Goal: Transaction & Acquisition: Purchase product/service

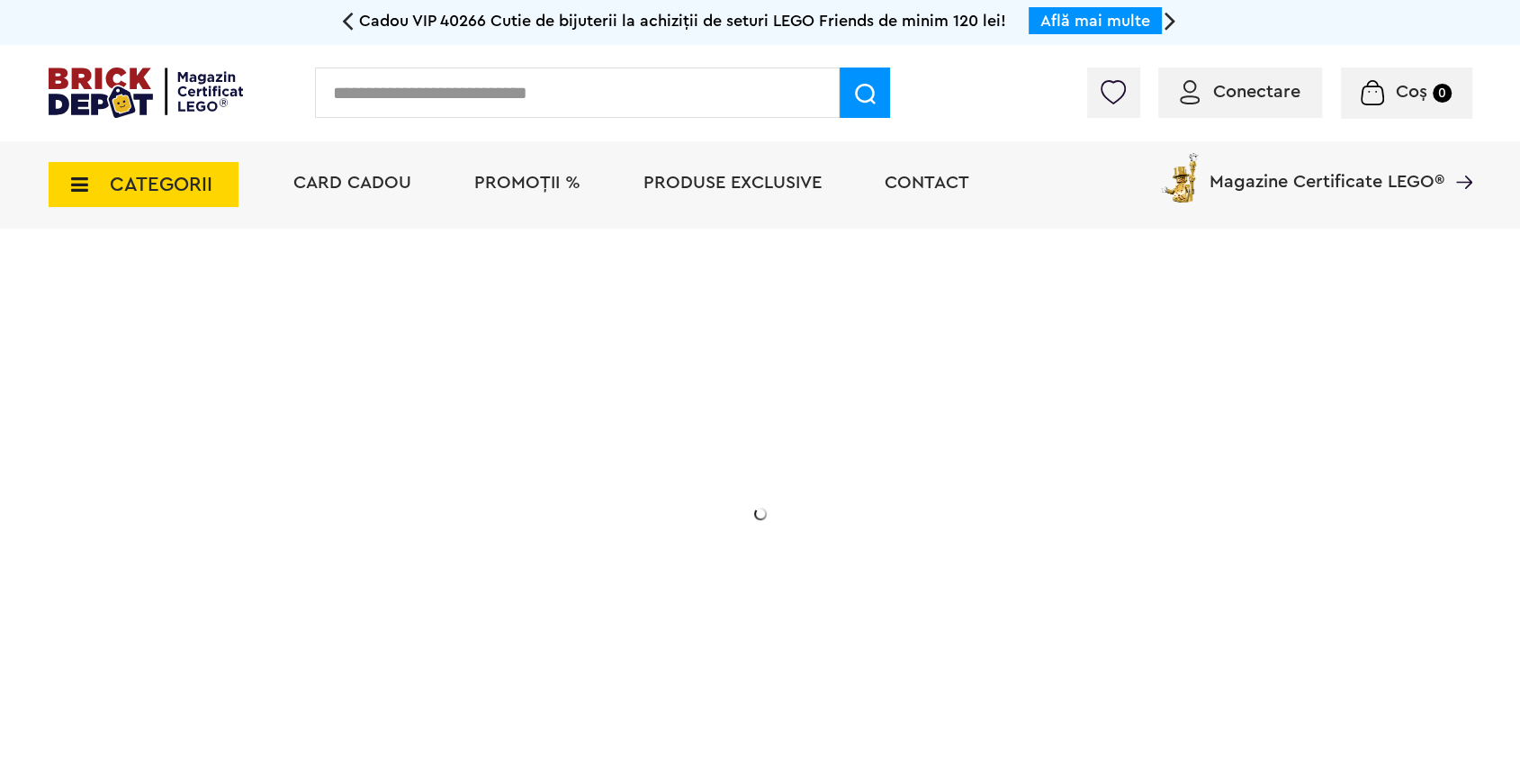
click at [520, 149] on li "PROMOȚII %" at bounding box center [527, 185] width 142 height 87
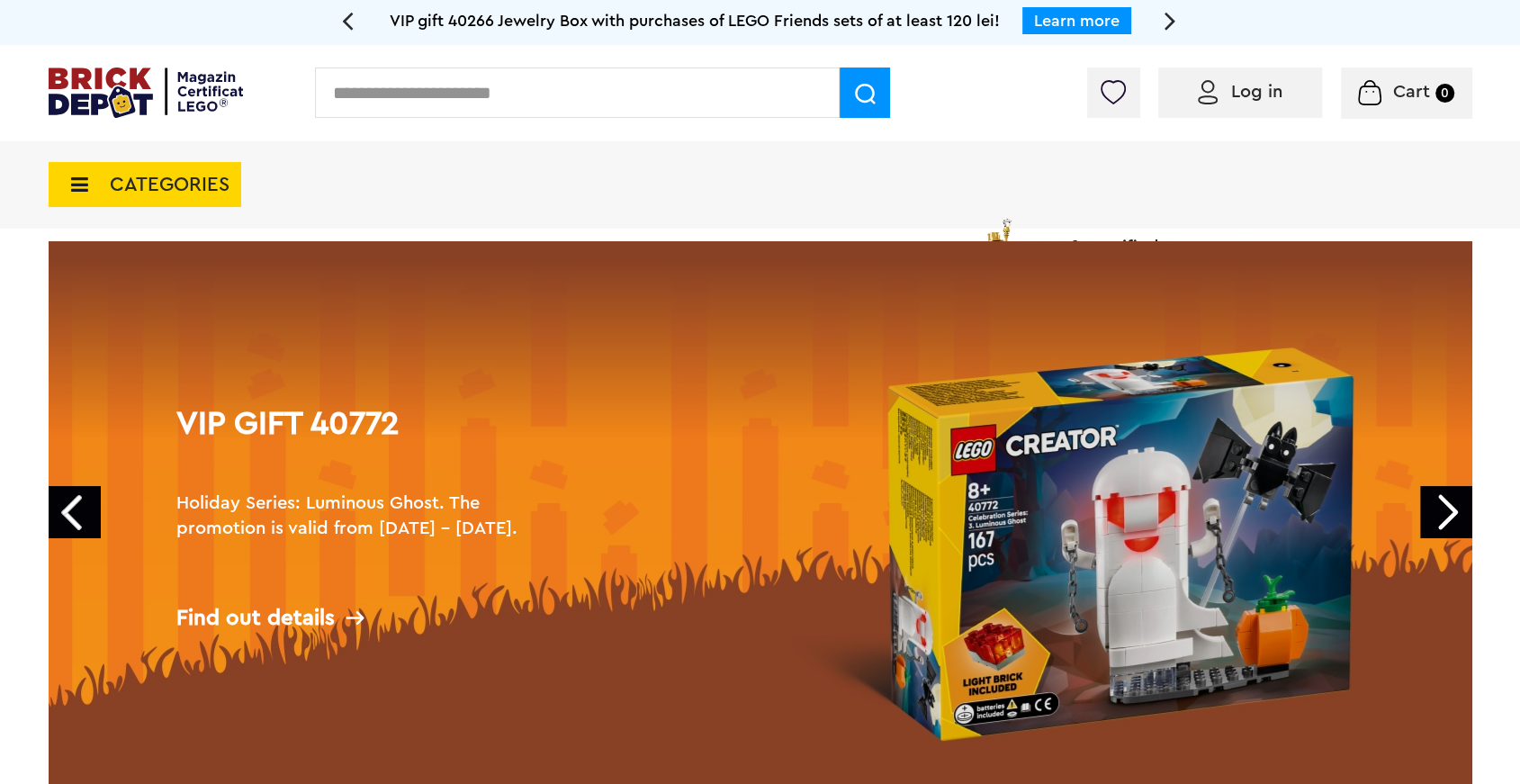
click at [529, 173] on div "CATEGORIES Jucării LEGO Card Cadou LEGO Animal Crossing Architecture Art Bluey …" at bounding box center [760, 217] width 1423 height 153
click at [175, 188] on font "CATEGORIES" at bounding box center [170, 184] width 119 height 20
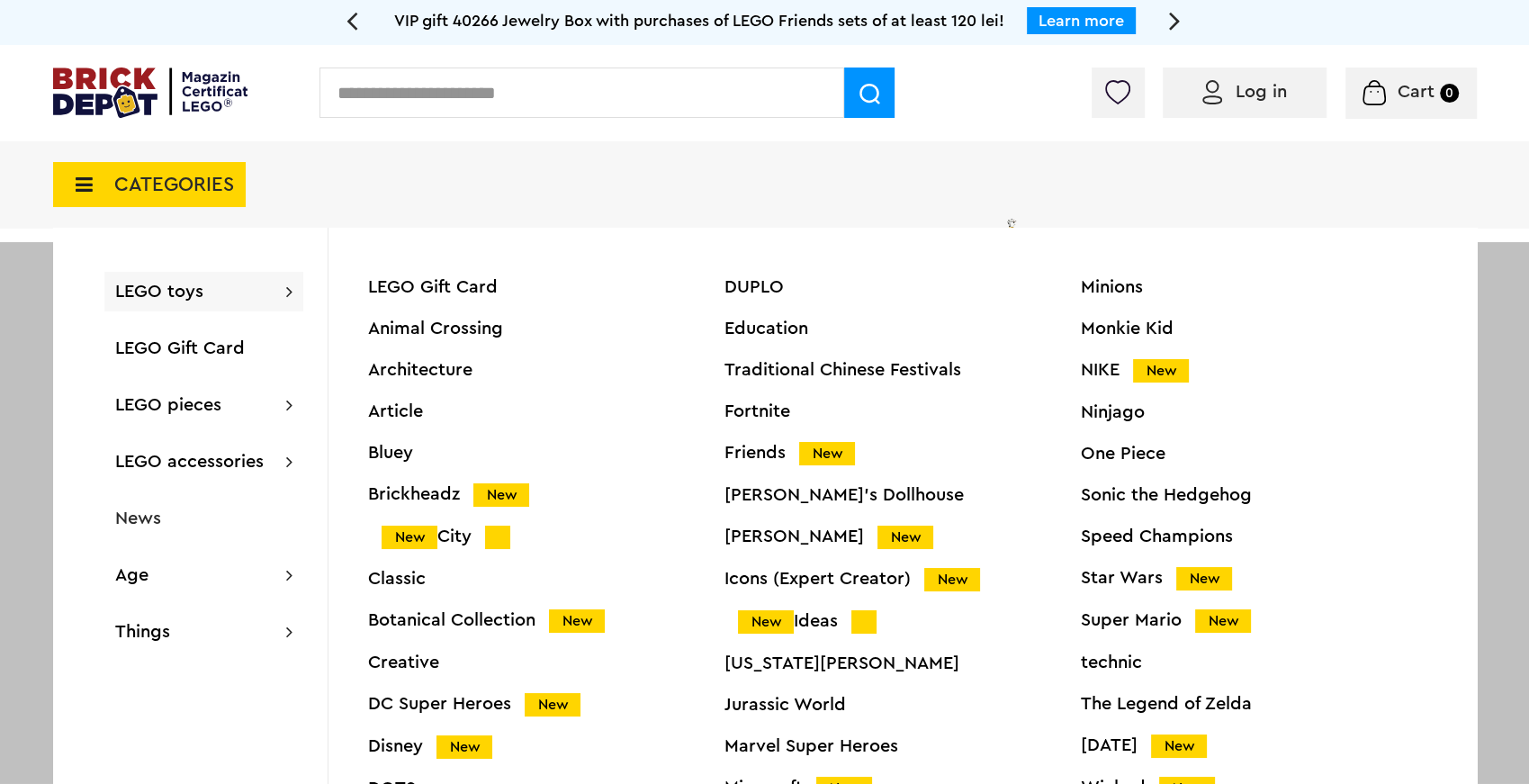
click at [173, 180] on font "CATEGORIES" at bounding box center [175, 184] width 120 height 20
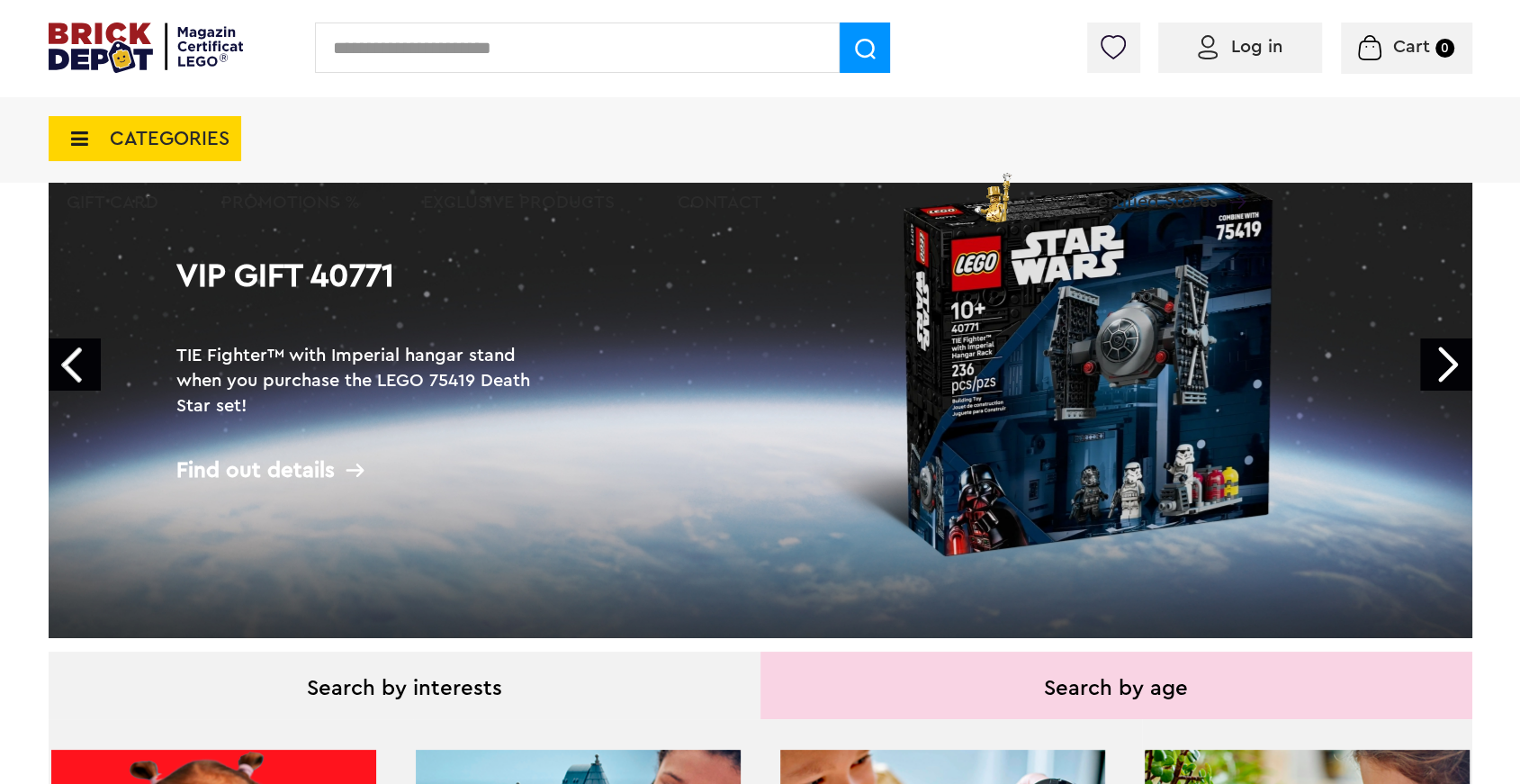
scroll to position [176, 0]
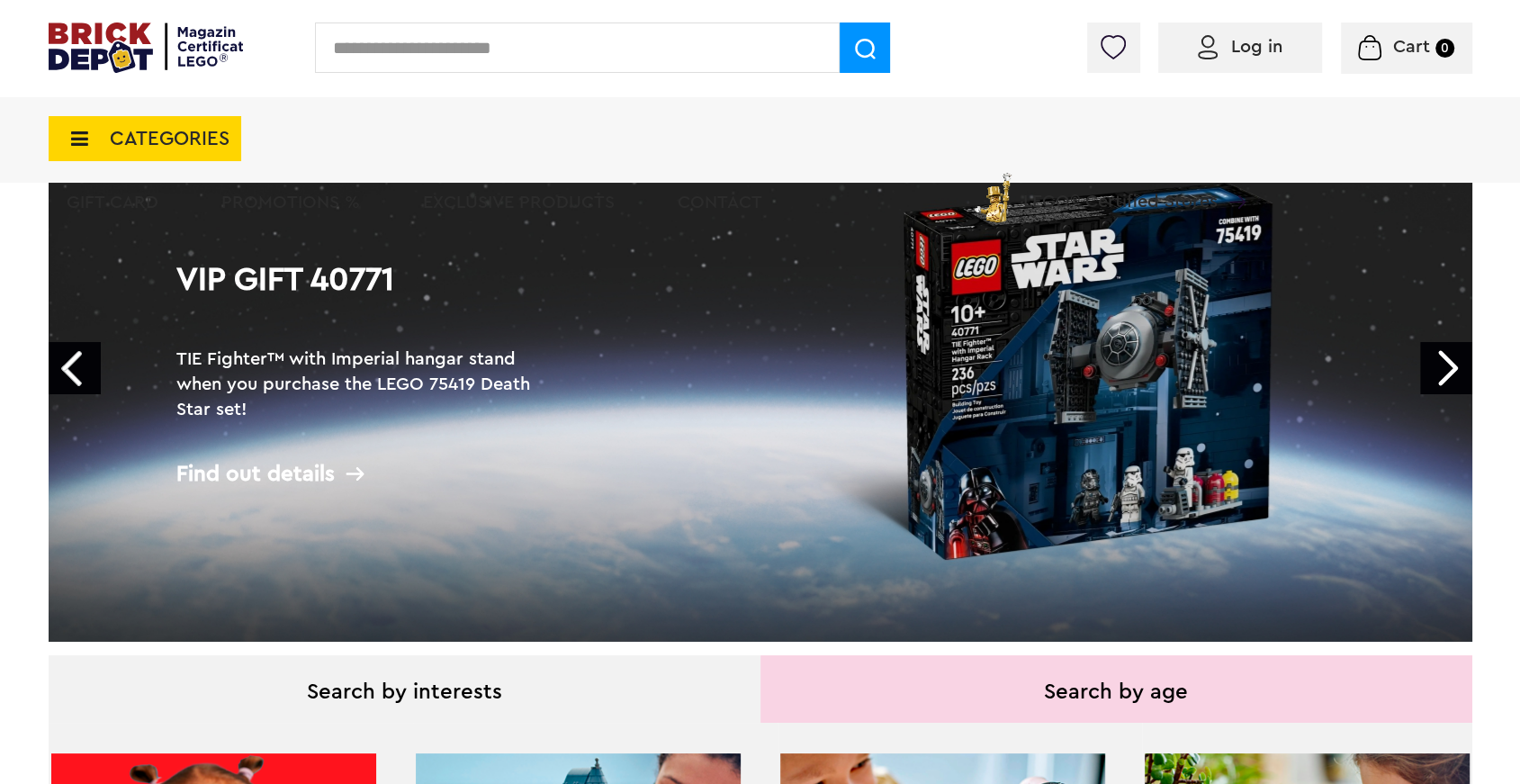
click at [1446, 368] on link "Next" at bounding box center [1446, 368] width 52 height 52
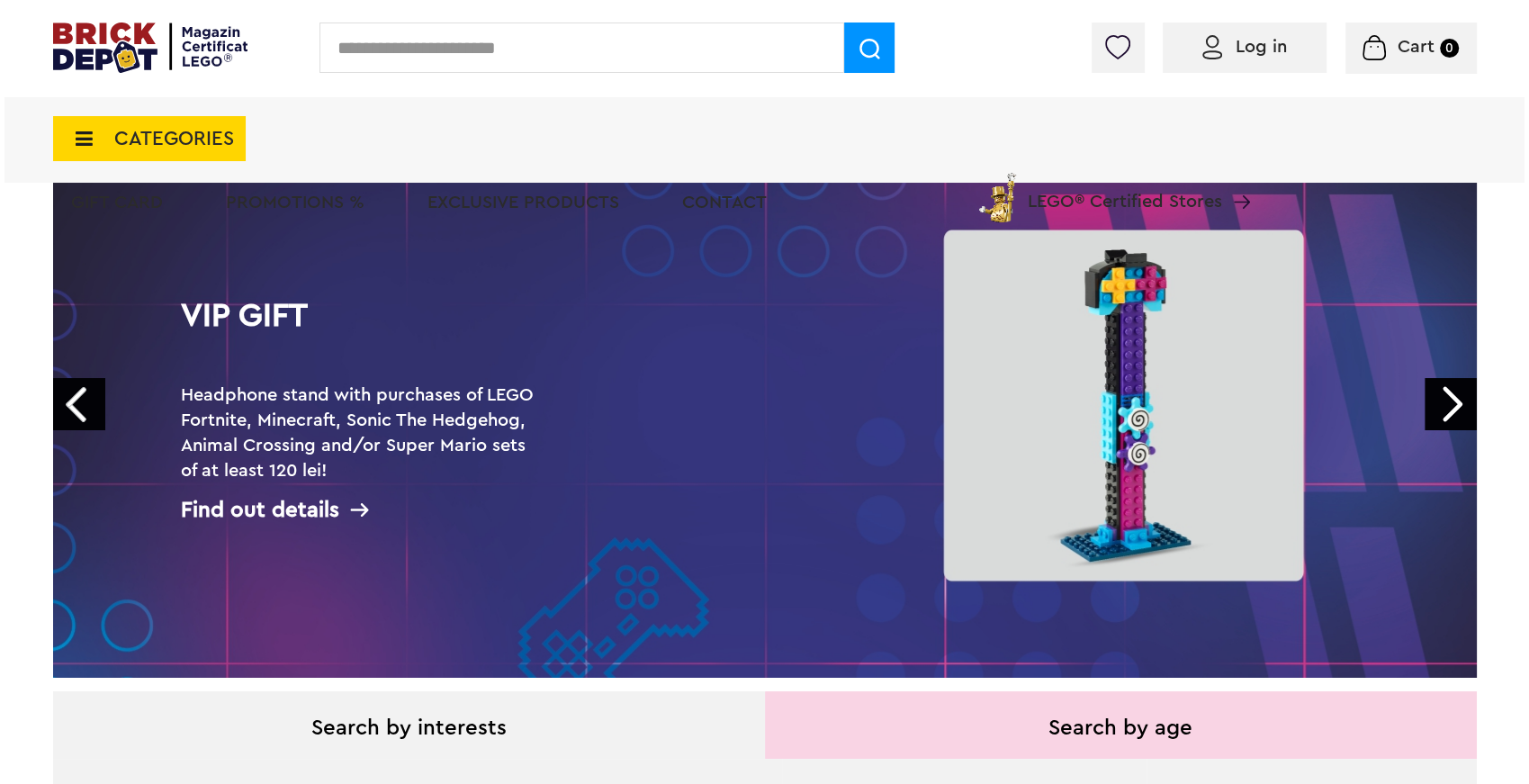
scroll to position [132, 0]
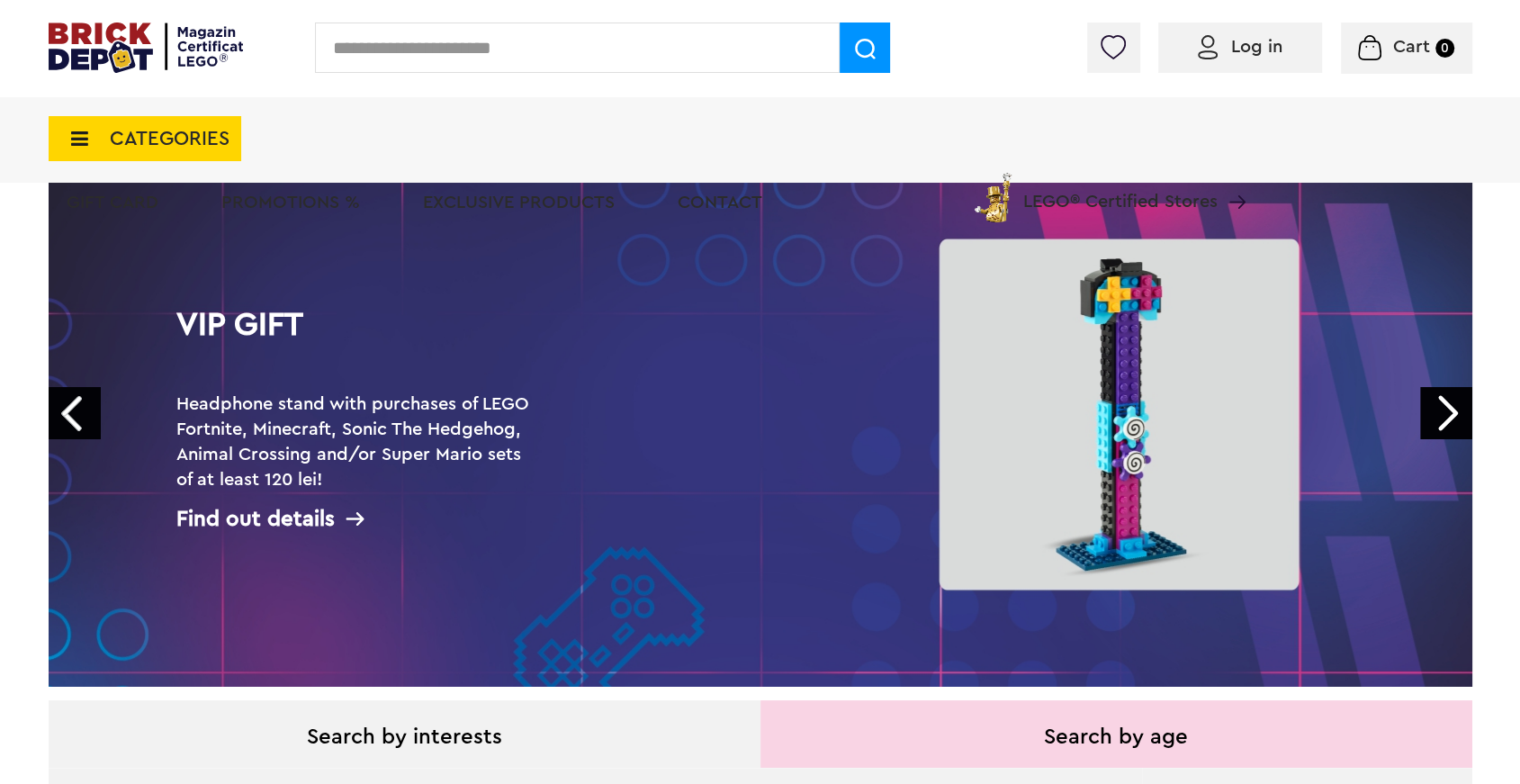
click at [1445, 424] on link "Next" at bounding box center [1446, 412] width 52 height 52
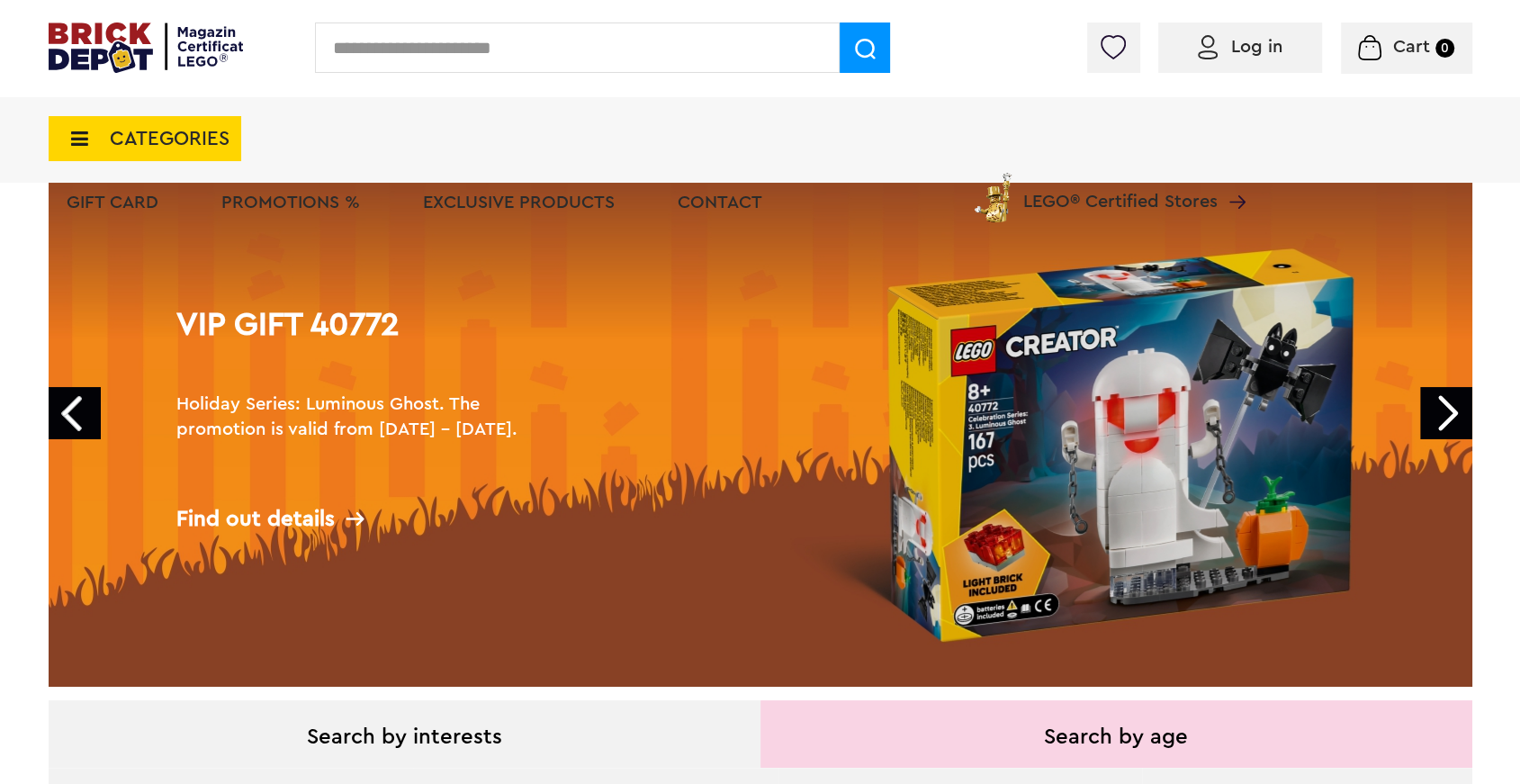
click at [1442, 410] on link "Next" at bounding box center [1446, 412] width 52 height 52
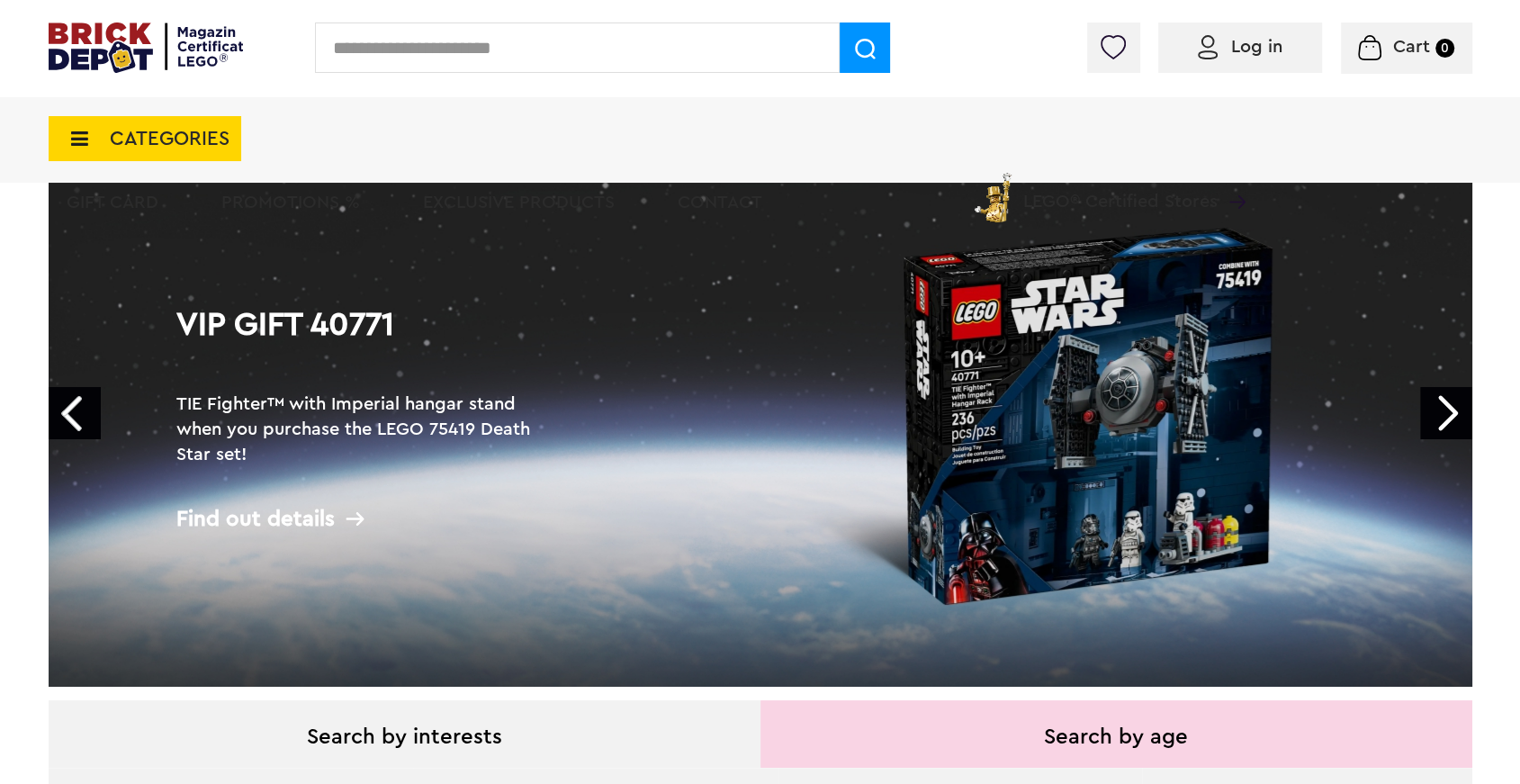
click at [1442, 410] on link "Next" at bounding box center [1446, 412] width 52 height 52
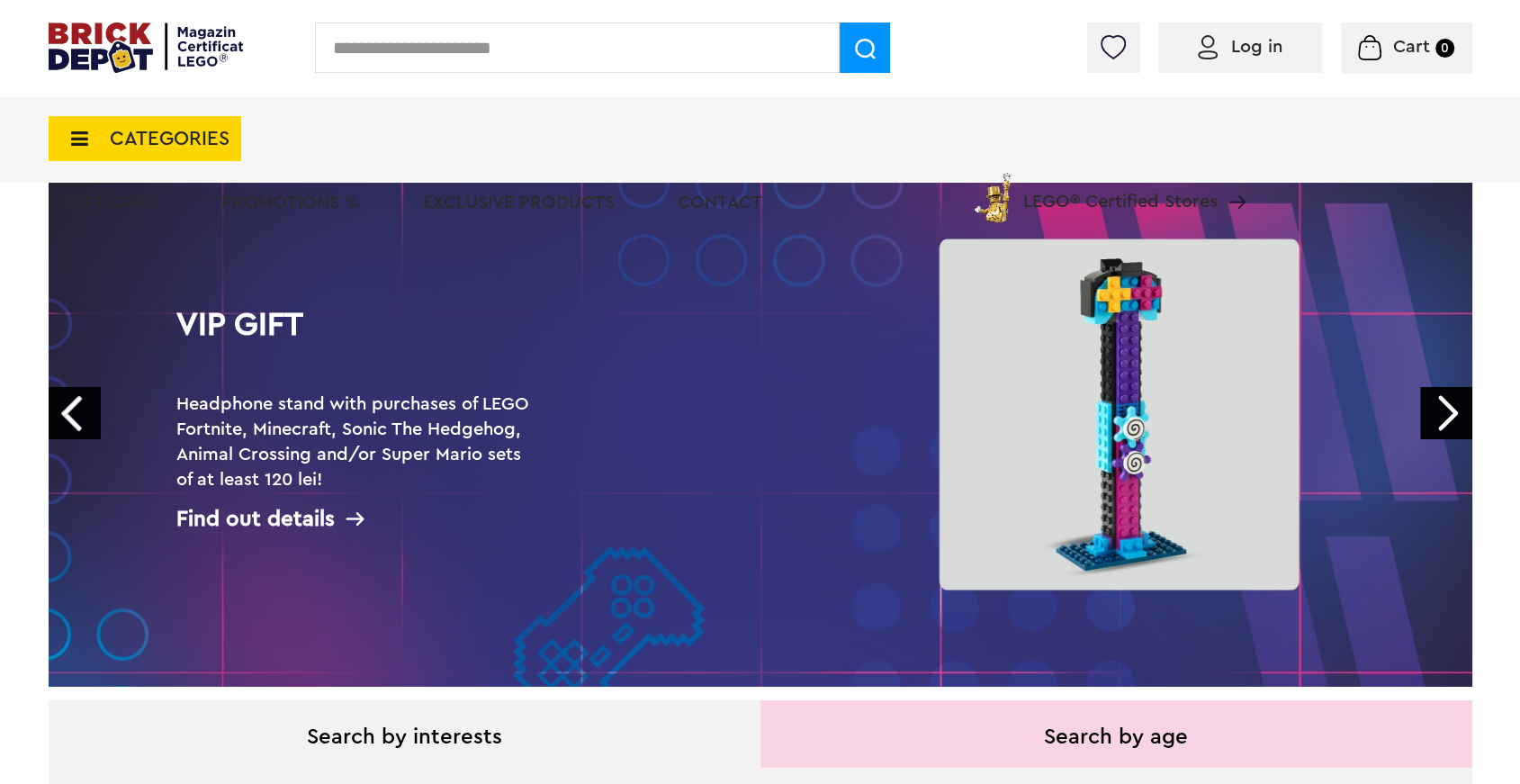
click at [240, 139] on div "CATEGORIES LEGO toys LEGO Gift Card Animal Crossing Architecture Article Bluey …" at bounding box center [760, 172] width 1423 height 153
click at [196, 133] on font "CATEGORIES" at bounding box center [170, 138] width 119 height 20
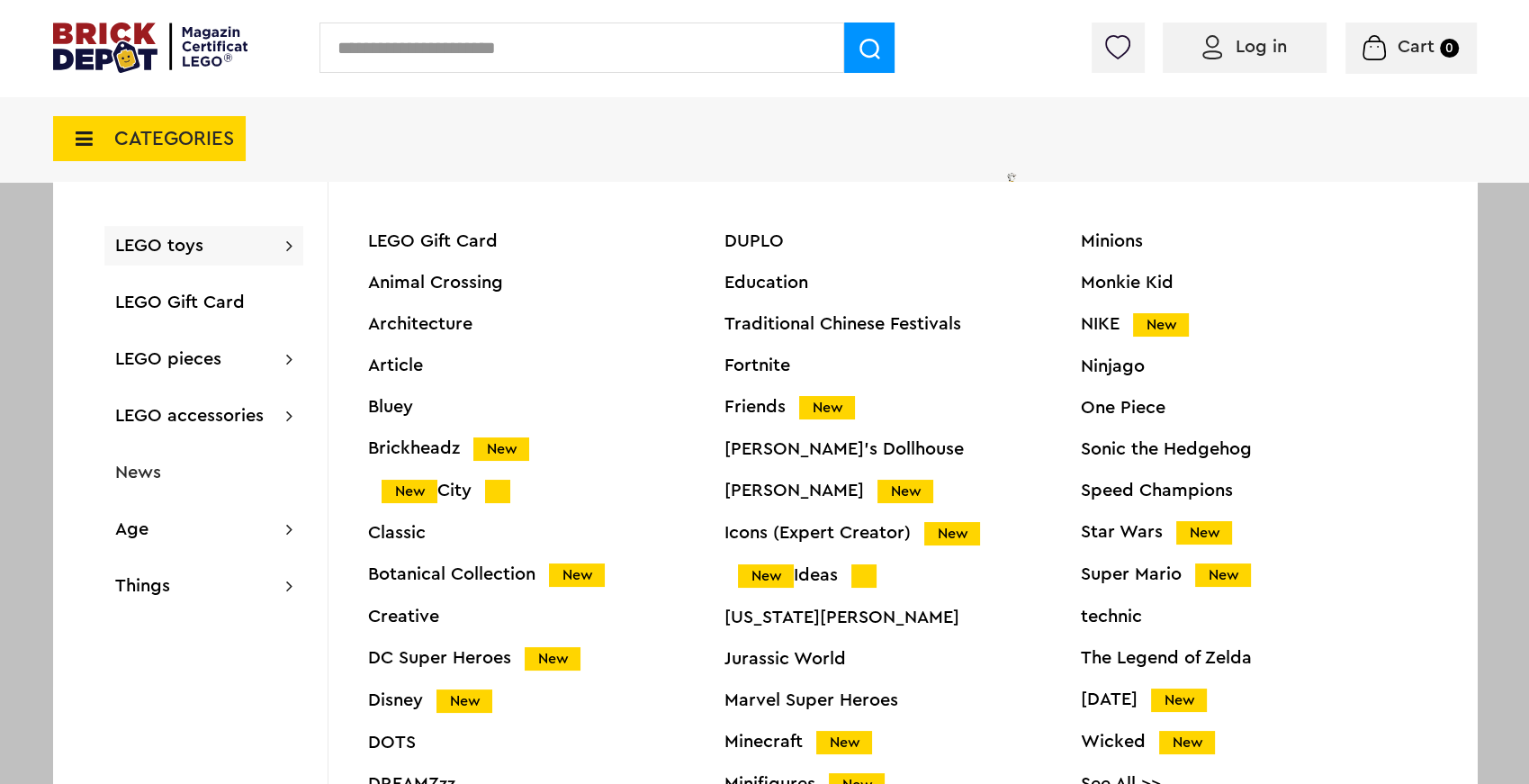
click at [132, 55] on img at bounding box center [151, 47] width 195 height 50
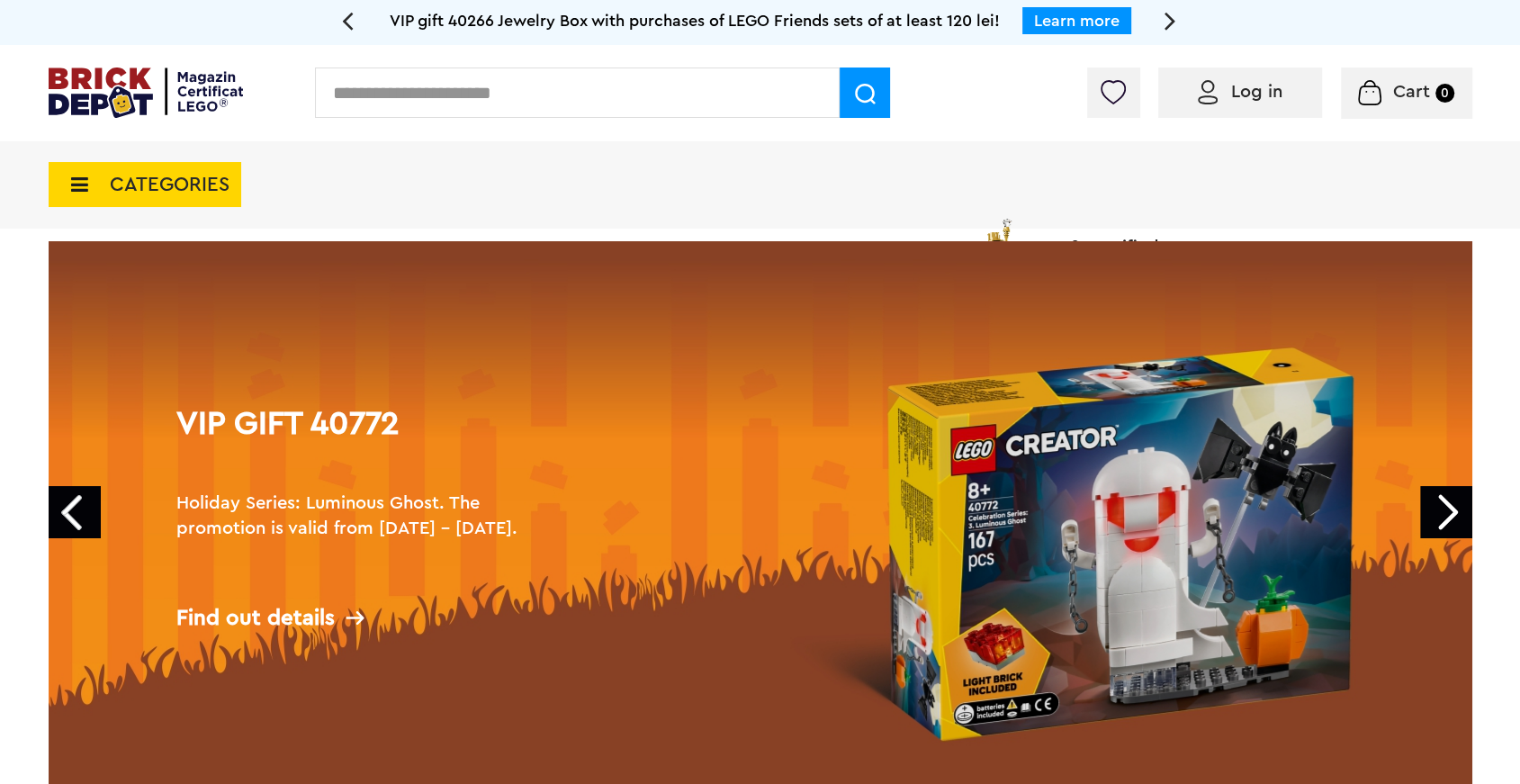
click at [544, 186] on div "CATEGORIES Jucării LEGO Card Cadou LEGO Animal Crossing Architecture Art Bluey …" at bounding box center [760, 217] width 1423 height 153
click at [128, 103] on img at bounding box center [146, 92] width 195 height 50
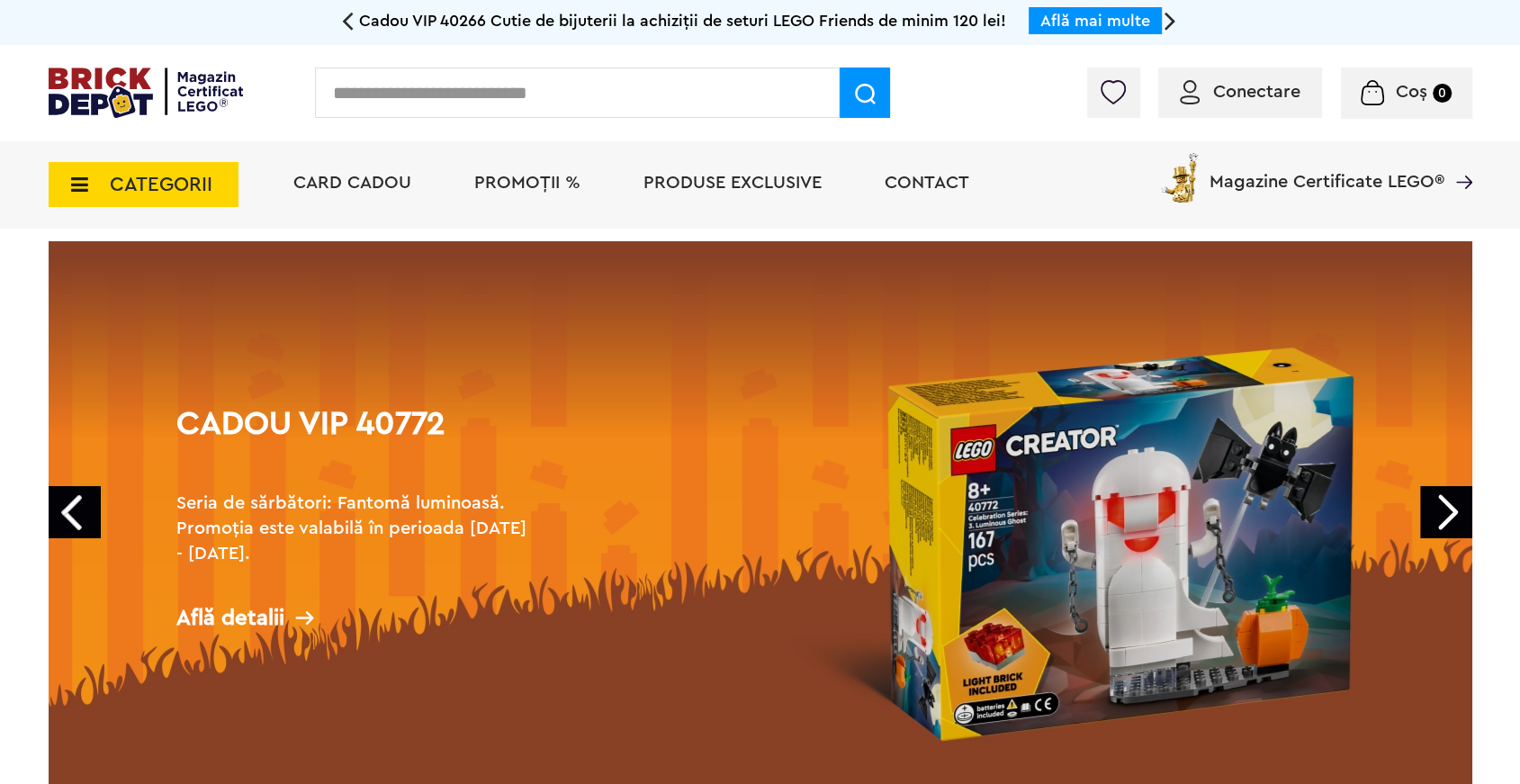
click at [507, 129] on div "Conectare Coș 0" at bounding box center [760, 93] width 1520 height 97
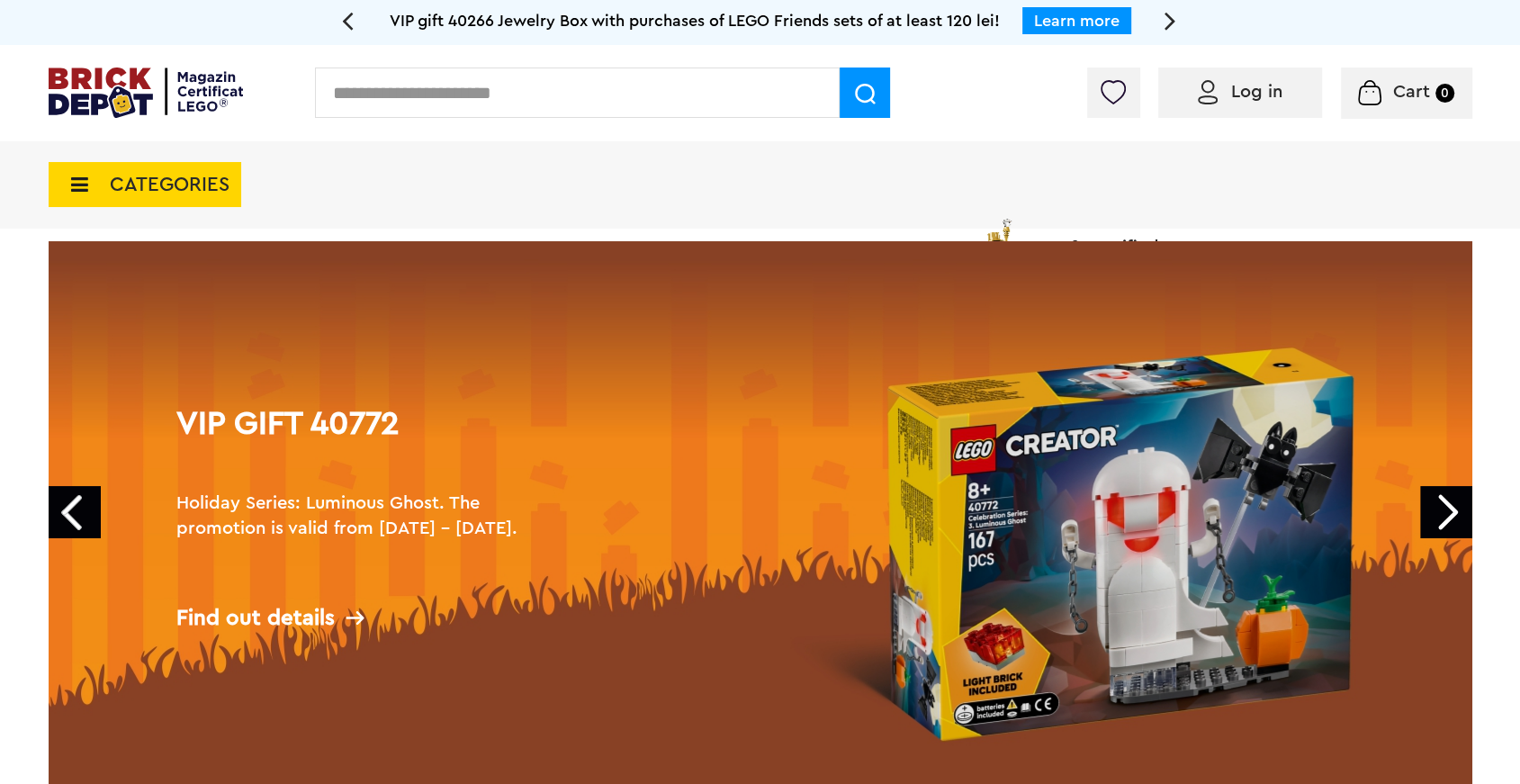
click at [538, 199] on div "CATEGORIES Jucării LEGO Card Cadou LEGO Animal Crossing Architecture Art Bluey …" at bounding box center [760, 217] width 1423 height 153
click at [1168, 22] on icon at bounding box center [1170, 20] width 11 height 31
click at [971, 24] on font "Explore" at bounding box center [981, 20] width 57 height 16
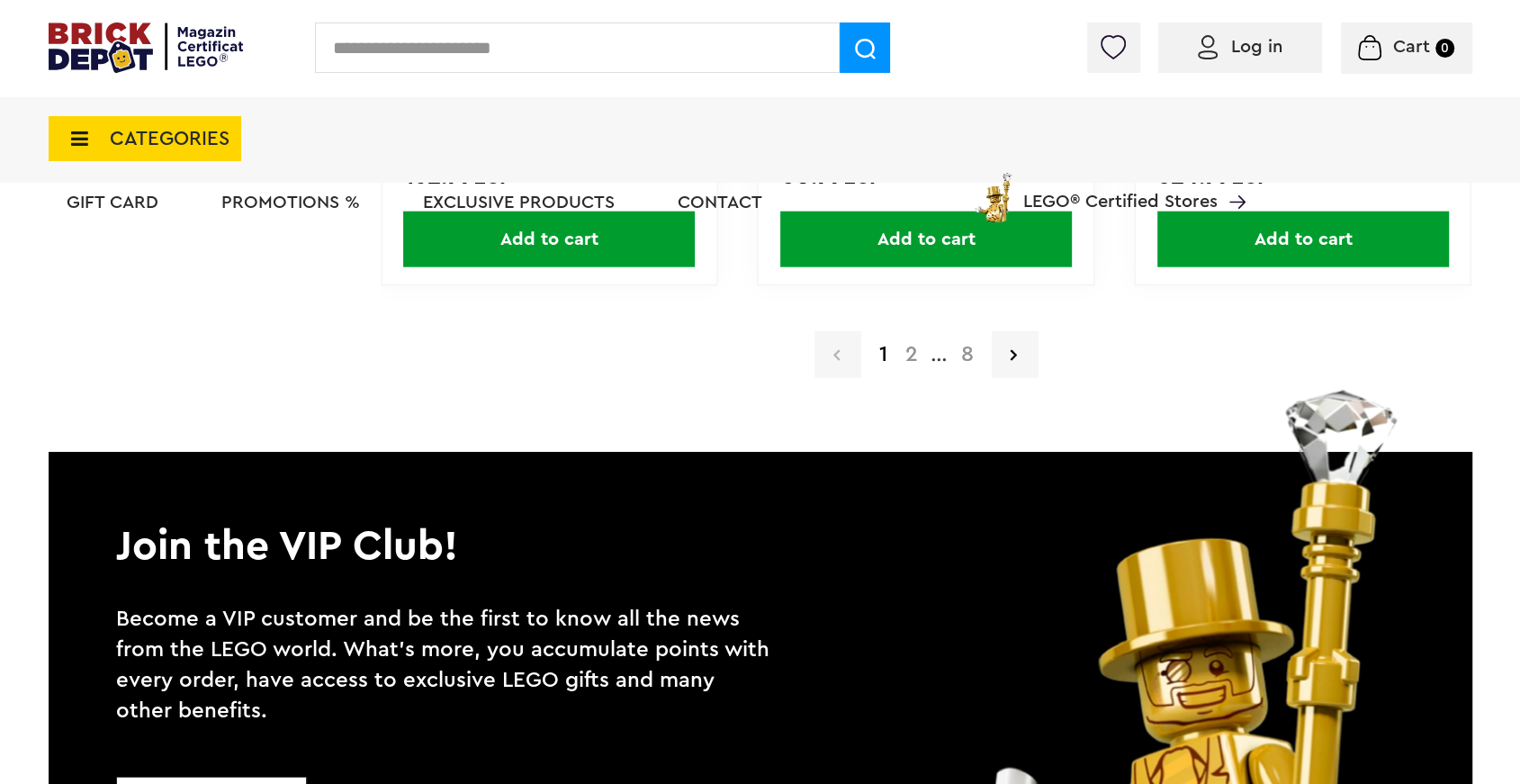
scroll to position [3990, 0]
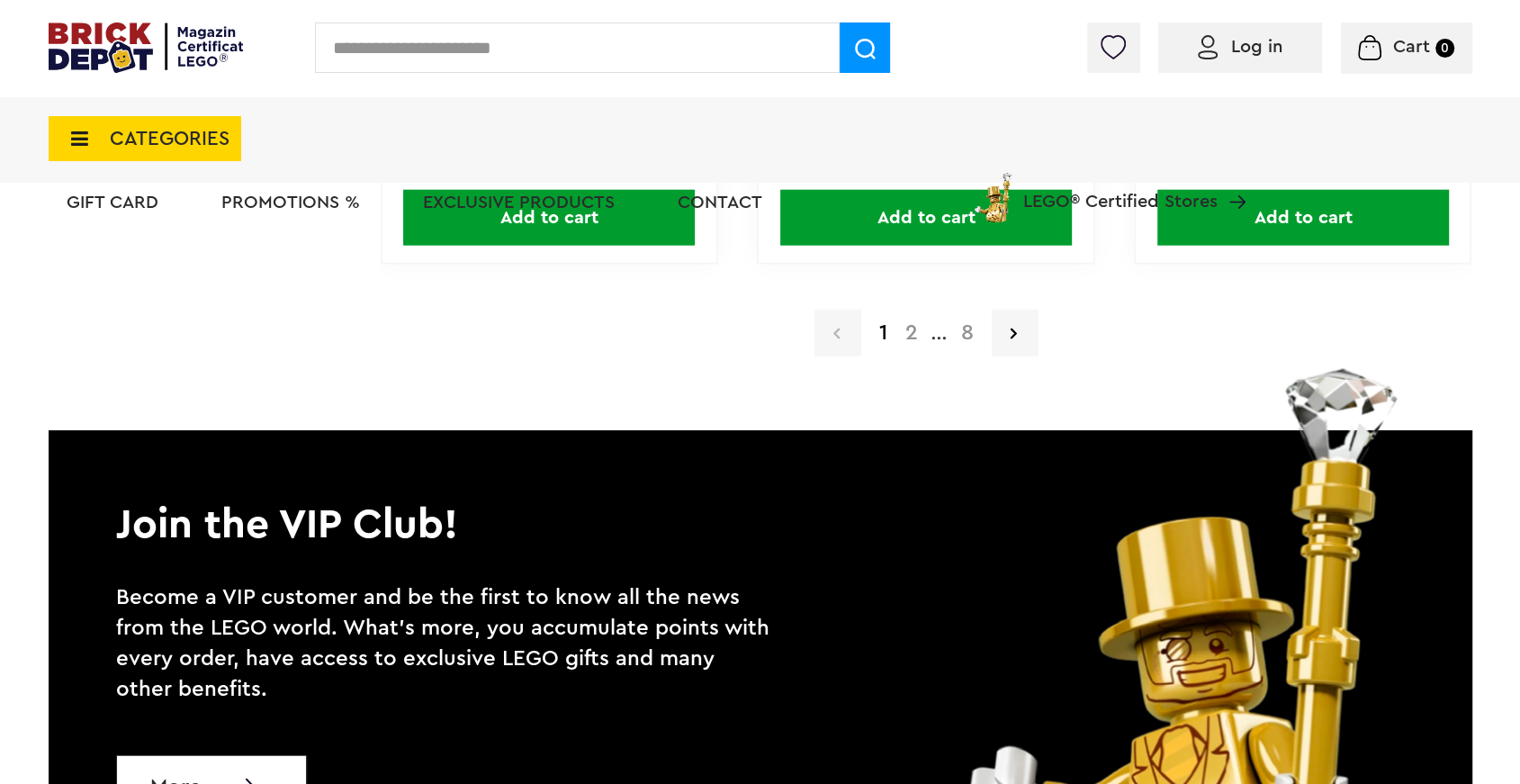
click at [970, 332] on font "8" at bounding box center [967, 333] width 12 height 22
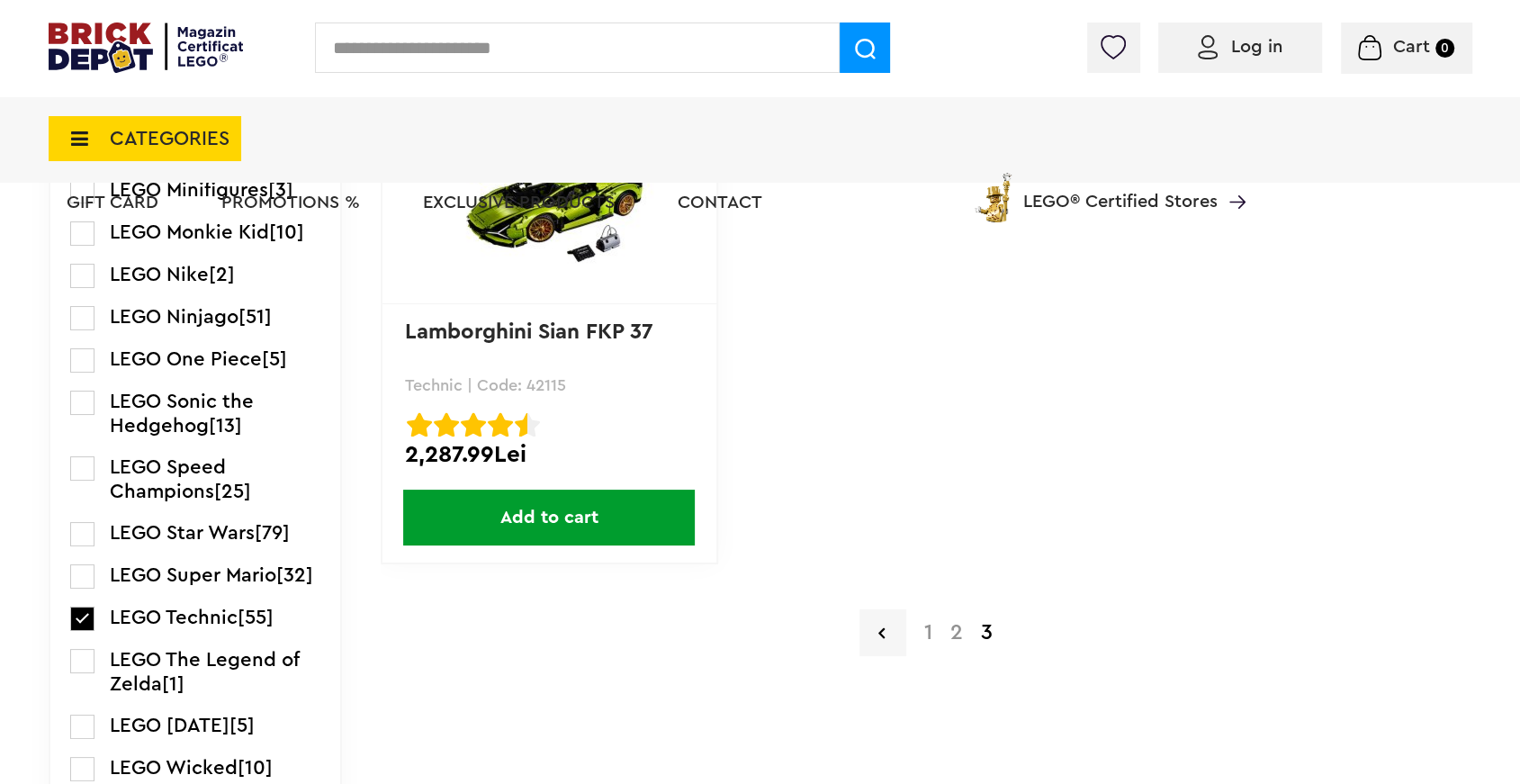
scroll to position [2578, 0]
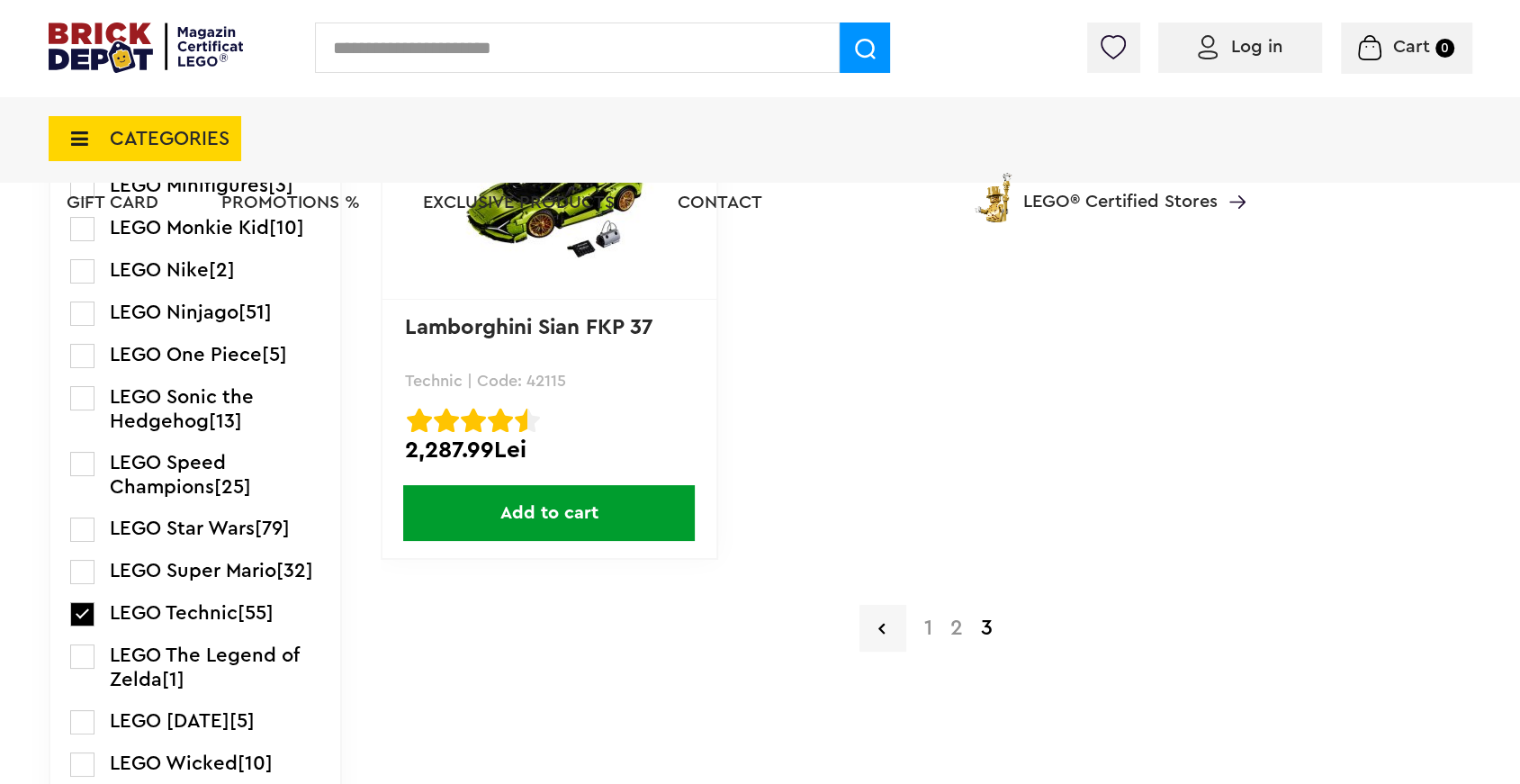
click at [955, 619] on font "2" at bounding box center [956, 628] width 12 height 22
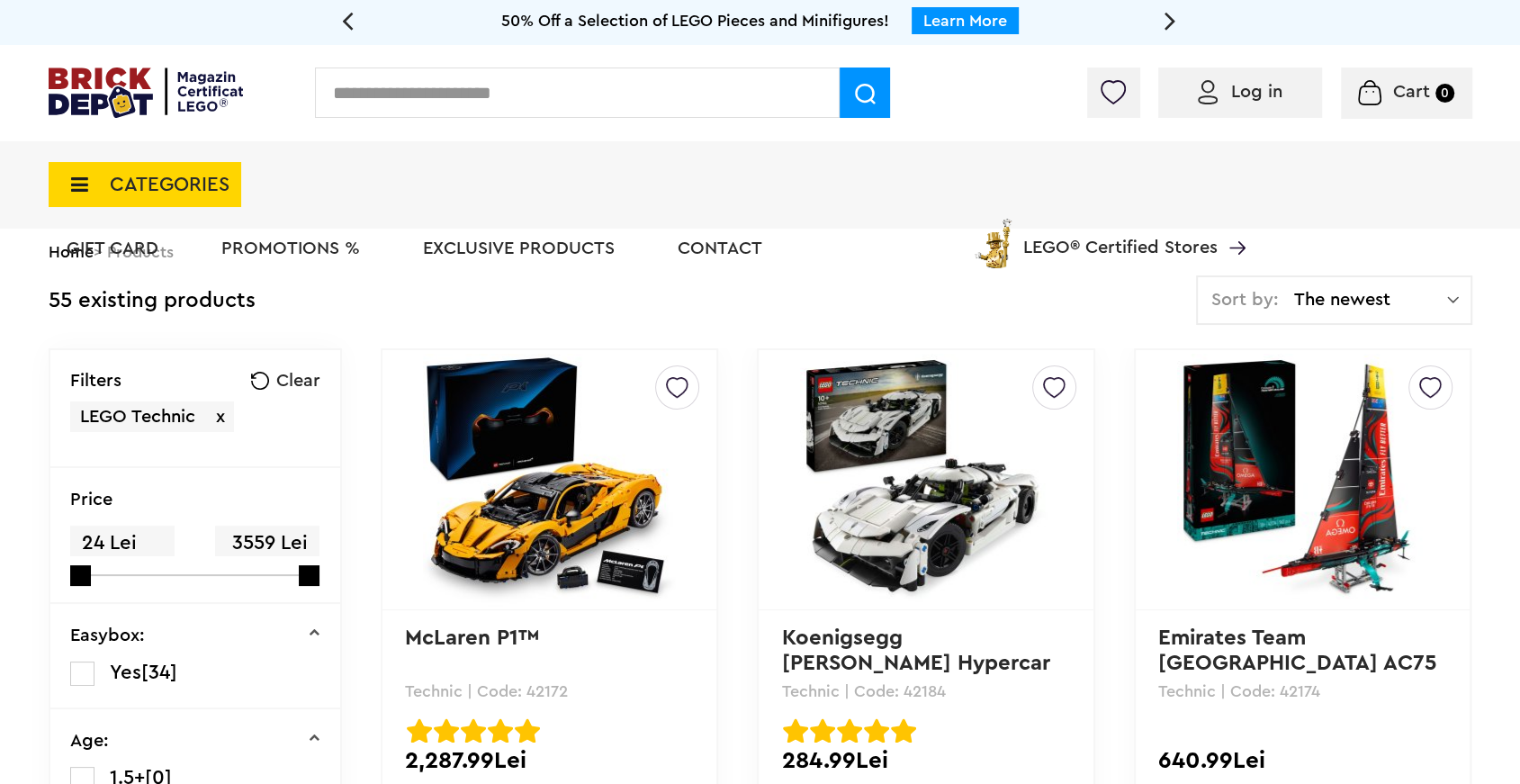
click at [328, 249] on font "PROMOTIONS %" at bounding box center [290, 247] width 138 height 18
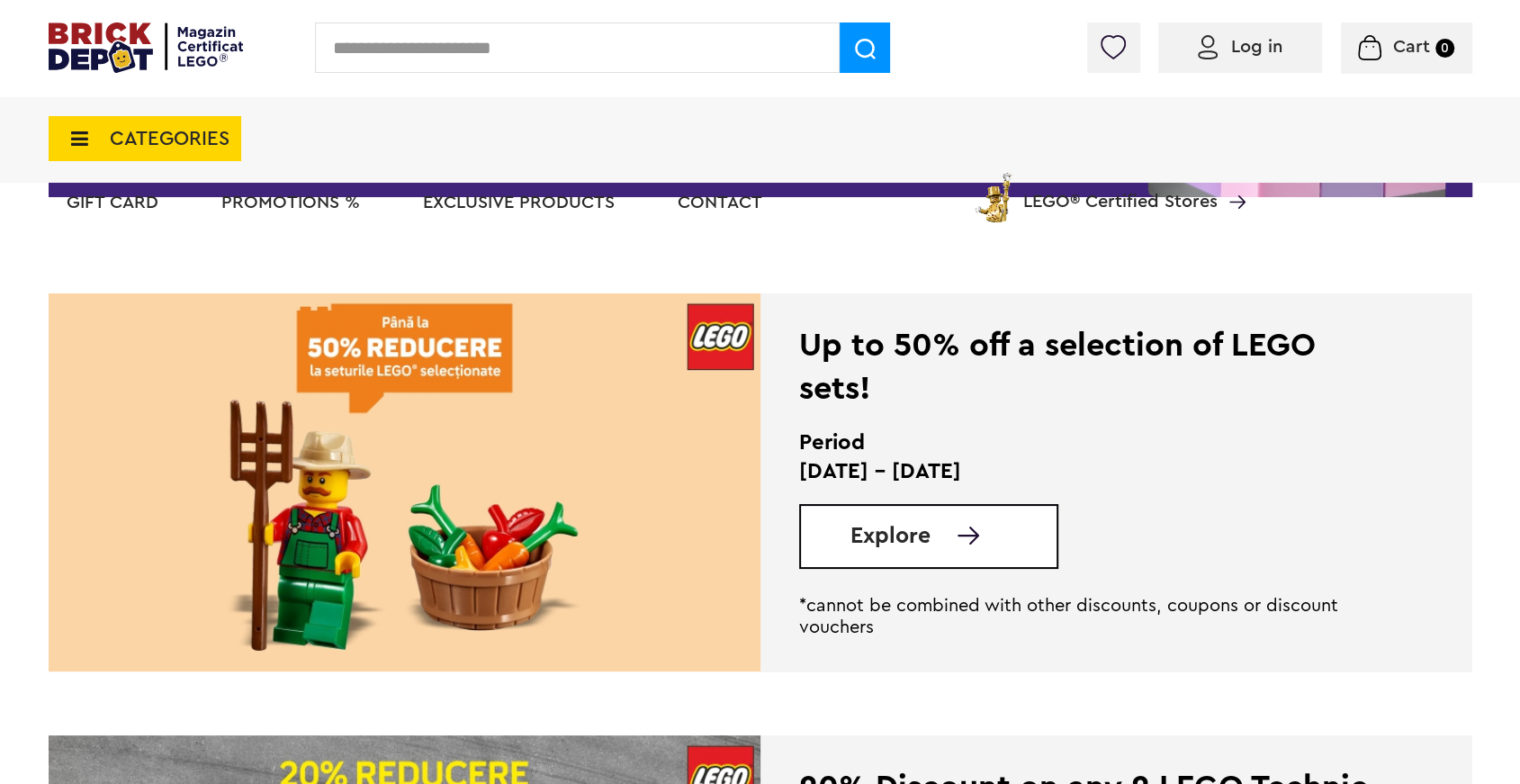
scroll to position [352, 0]
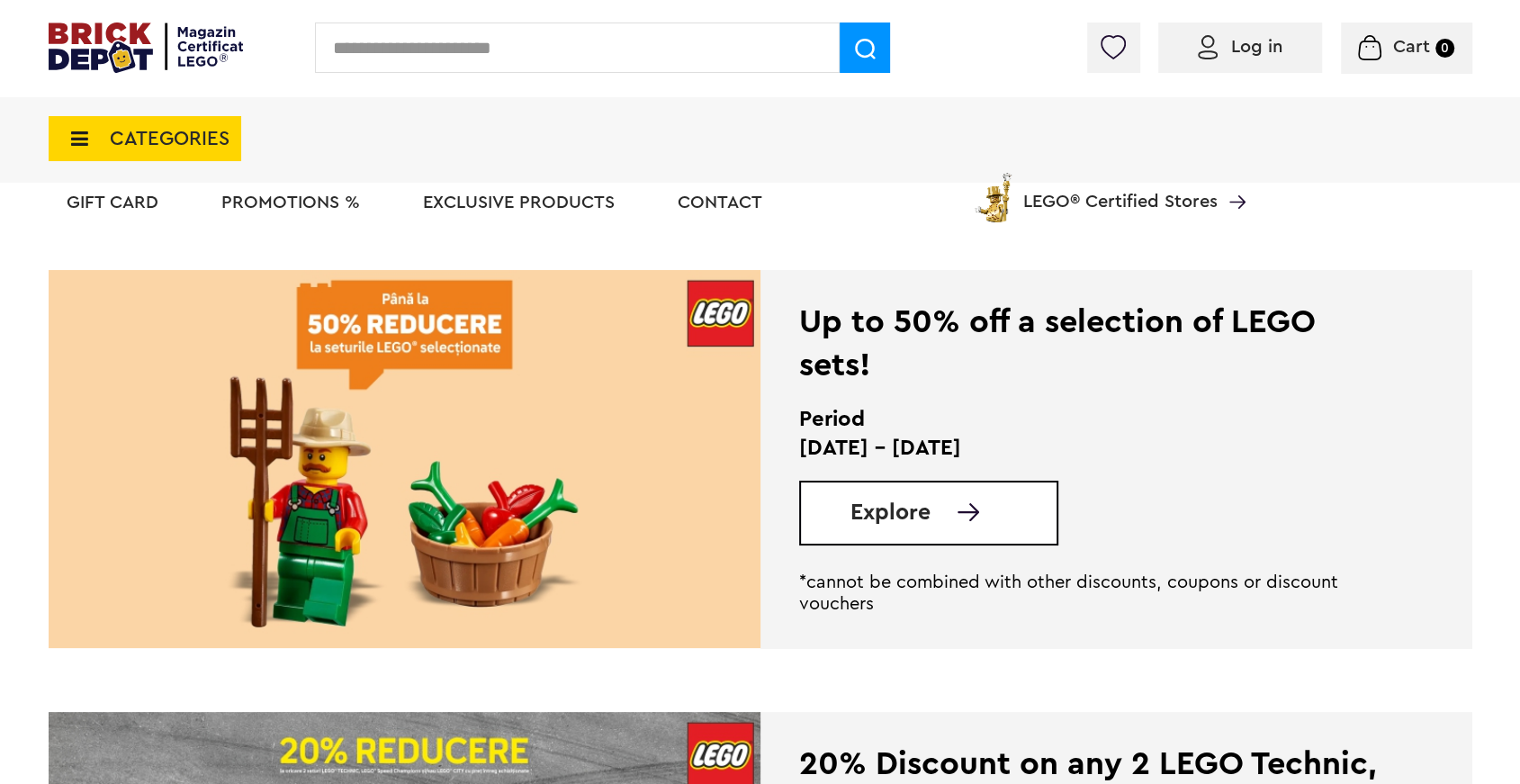
click at [899, 508] on font "Explore" at bounding box center [890, 513] width 80 height 23
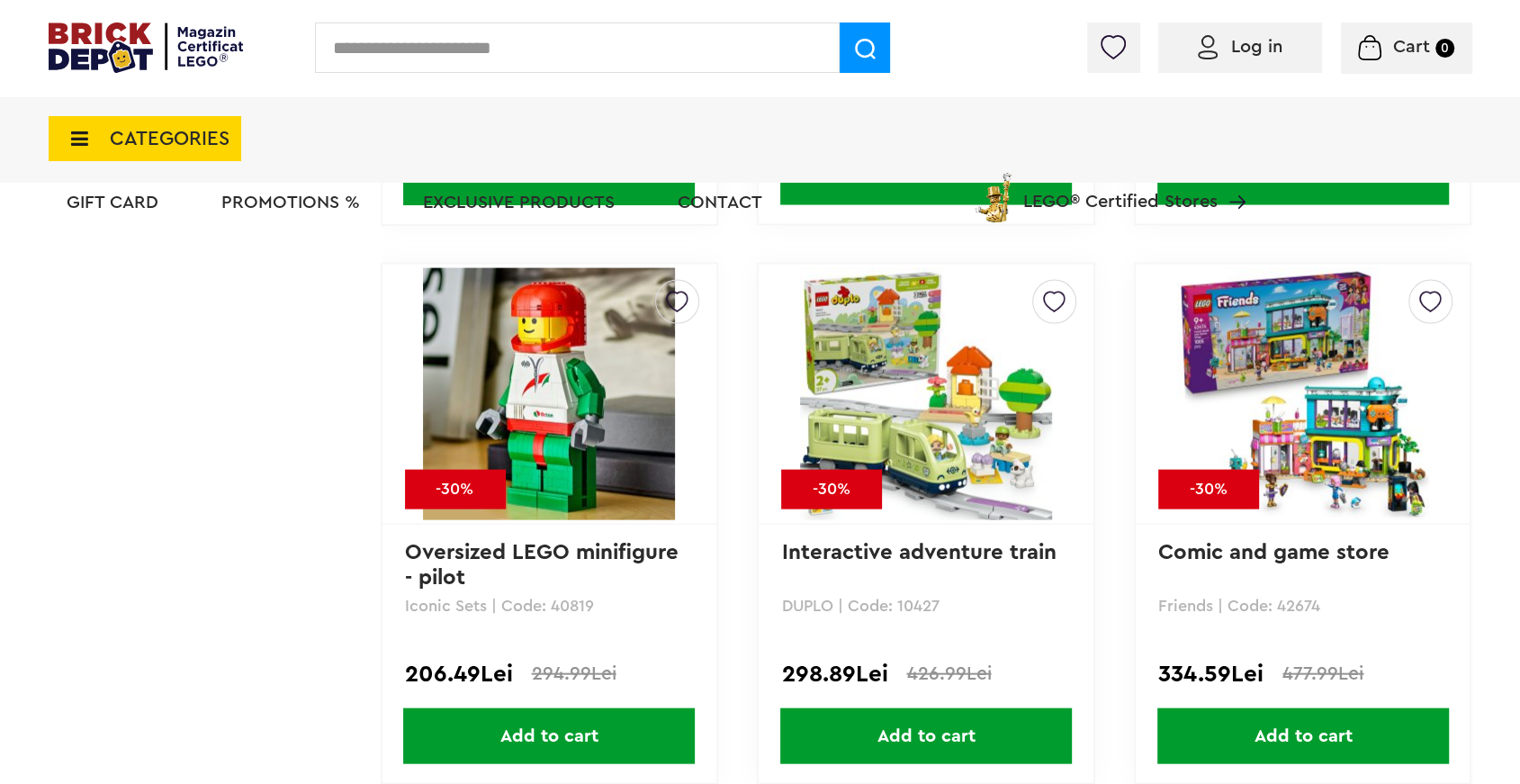
scroll to position [3323, 0]
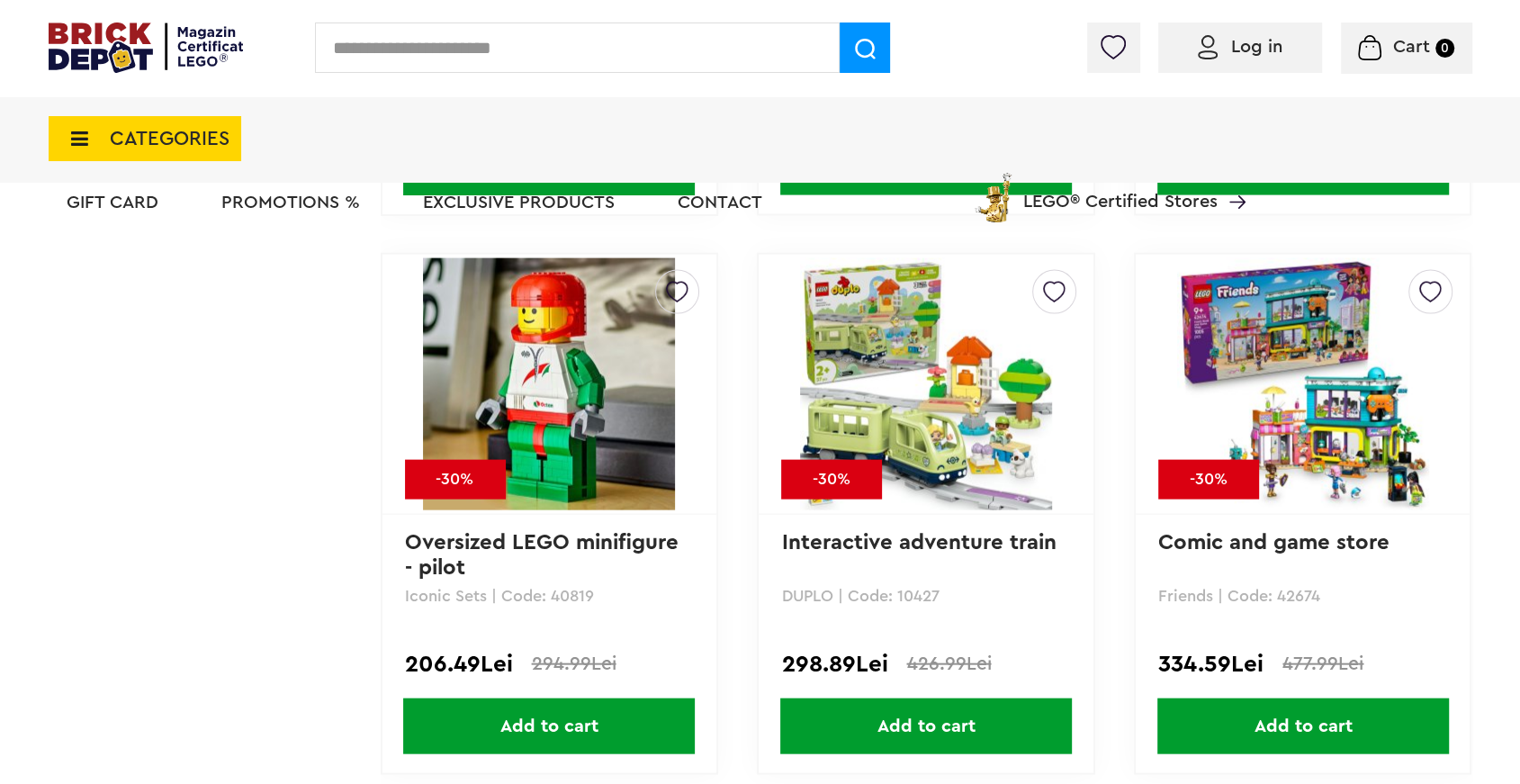
click at [593, 718] on font "Add to cart" at bounding box center [549, 725] width 98 height 18
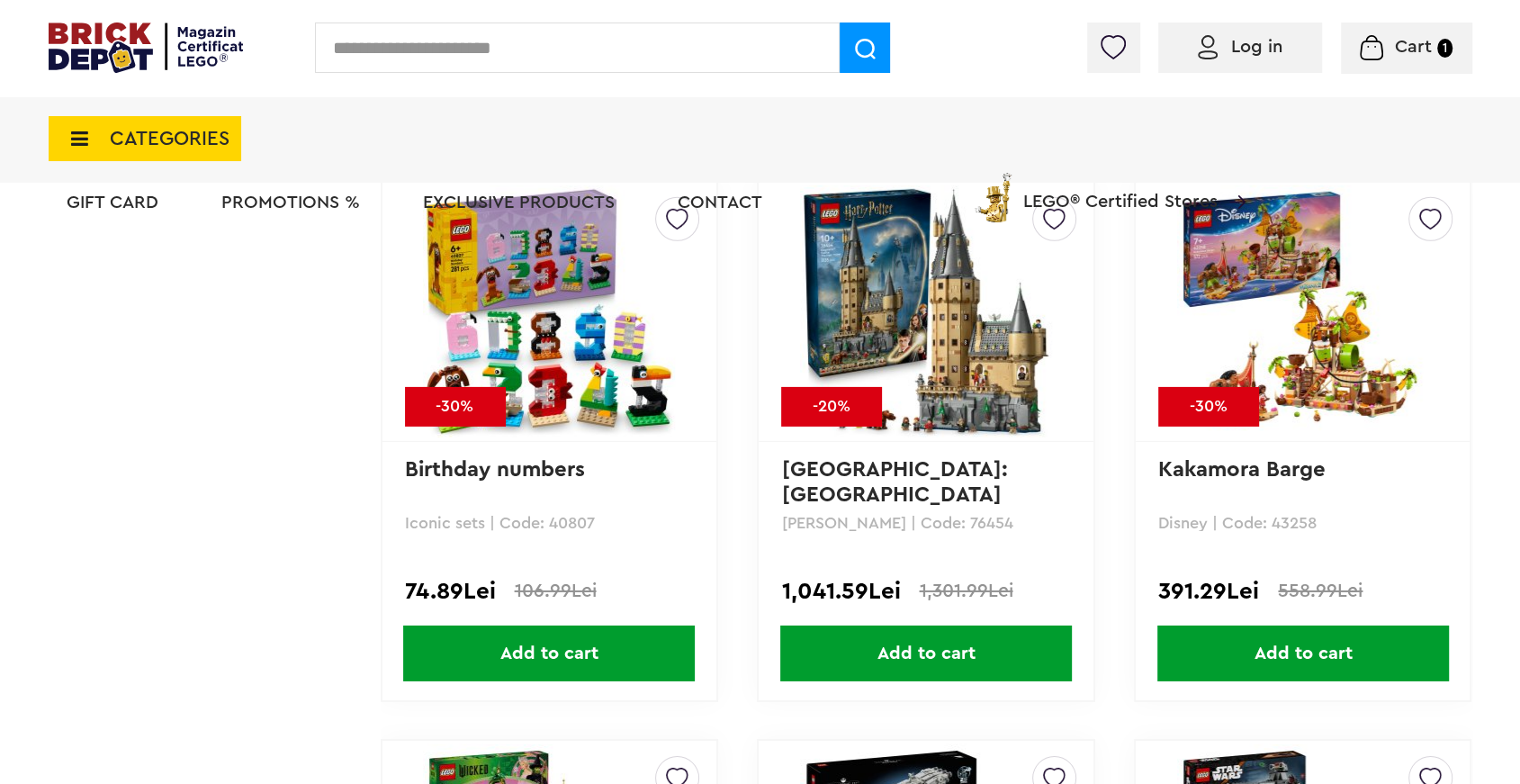
scroll to position [5073, 0]
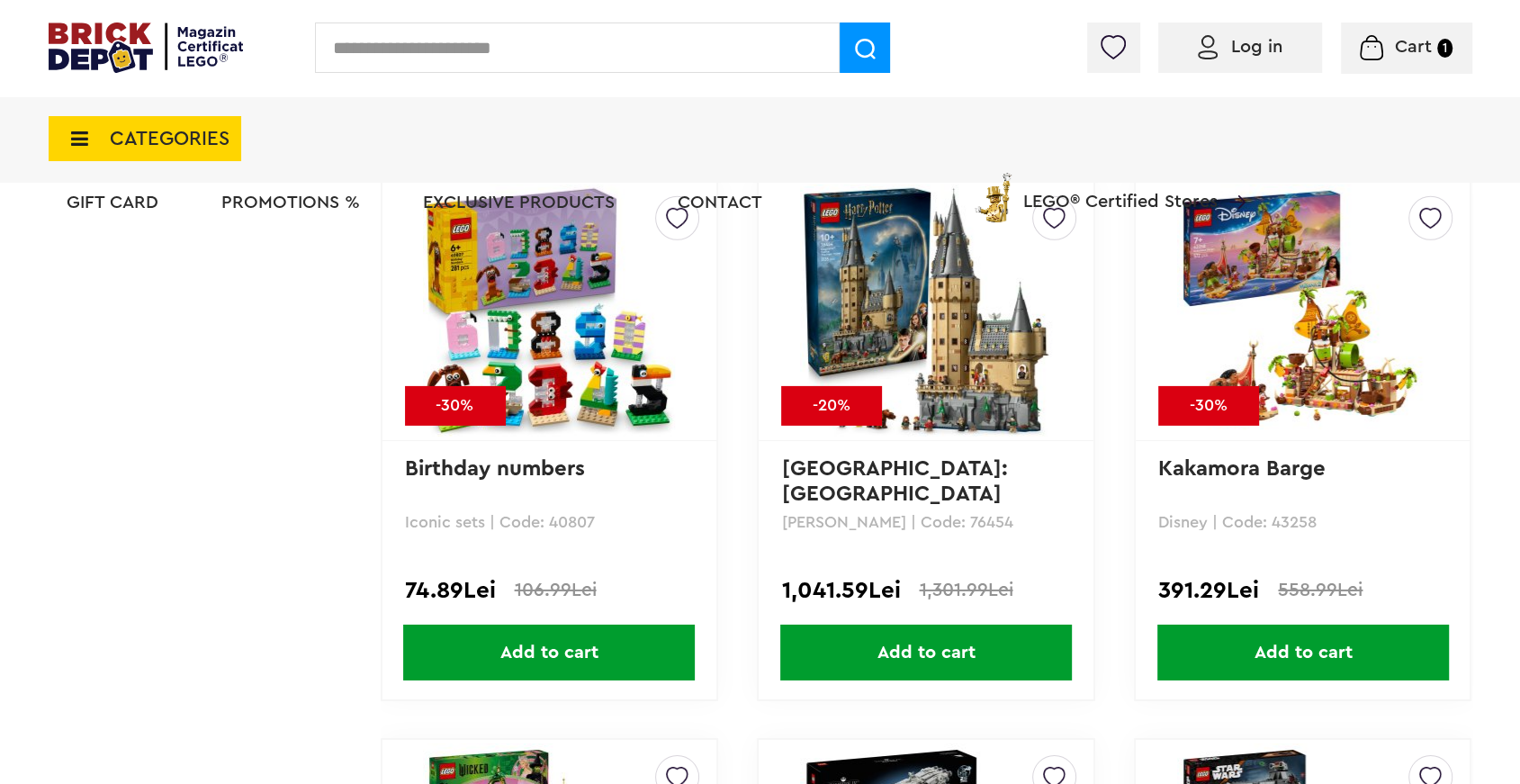
click at [554, 654] on font "Add to cart" at bounding box center [549, 652] width 98 height 18
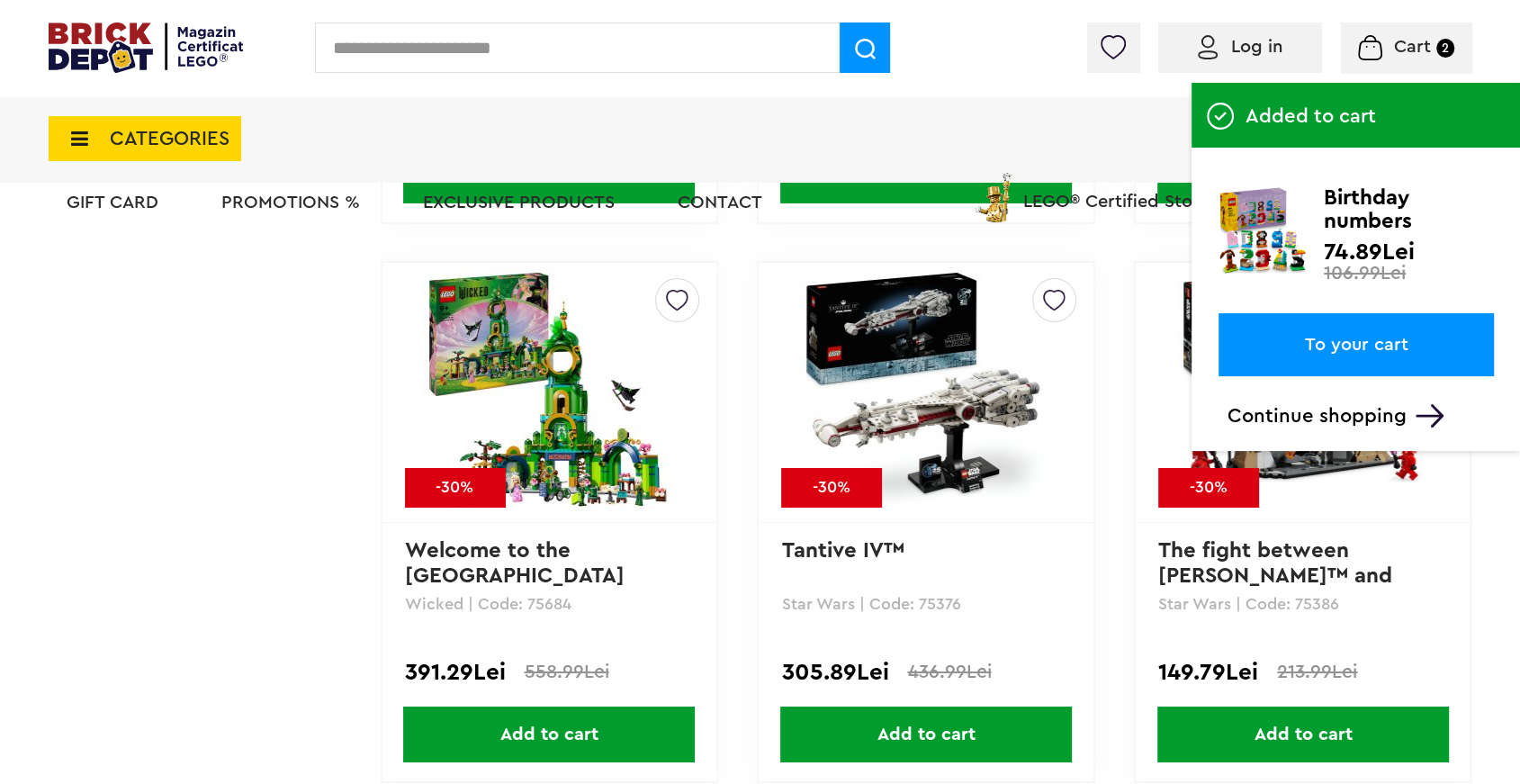
scroll to position [5614, 0]
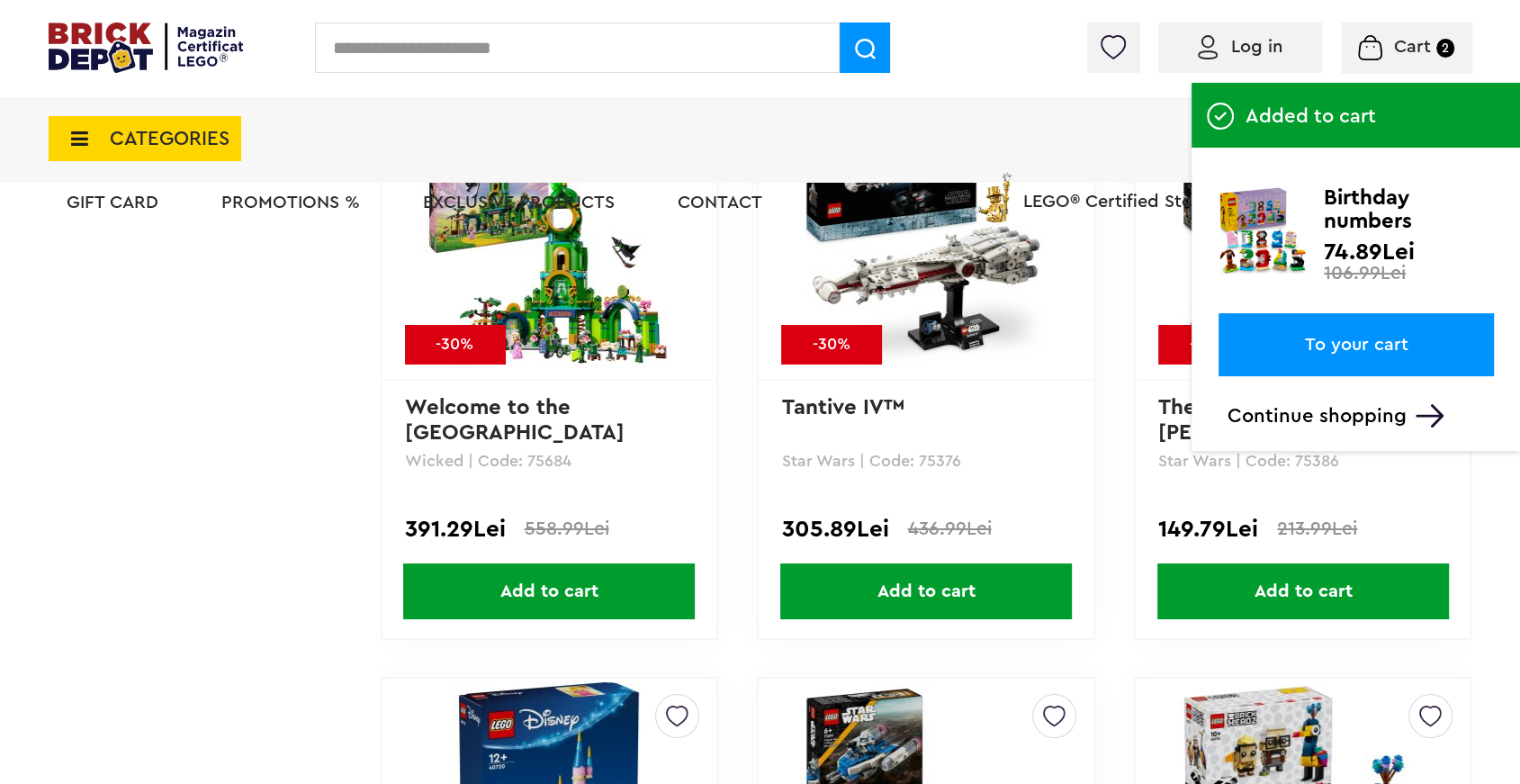
scroll to position [5722, 0]
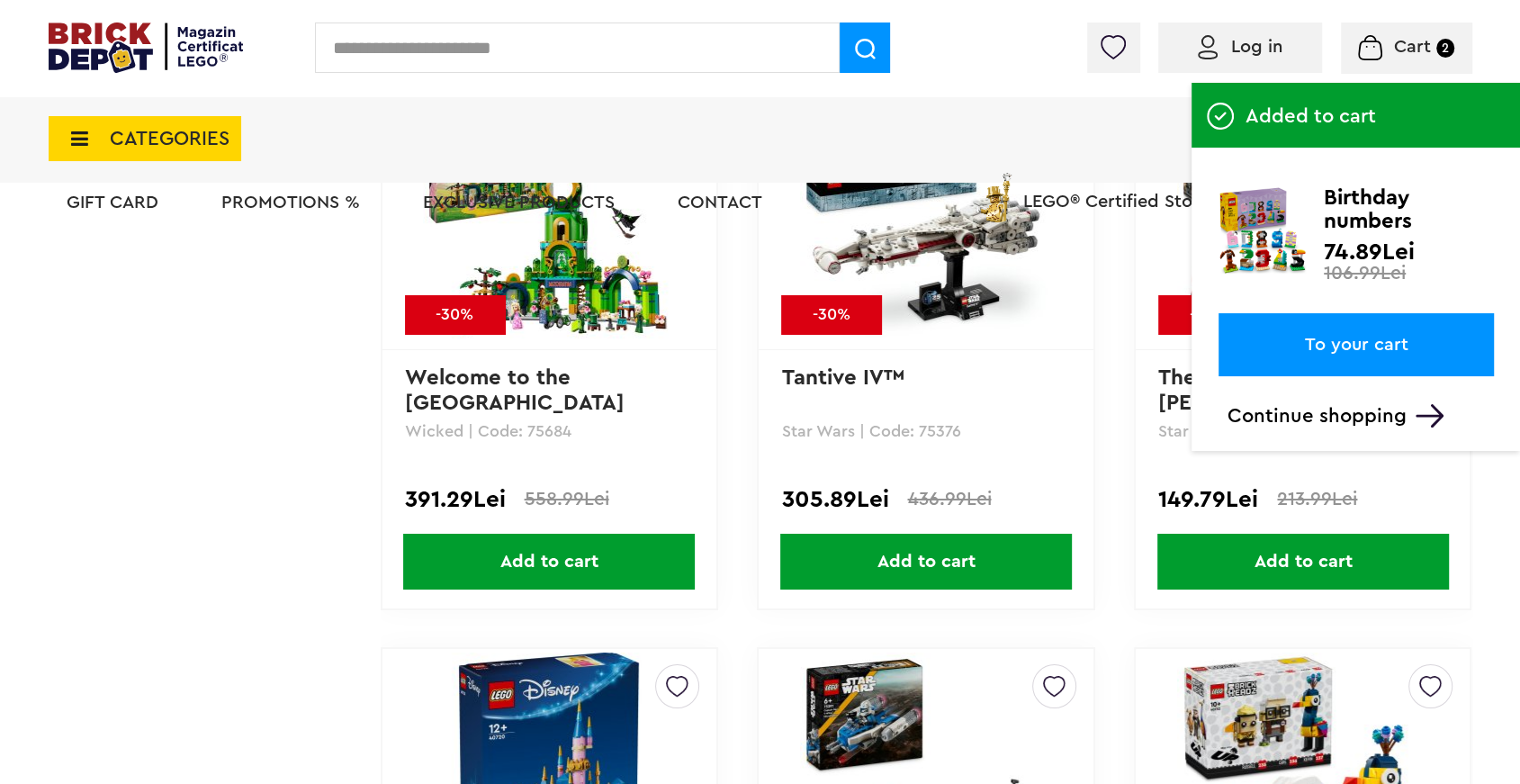
click at [1298, 418] on font "Continue shopping" at bounding box center [1316, 415] width 179 height 20
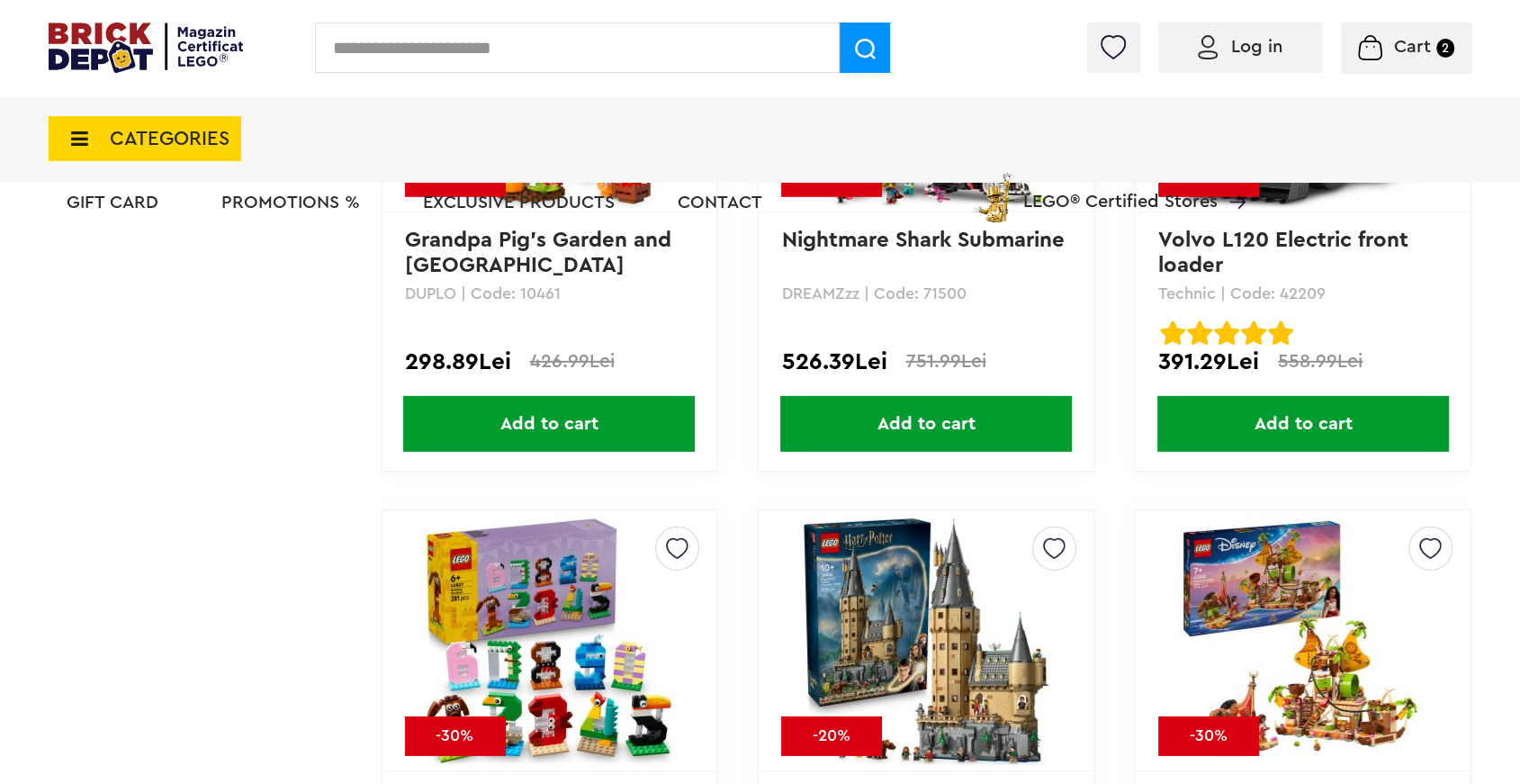
scroll to position [4878, 0]
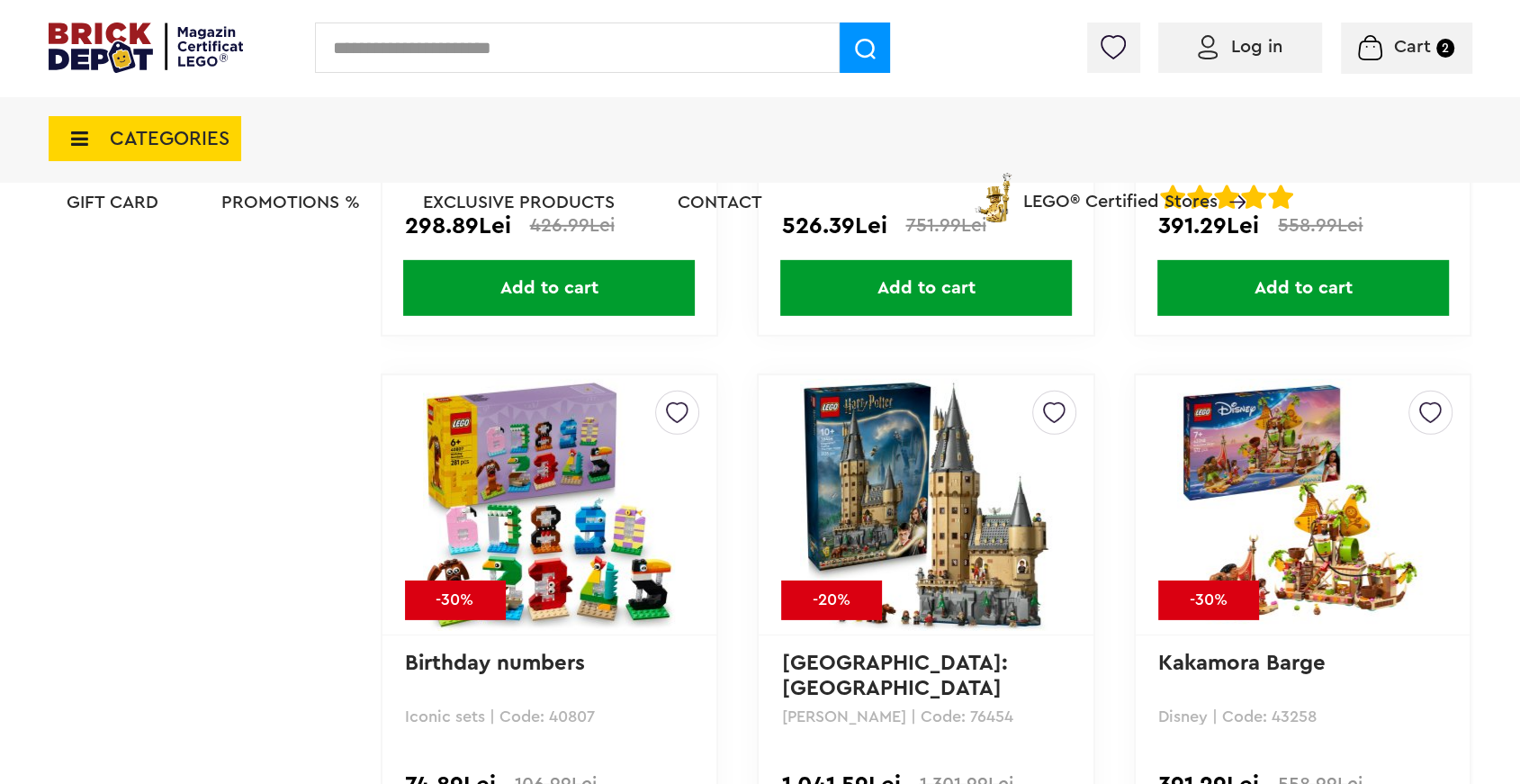
click at [544, 546] on img at bounding box center [549, 505] width 252 height 252
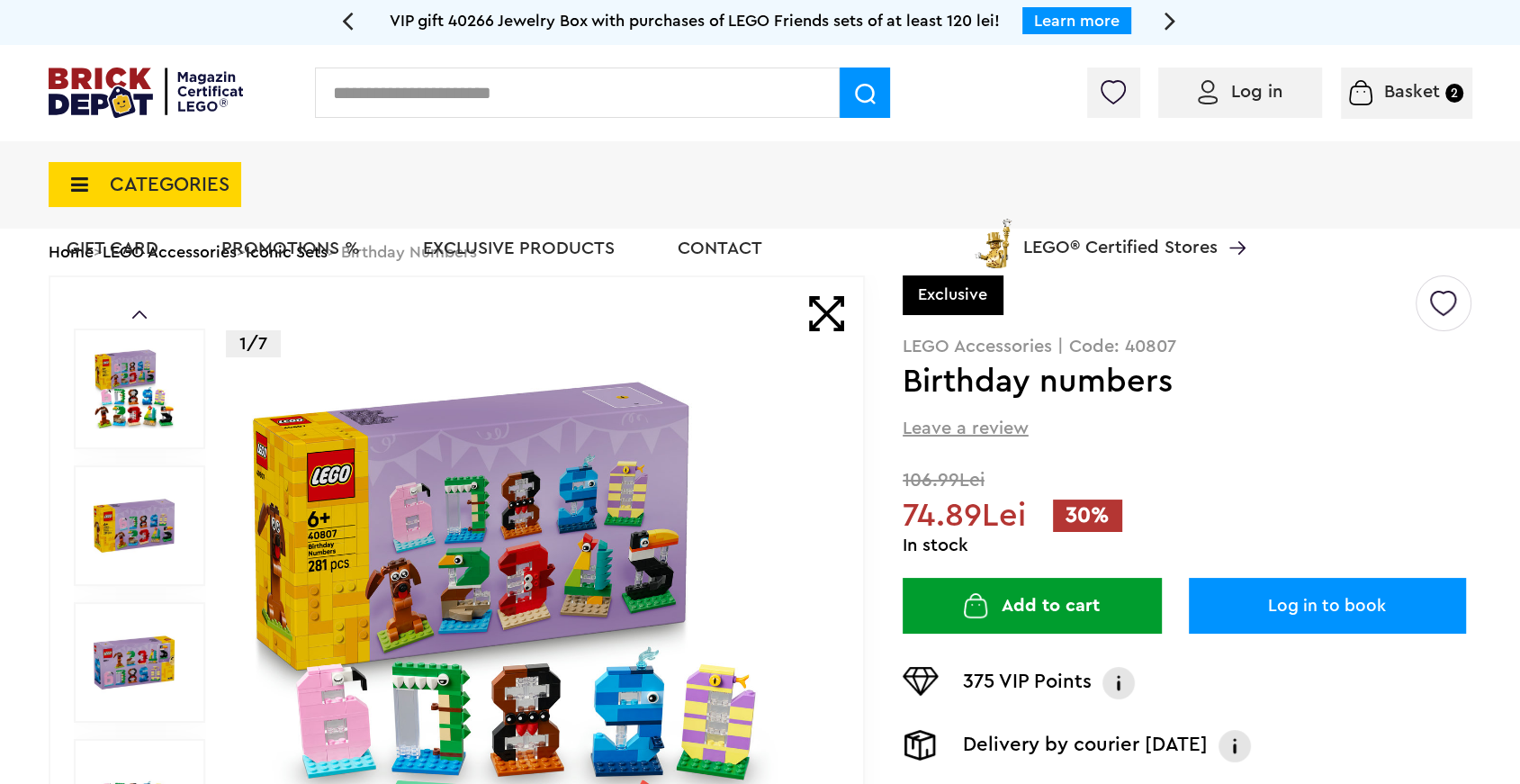
click at [519, 245] on font "Exclusive products" at bounding box center [519, 247] width 192 height 18
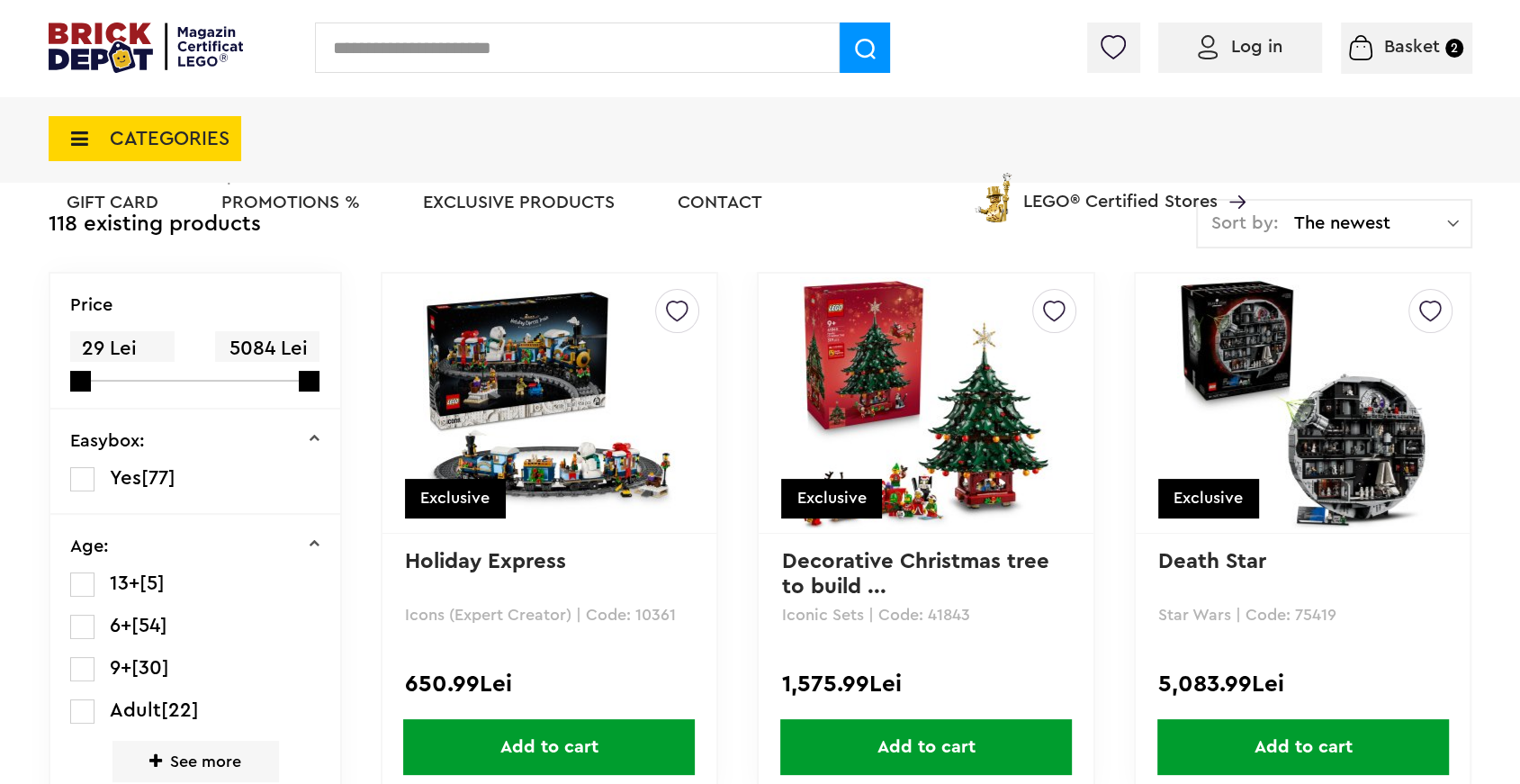
scroll to position [153, 0]
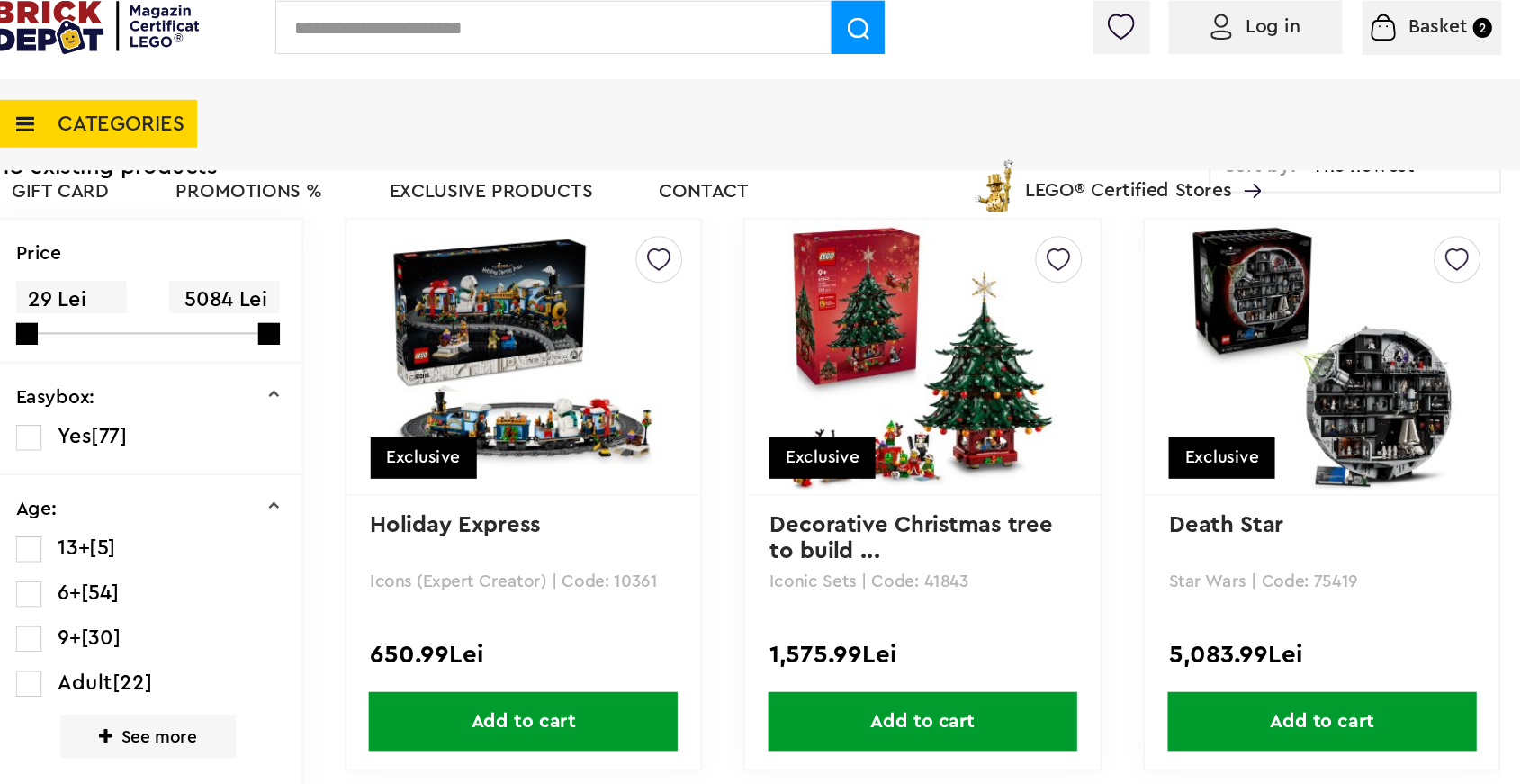
click at [1064, 344] on link at bounding box center [925, 359] width 289 height 252
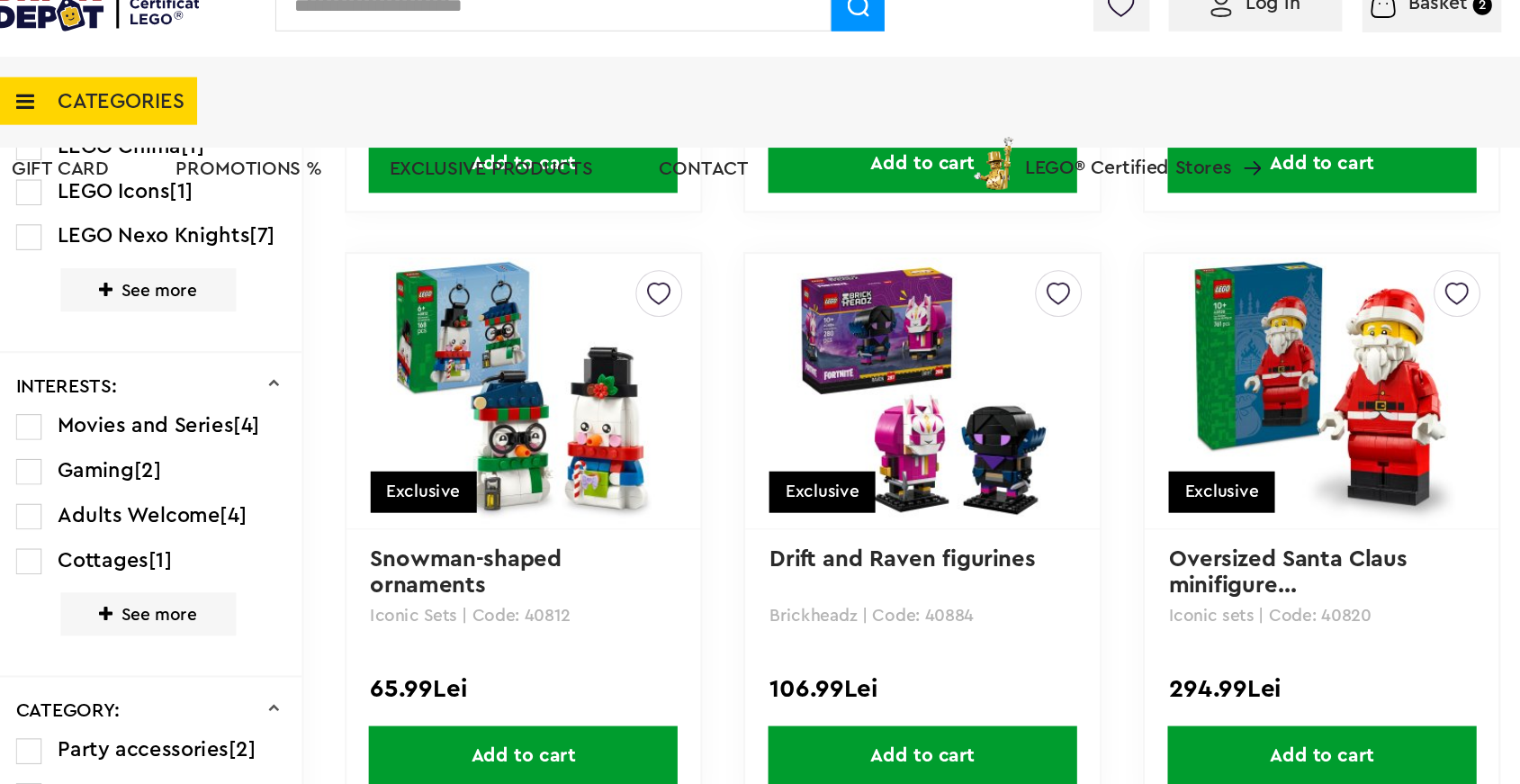
scroll to position [1274, 0]
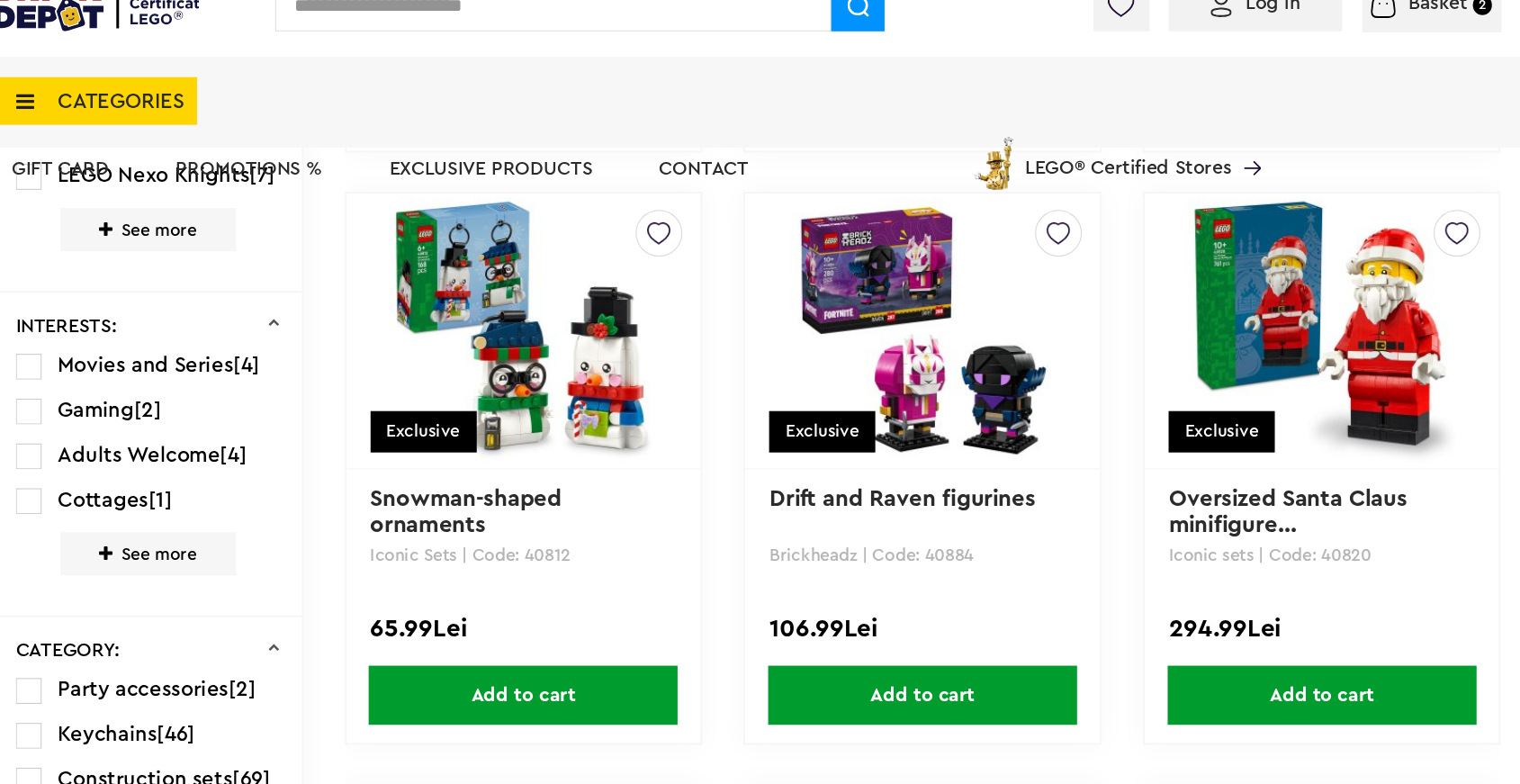
click at [553, 694] on font "Add to cart" at bounding box center [549, 699] width 98 height 18
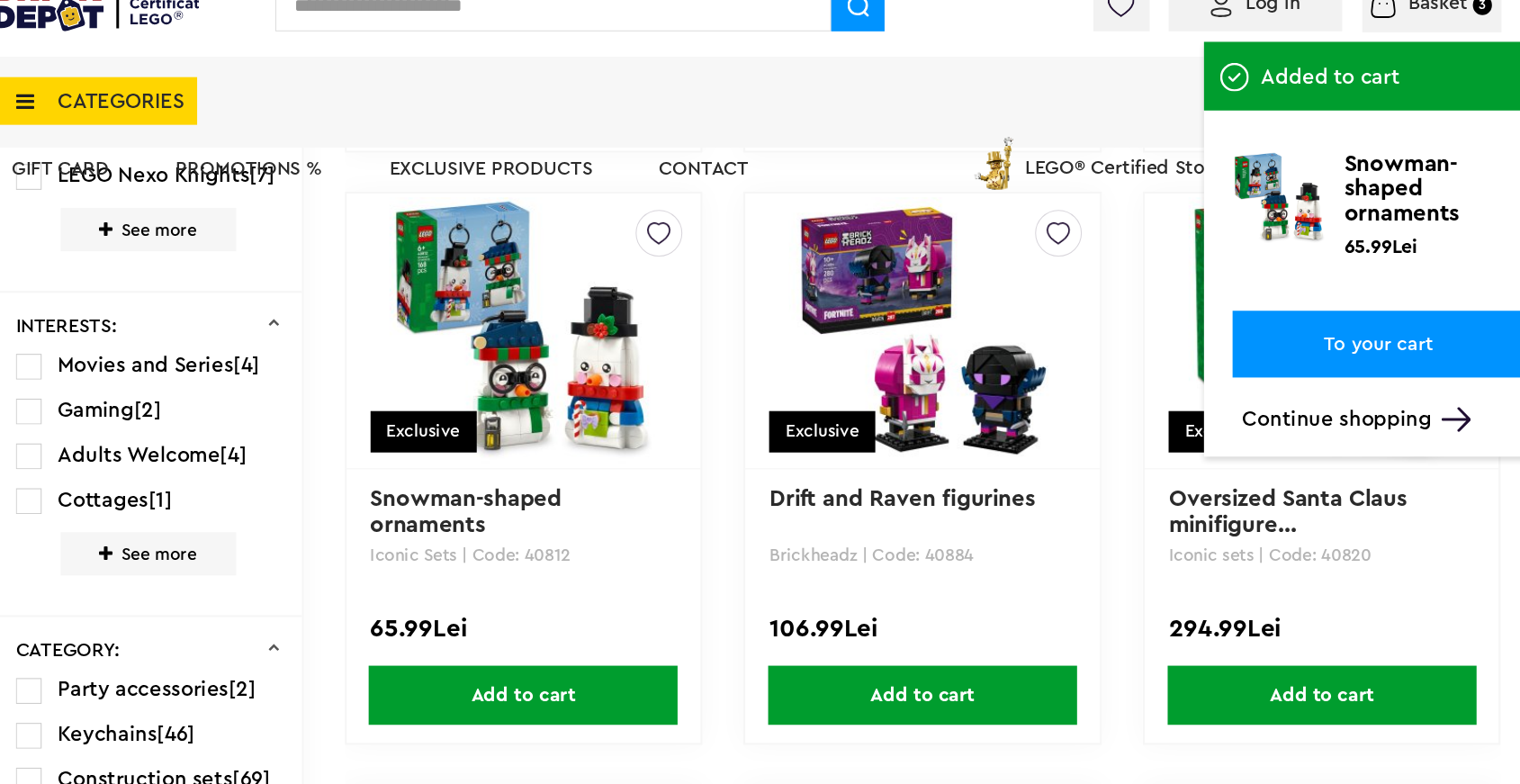
click at [1287, 690] on font "Add to cart" at bounding box center [1302, 699] width 98 height 18
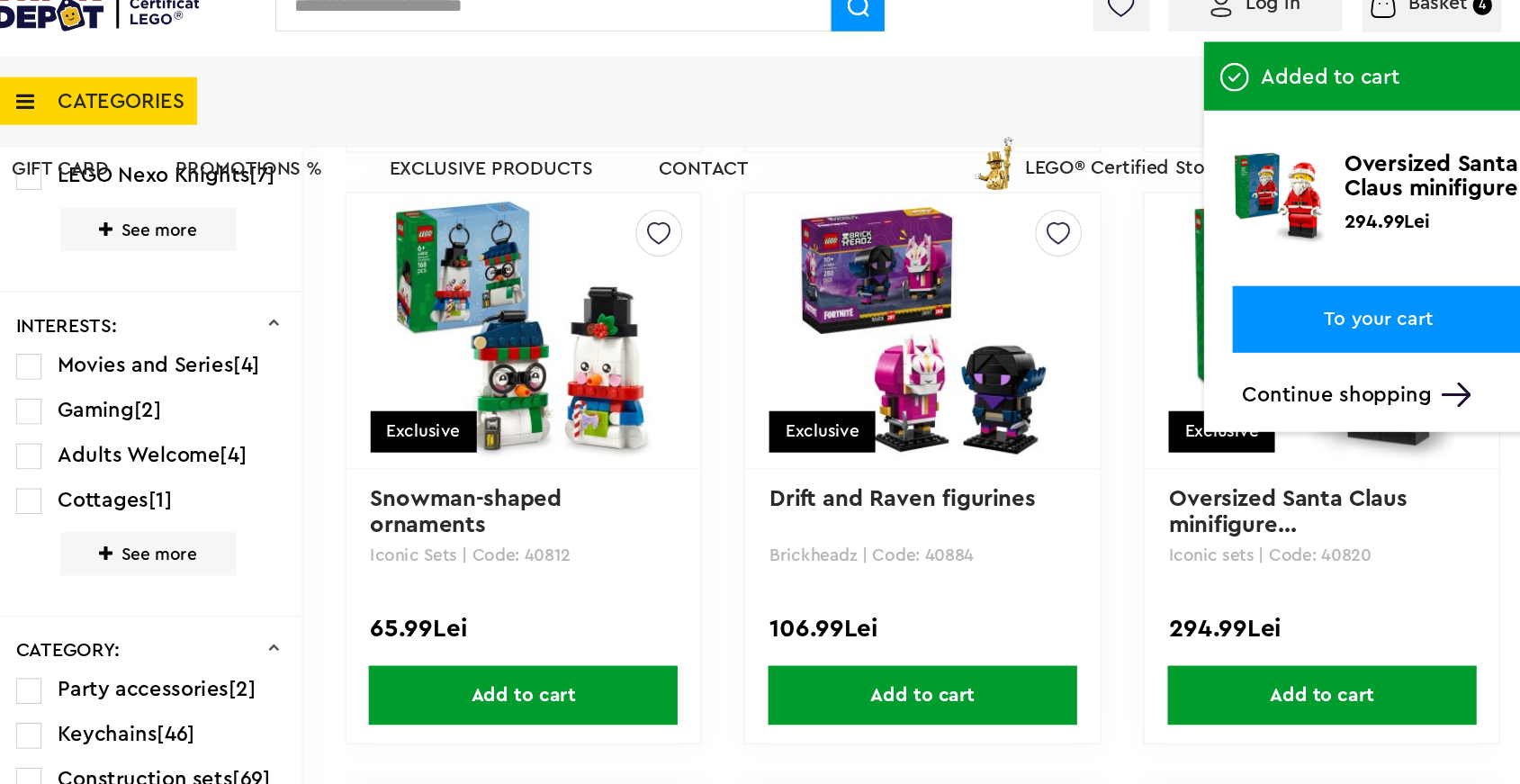
click at [1377, 414] on font "Continue shopping" at bounding box center [1316, 415] width 179 height 20
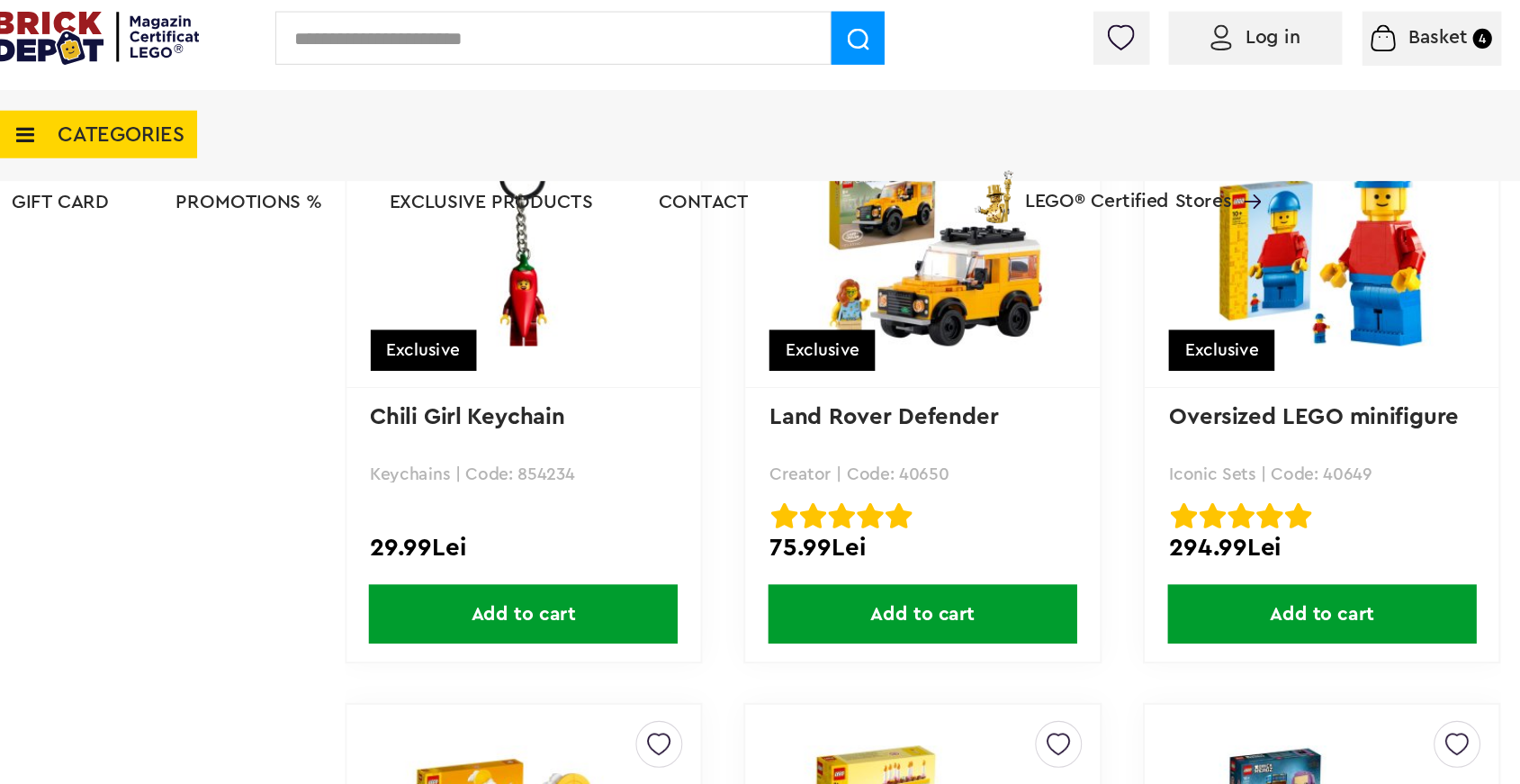
scroll to position [10292, 0]
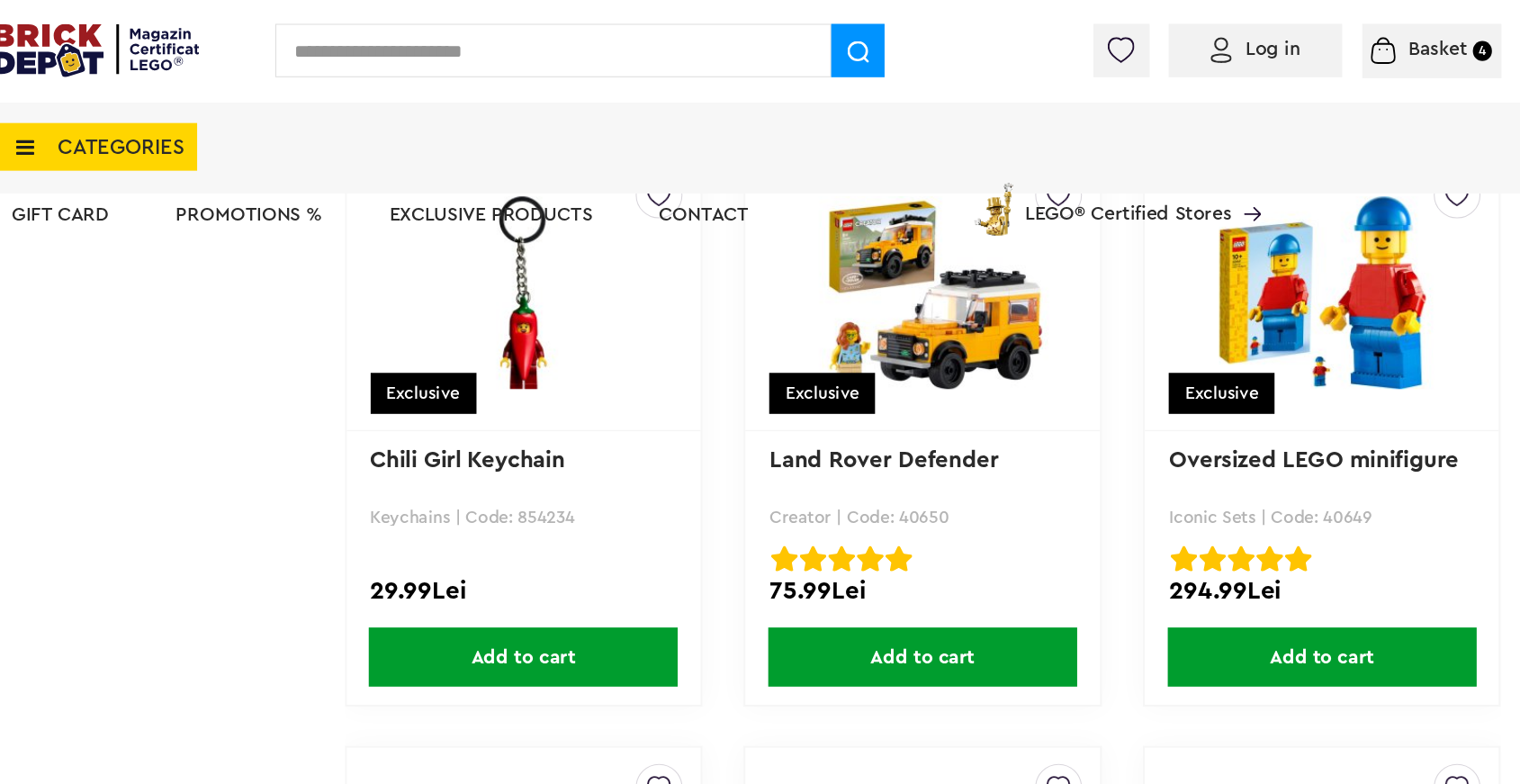
click at [1331, 624] on font "Add to cart" at bounding box center [1302, 619] width 98 height 18
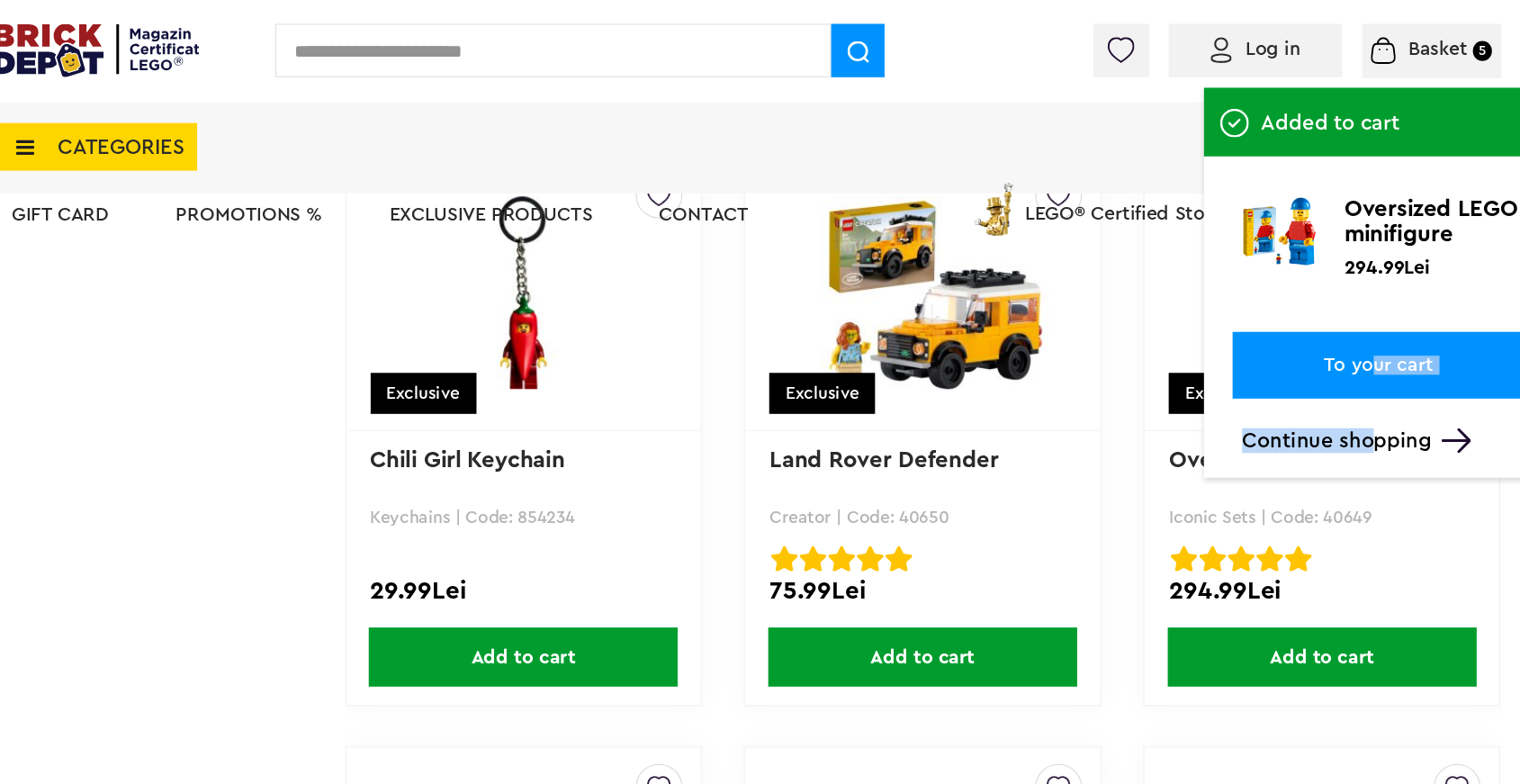
drag, startPoint x: 1349, startPoint y: 410, endPoint x: 1349, endPoint y: 337, distance: 73.0
click at [1349, 337] on div "Added to cart Oversized LEGO minifigure 294.99Lei To your cart Continue shopping" at bounding box center [1356, 254] width 328 height 344
click at [1349, 337] on font "To your cart" at bounding box center [1356, 344] width 103 height 18
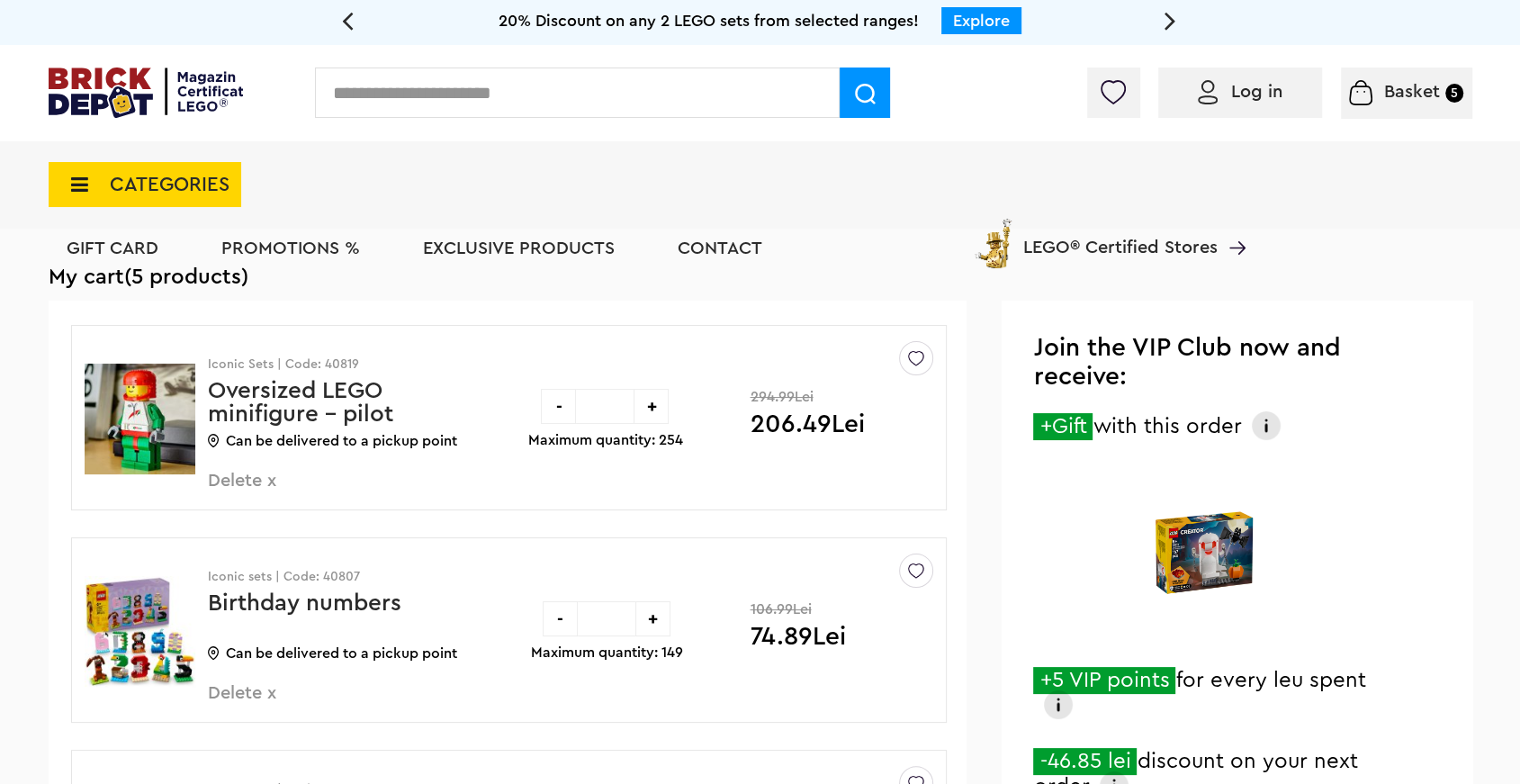
click at [1276, 93] on font "Log in" at bounding box center [1256, 91] width 51 height 18
click at [1251, 82] on font "Log in" at bounding box center [1256, 91] width 51 height 18
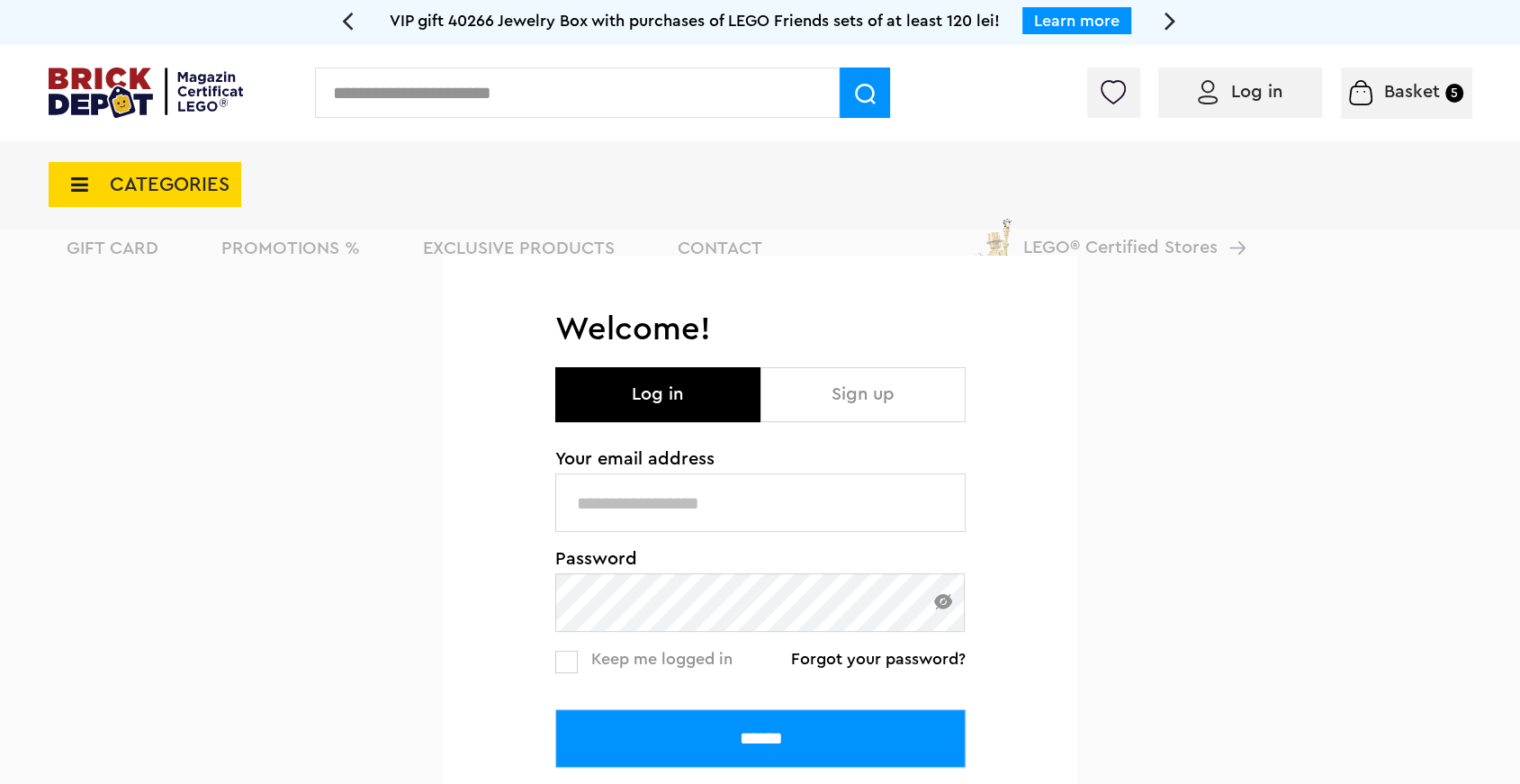
click at [655, 493] on input "text" at bounding box center [760, 502] width 411 height 59
type input "**********"
click at [556, 709] on input "******" at bounding box center [760, 738] width 411 height 59
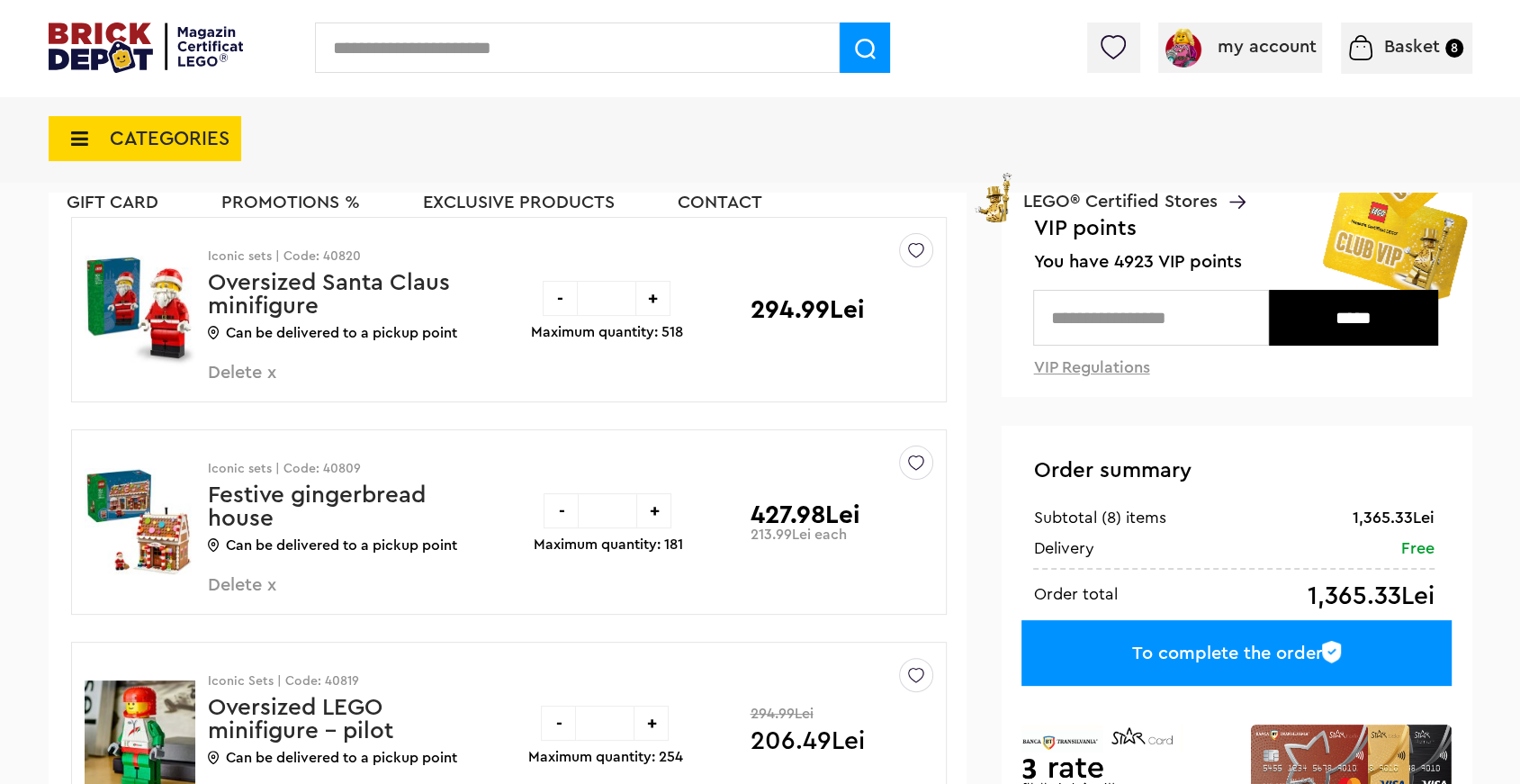
scroll to position [155, 0]
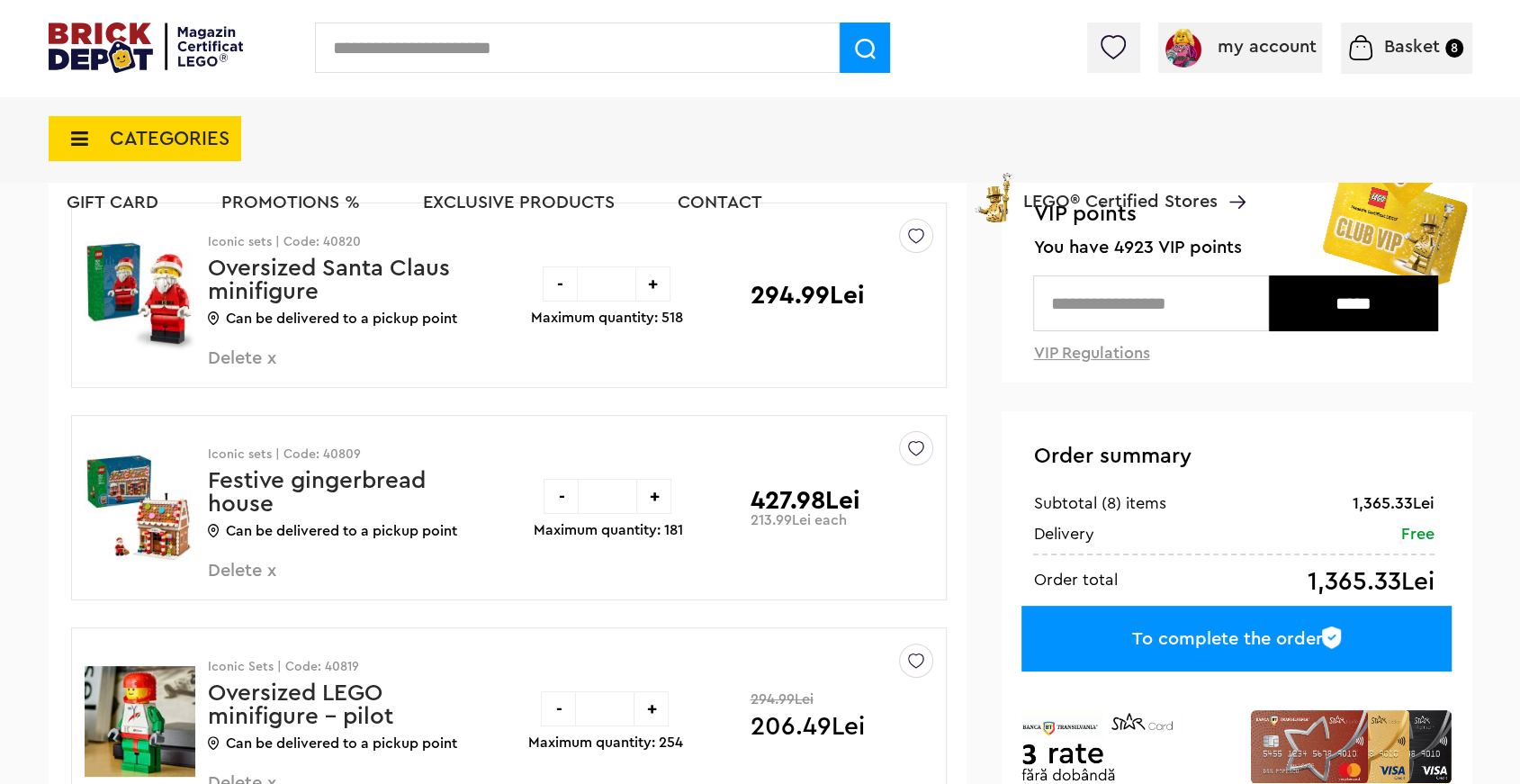
click at [558, 490] on font "-" at bounding box center [560, 496] width 7 height 18
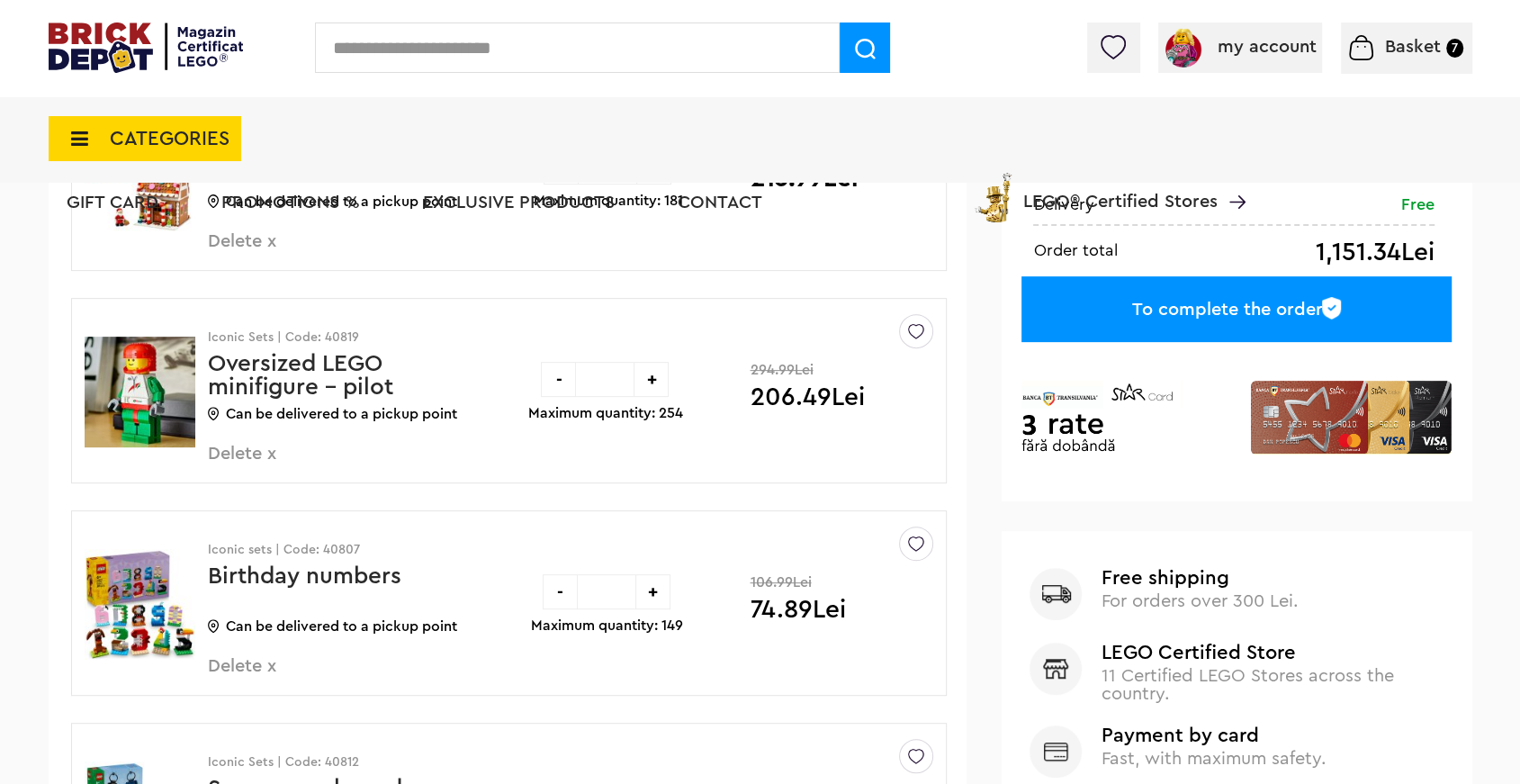
scroll to position [487, 0]
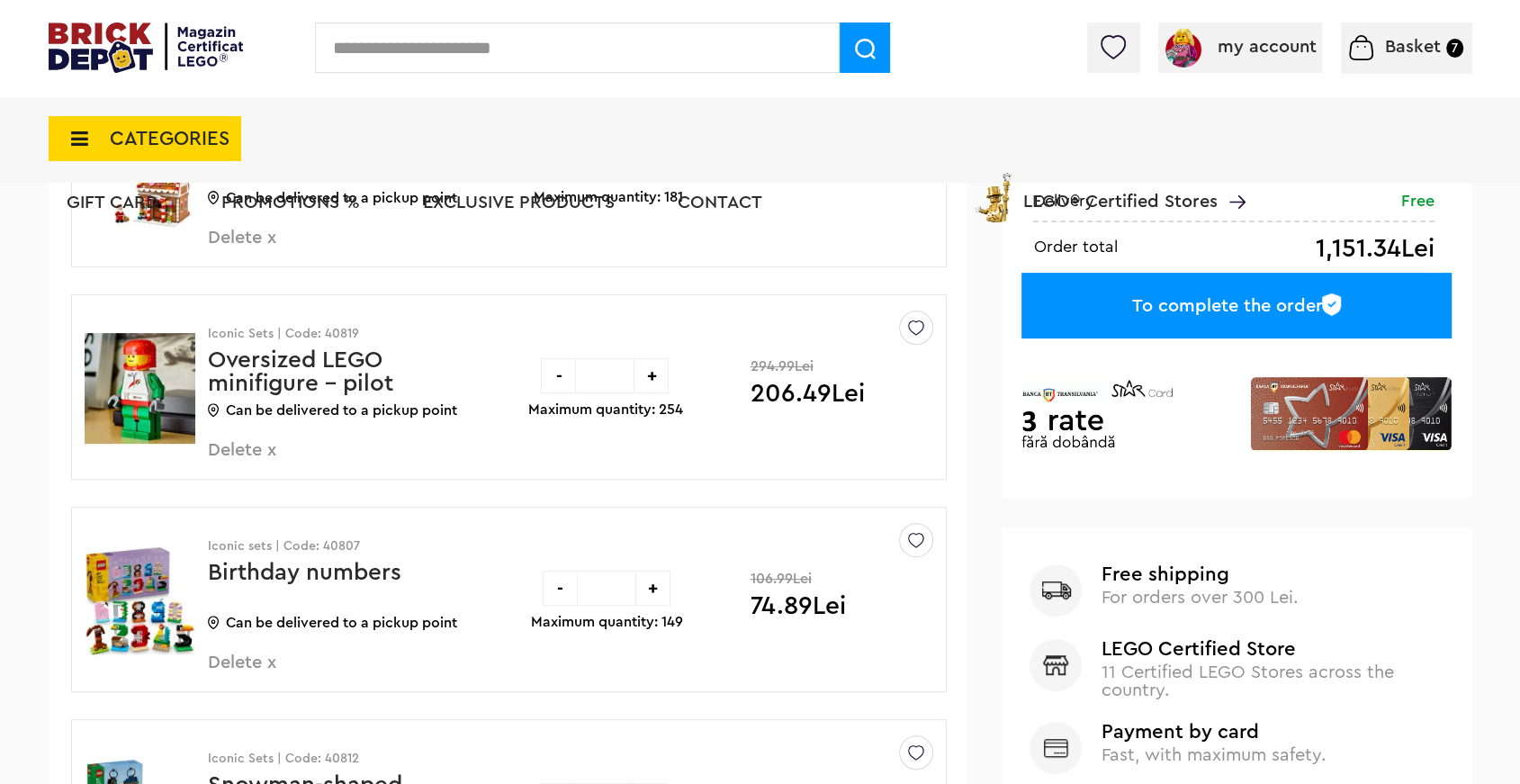
click at [344, 575] on font "Birthday numbers" at bounding box center [304, 572] width 193 height 24
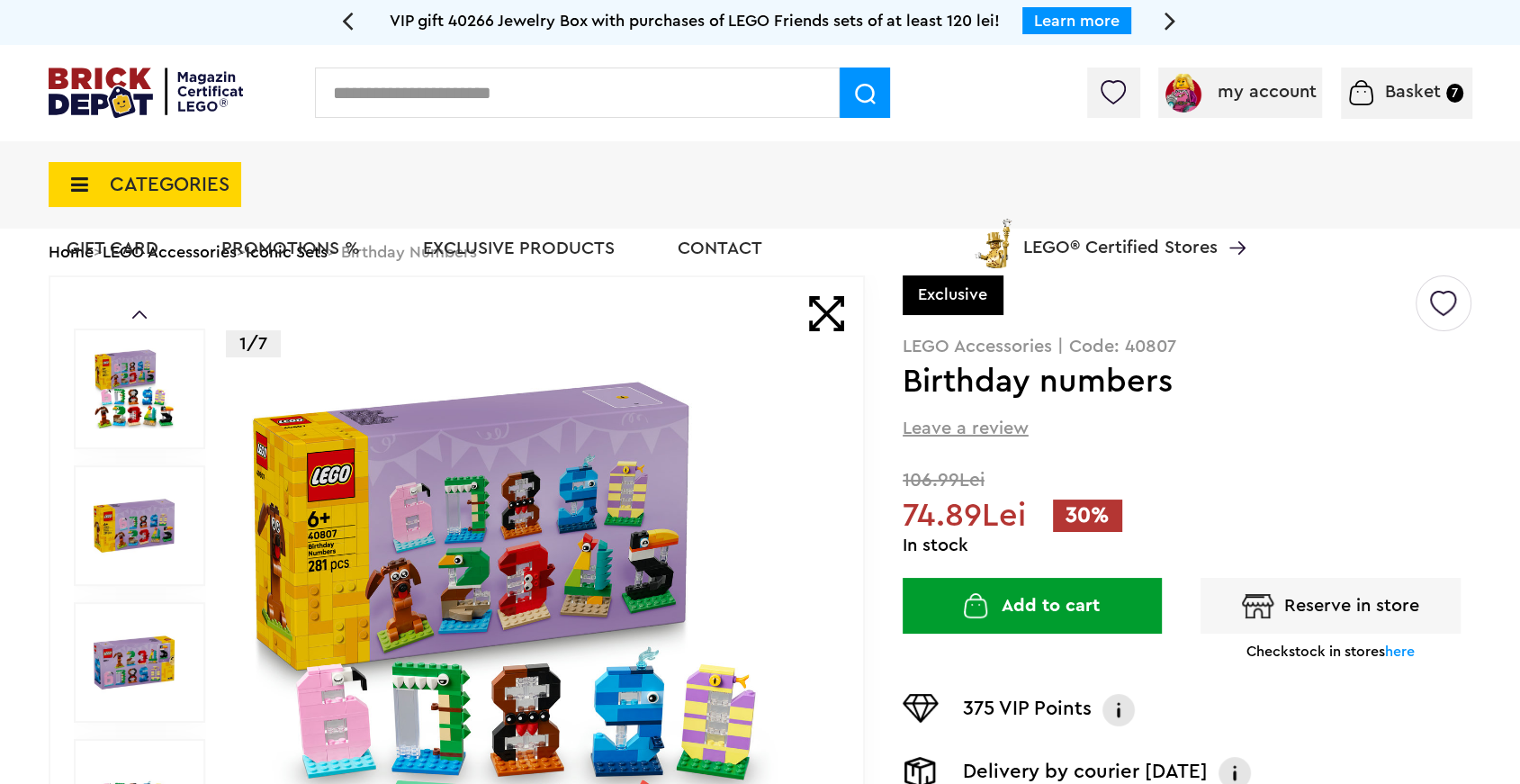
click at [300, 251] on font "PROMOTIONS %" at bounding box center [290, 247] width 138 height 18
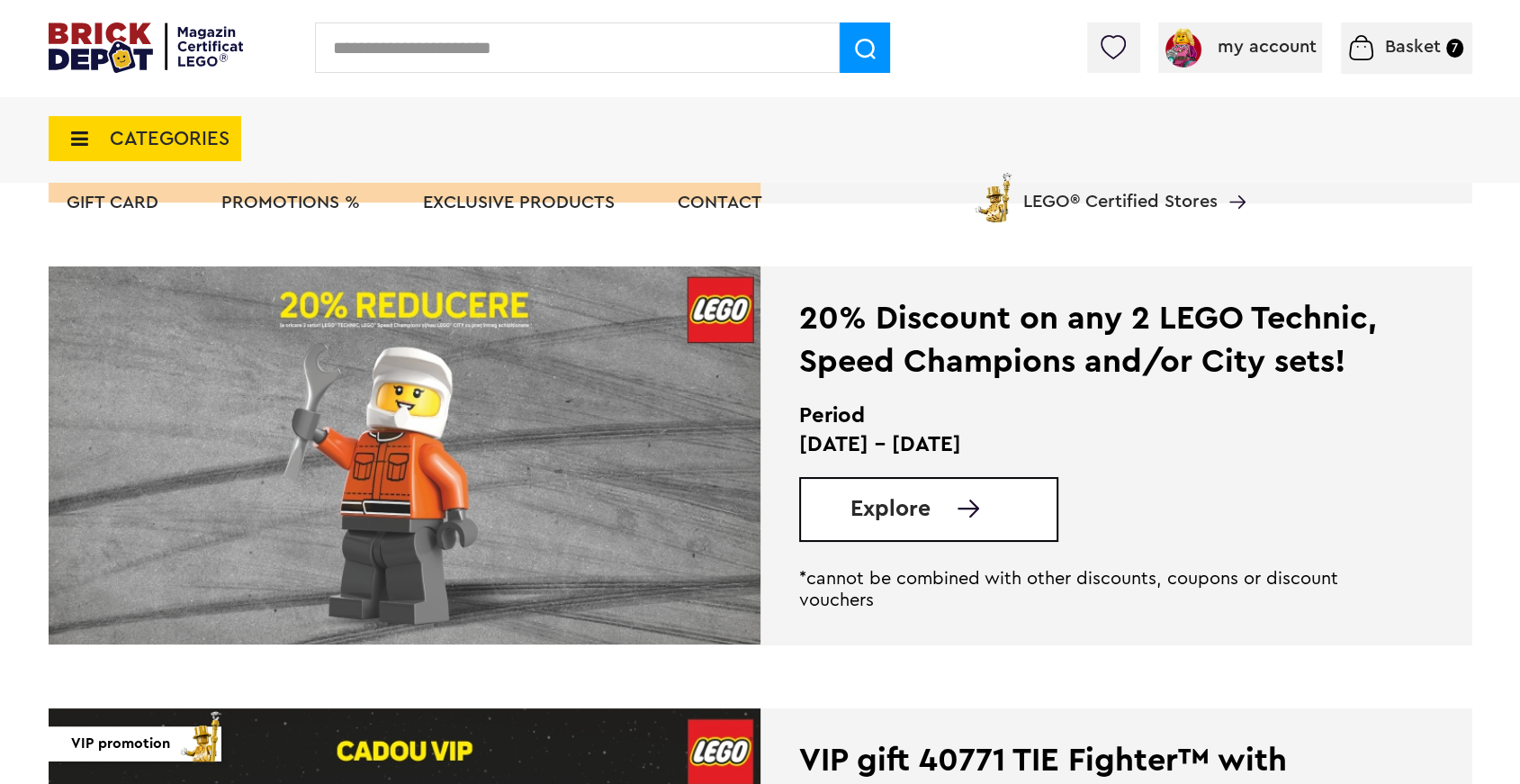
scroll to position [835, 0]
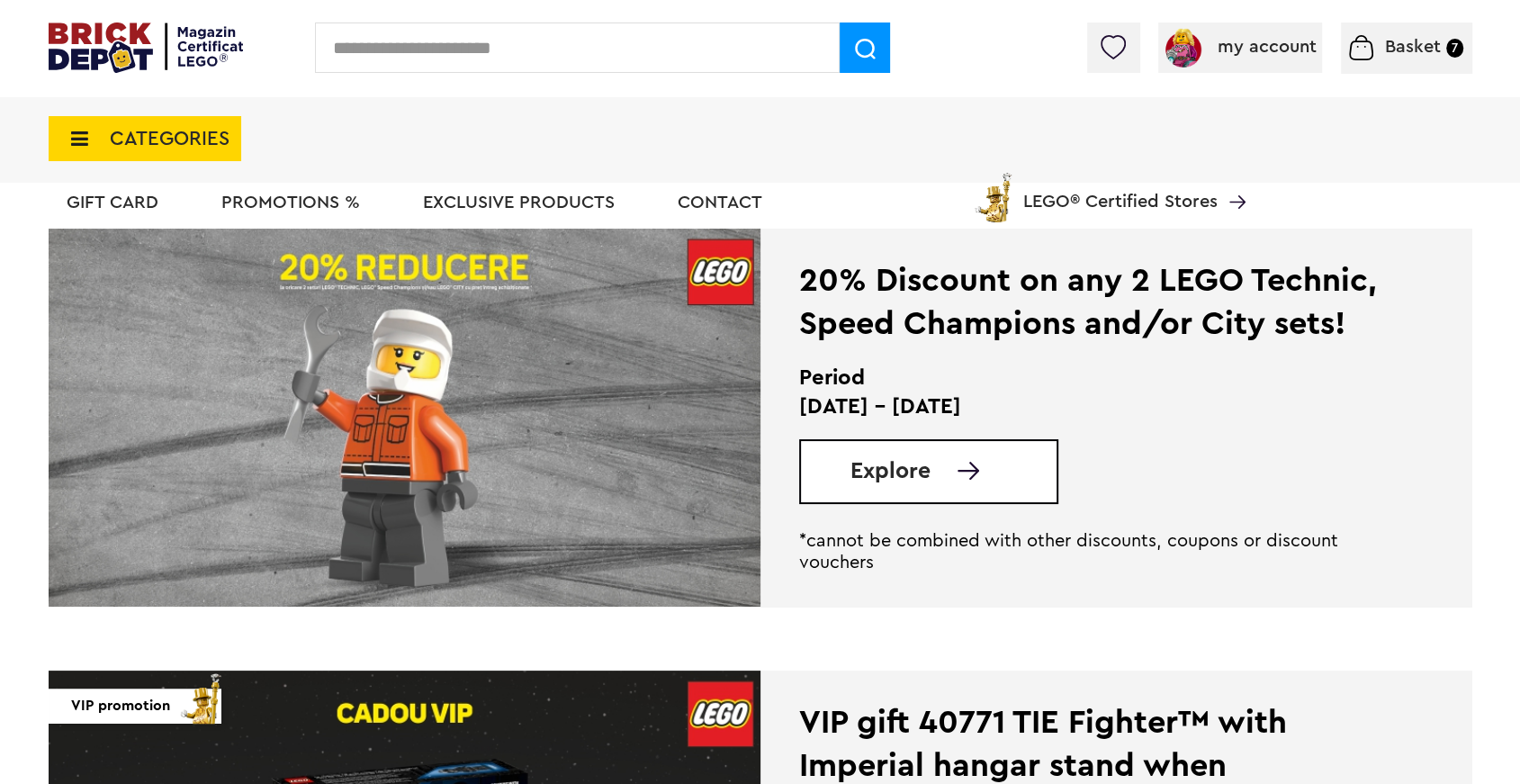
click at [943, 466] on link "Explore" at bounding box center [953, 471] width 206 height 23
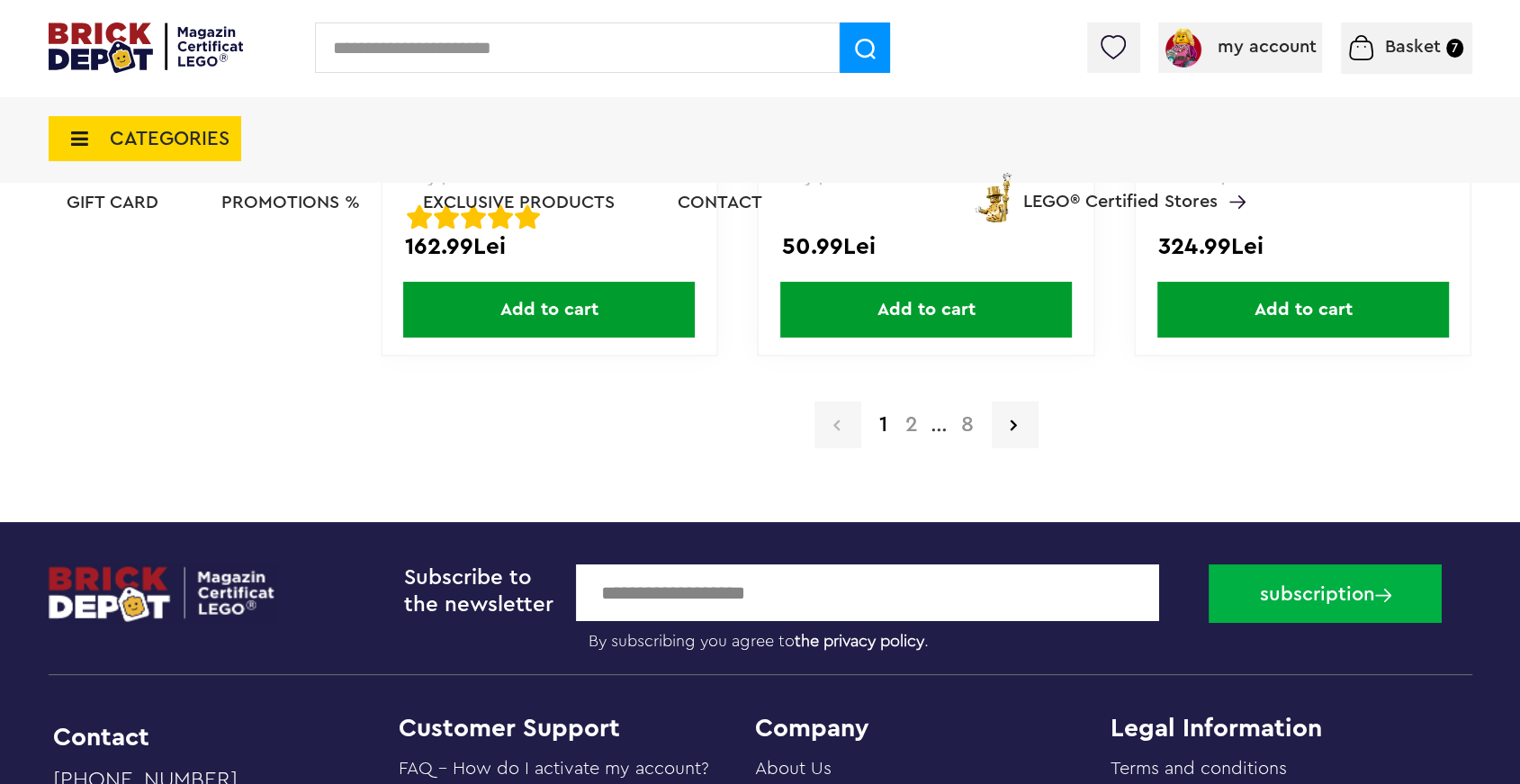
scroll to position [3916, 0]
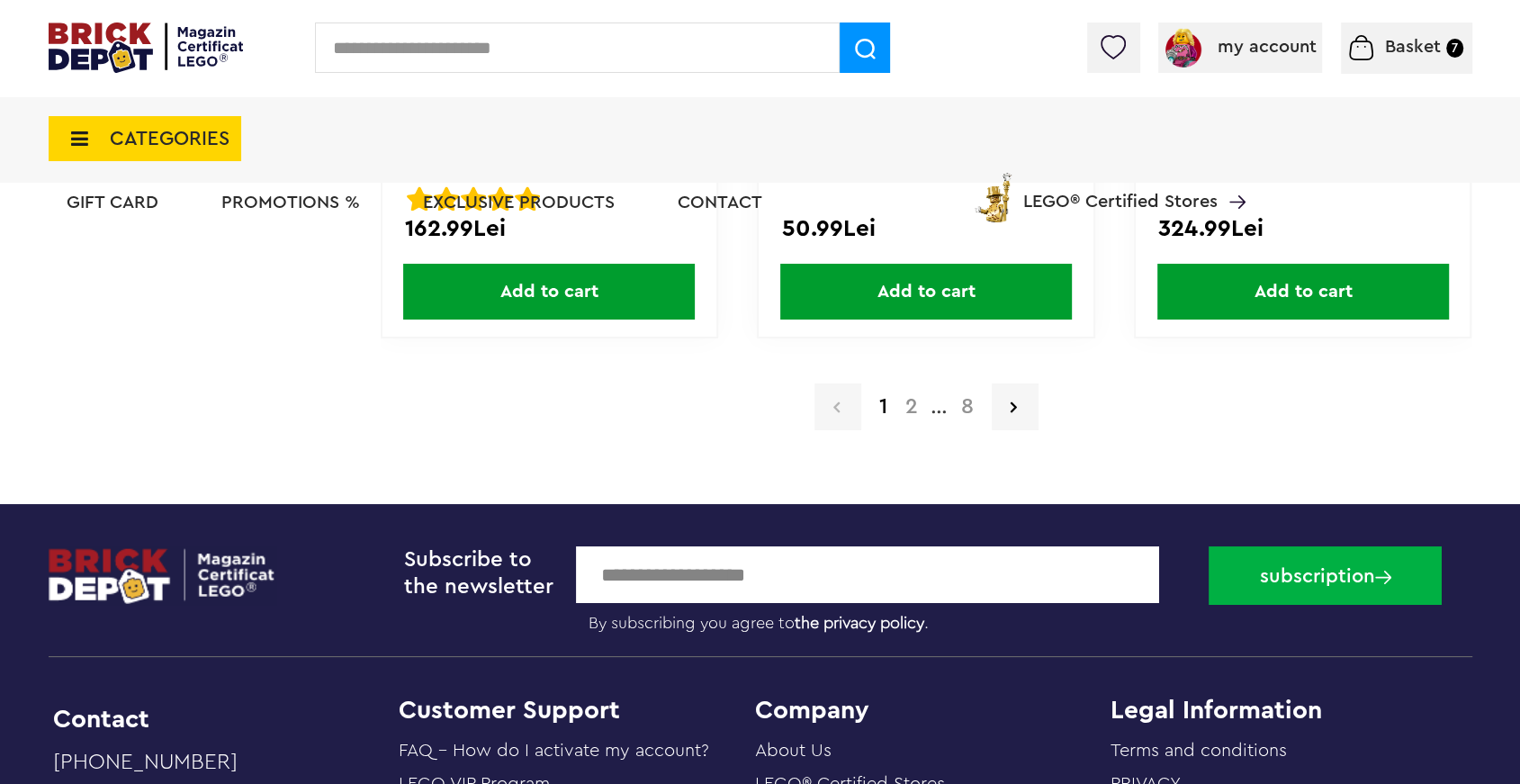
click at [916, 401] on font "2" at bounding box center [911, 407] width 12 height 22
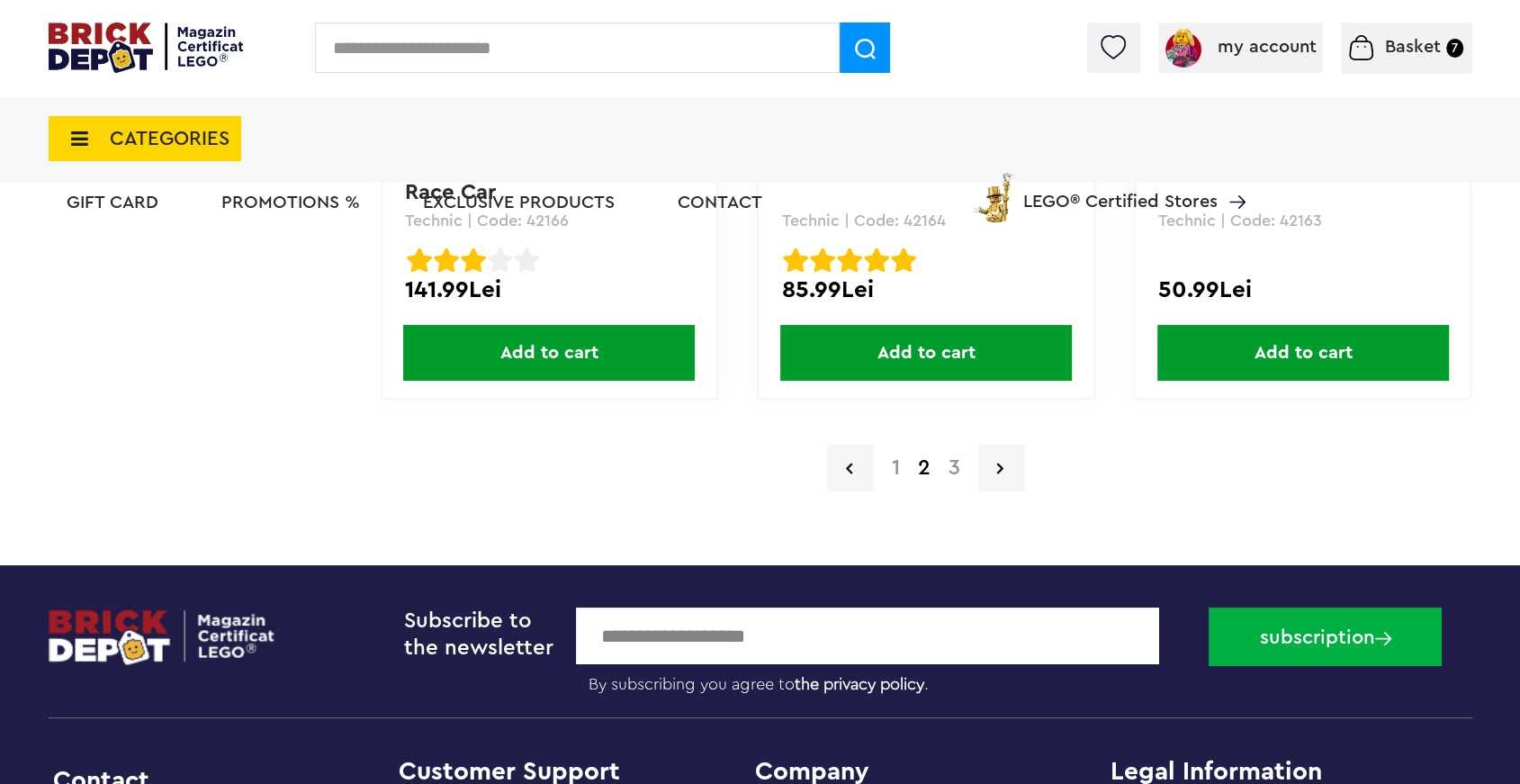
scroll to position [3877, 0]
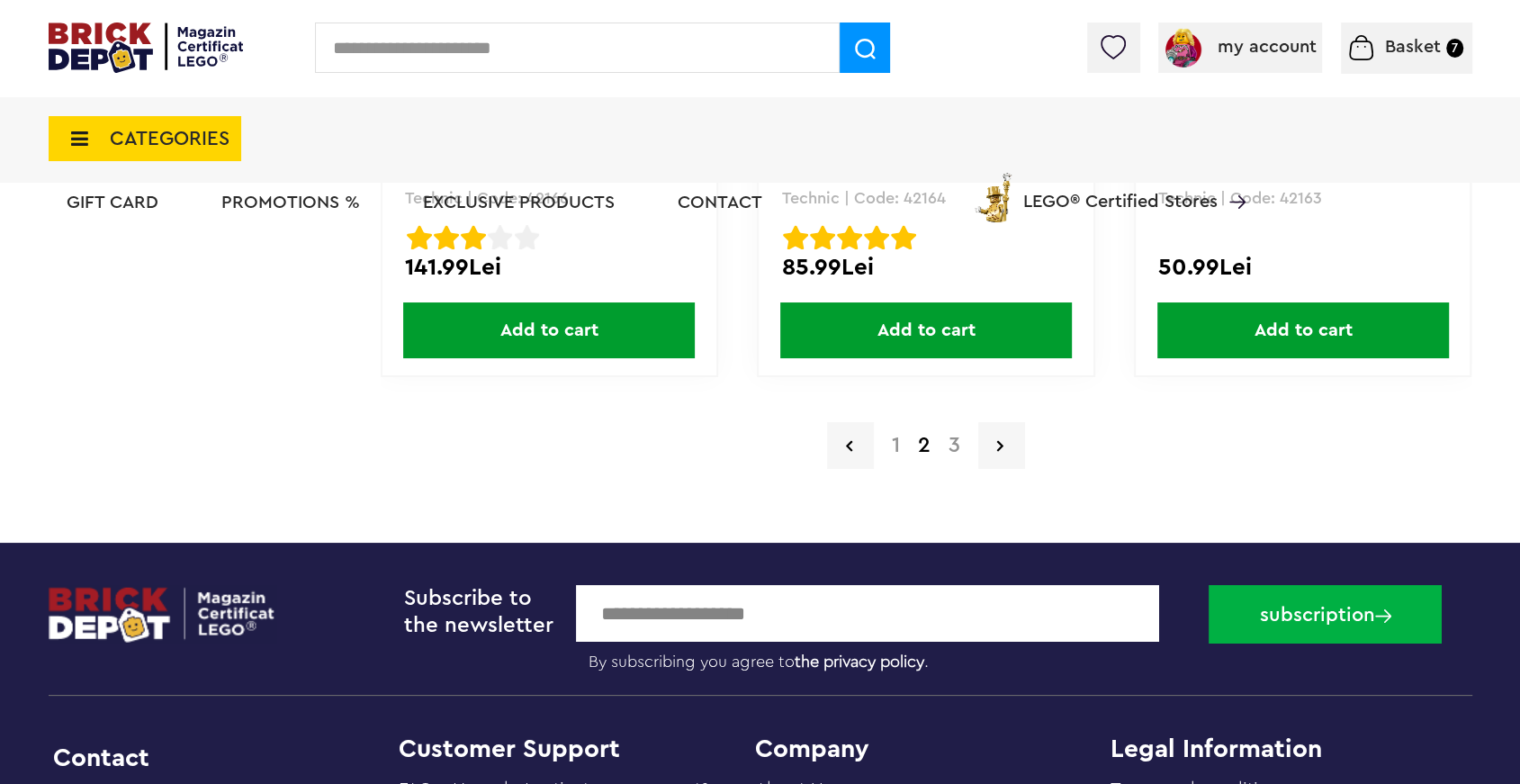
click at [957, 447] on font "3" at bounding box center [954, 445] width 11 height 22
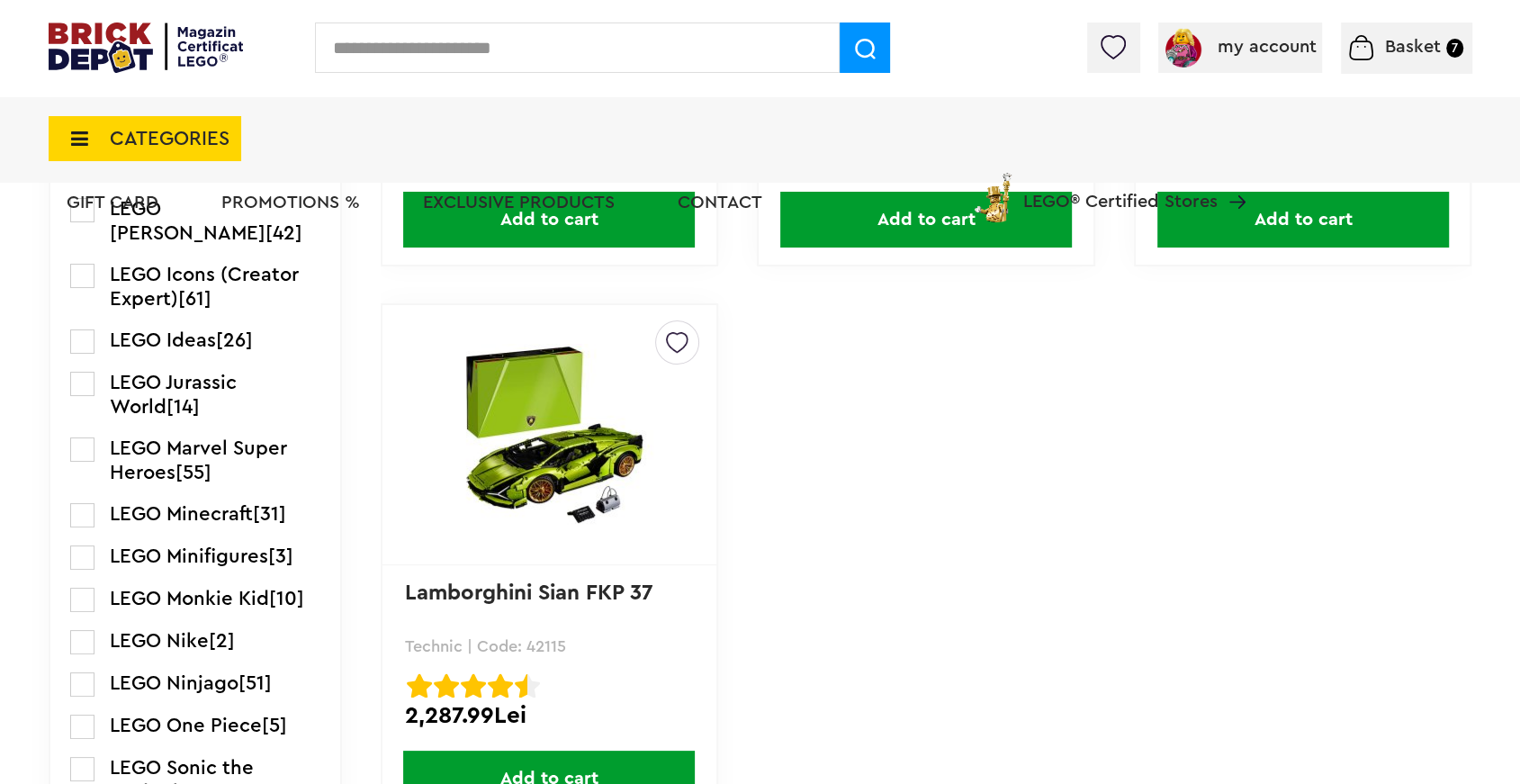
scroll to position [1058, 0]
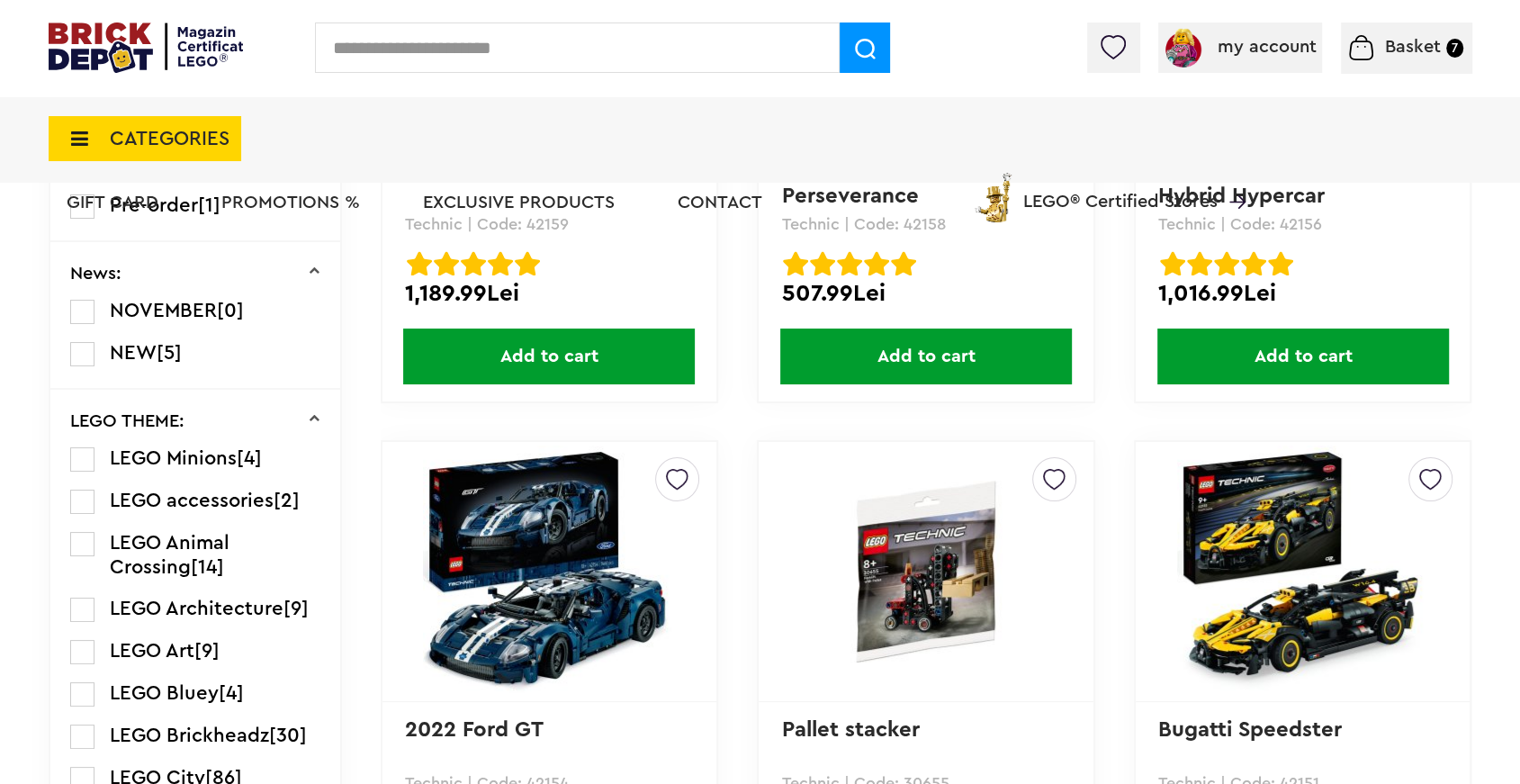
click at [331, 198] on font "PROMOTIONS %" at bounding box center [290, 202] width 138 height 18
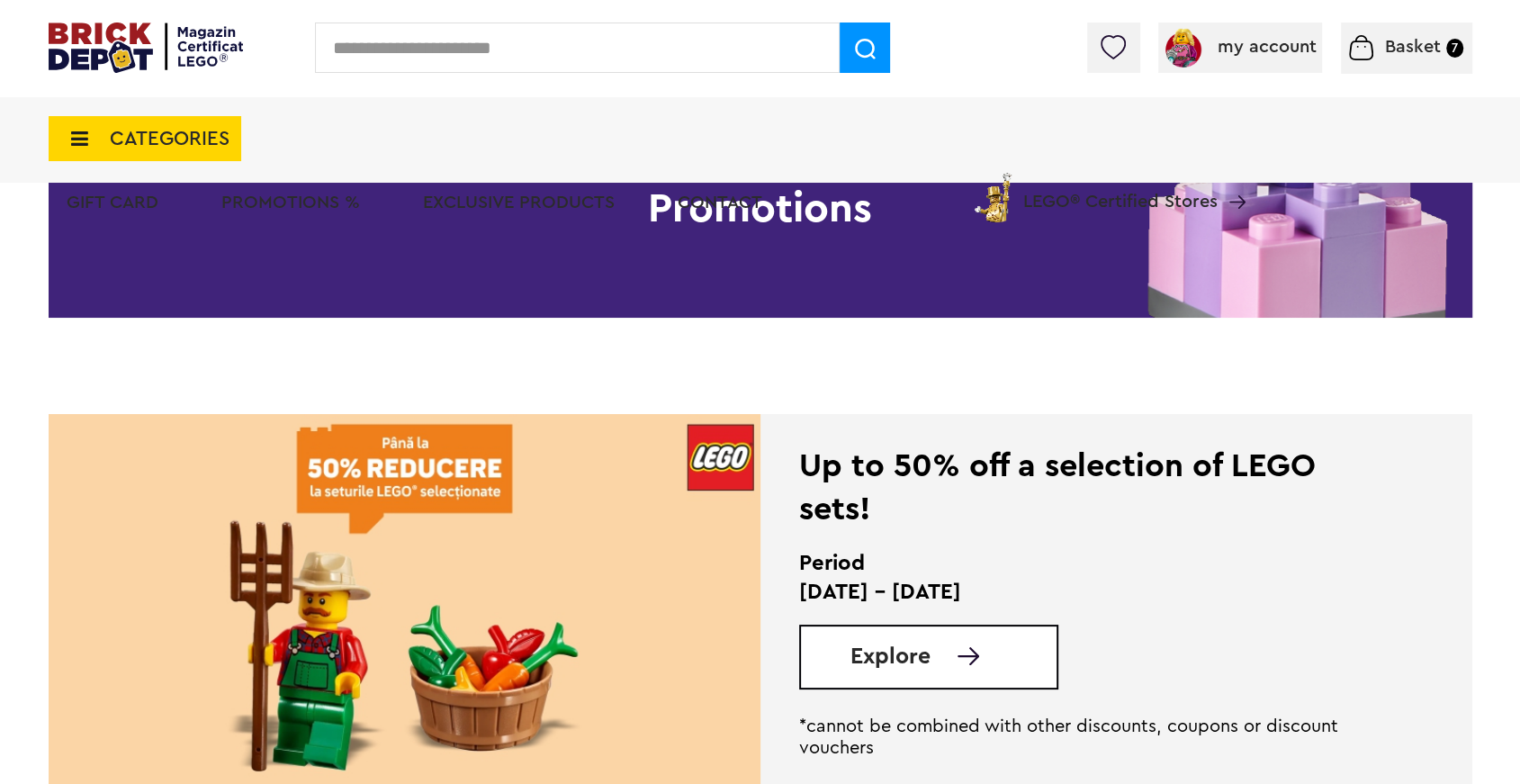
scroll to position [279, 0]
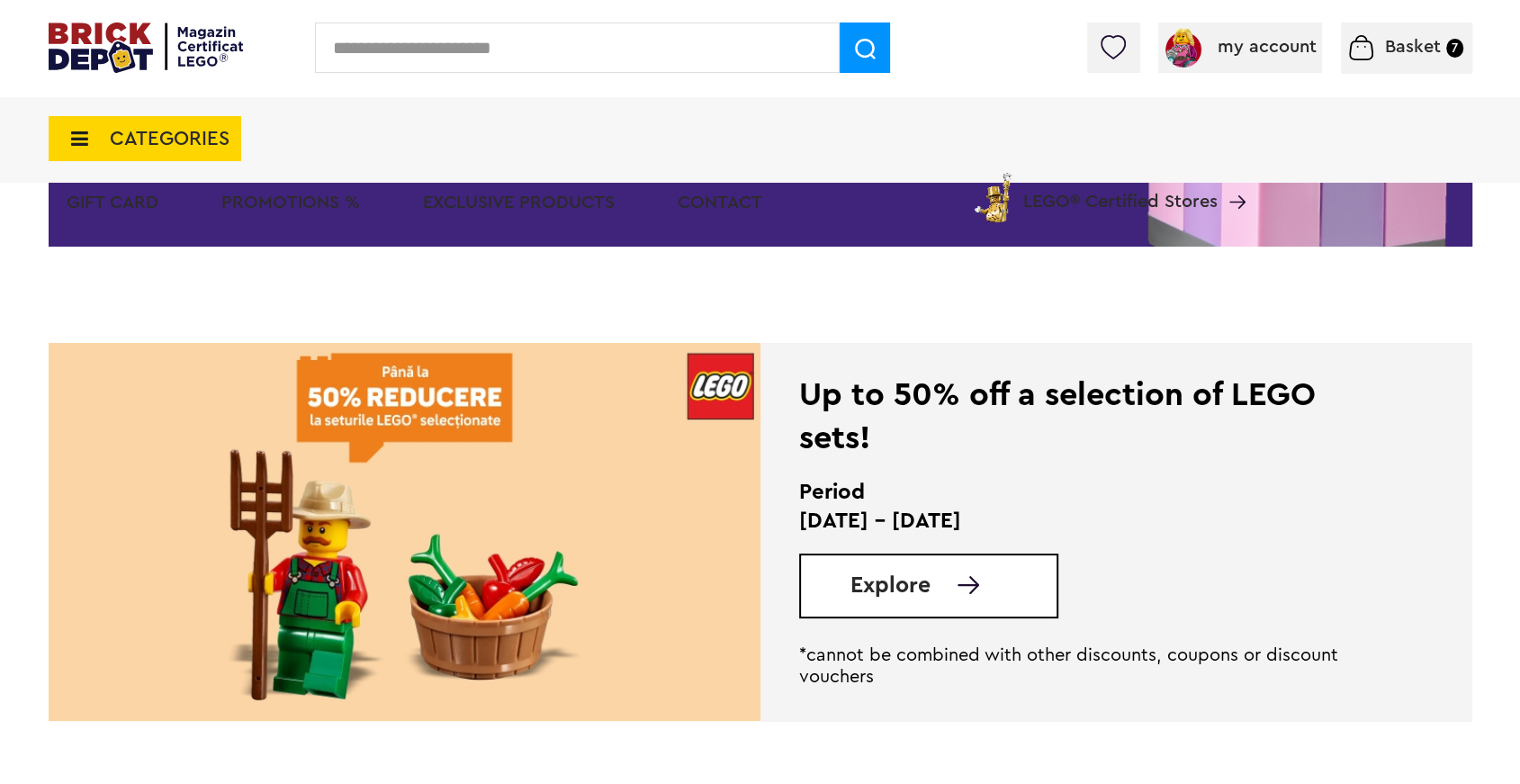
click at [876, 598] on div "Explore" at bounding box center [928, 586] width 259 height 64
click at [878, 595] on font "Explore" at bounding box center [890, 585] width 80 height 23
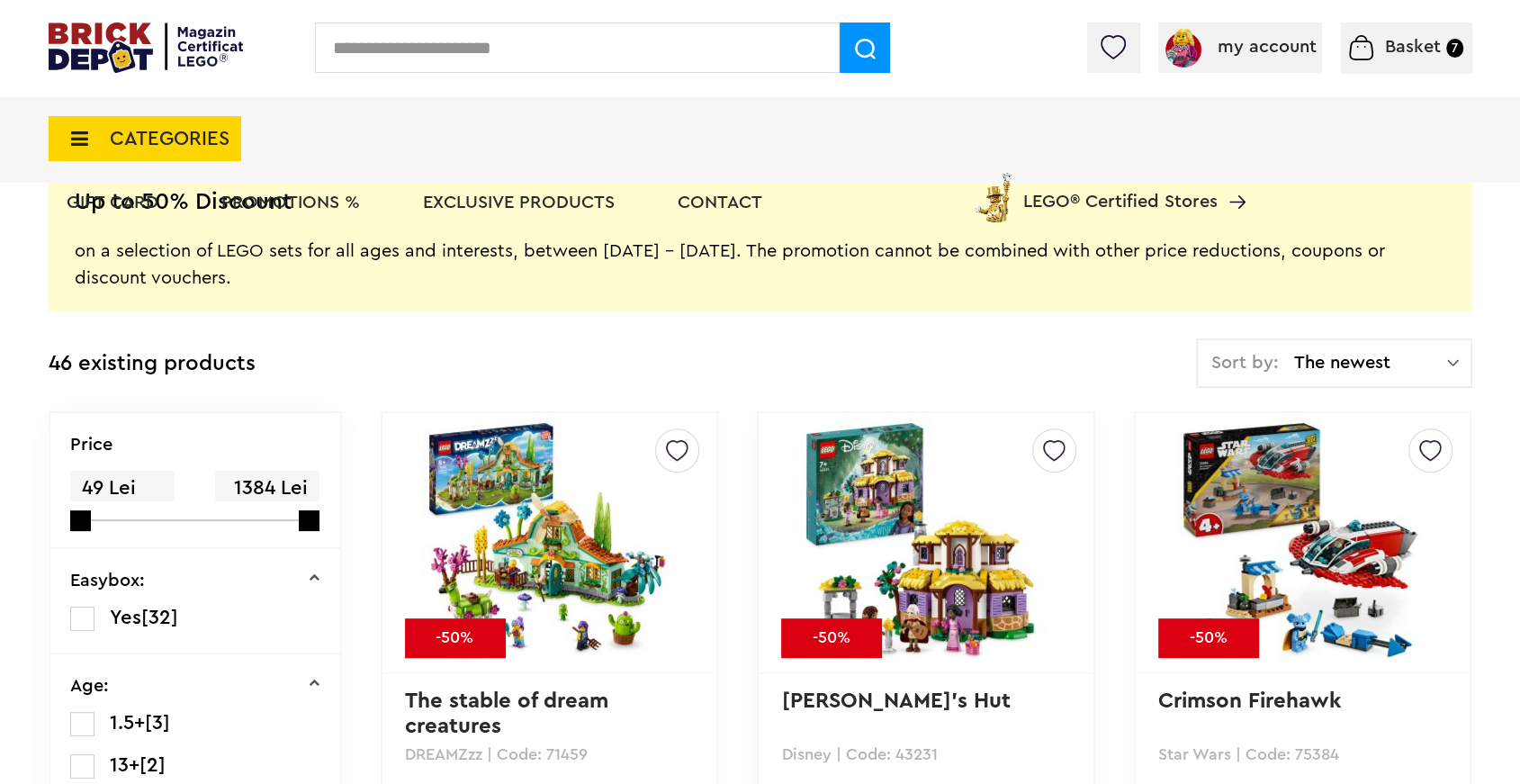
scroll to position [405, 0]
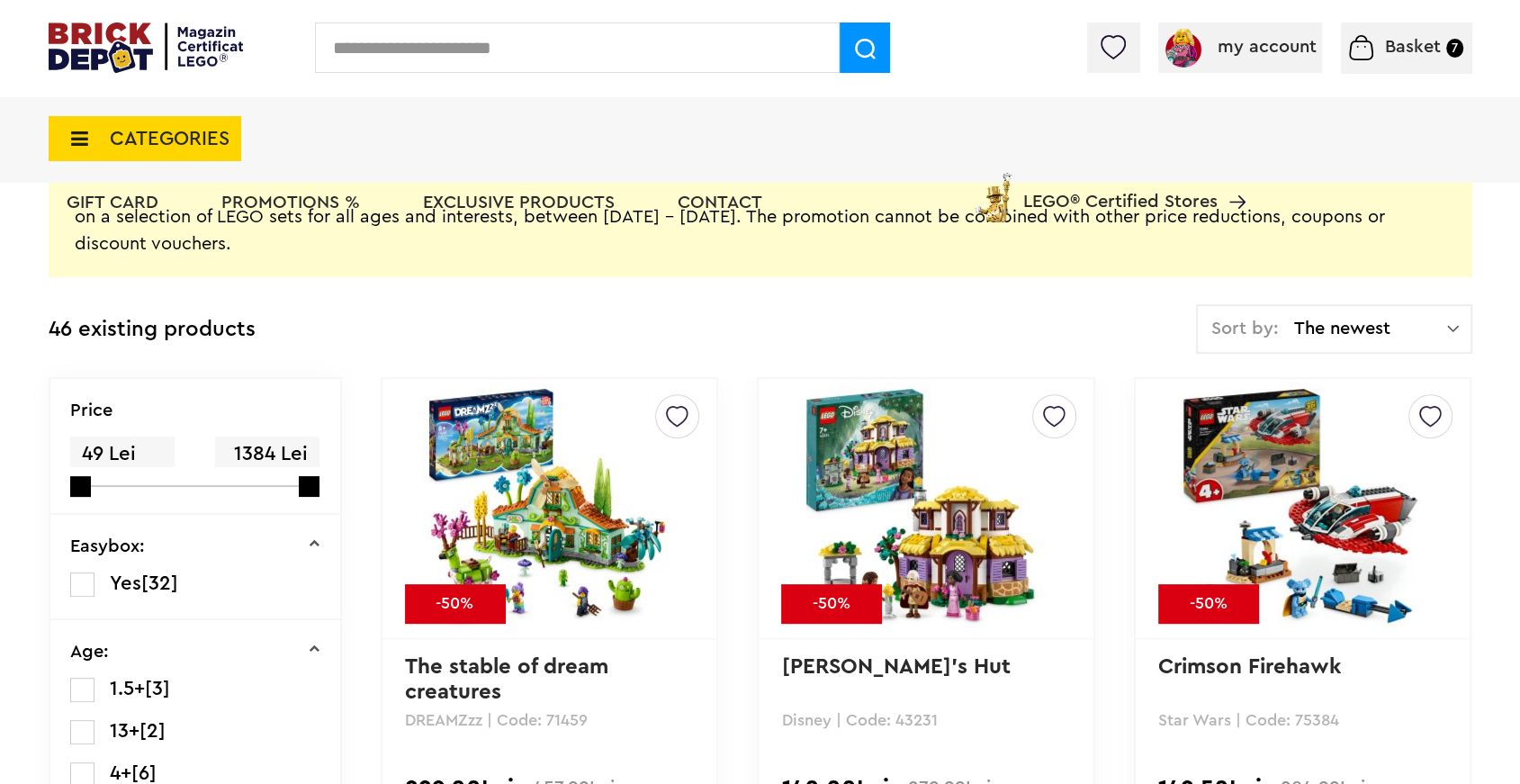
click at [1337, 337] on font "The newest" at bounding box center [1343, 328] width 97 height 18
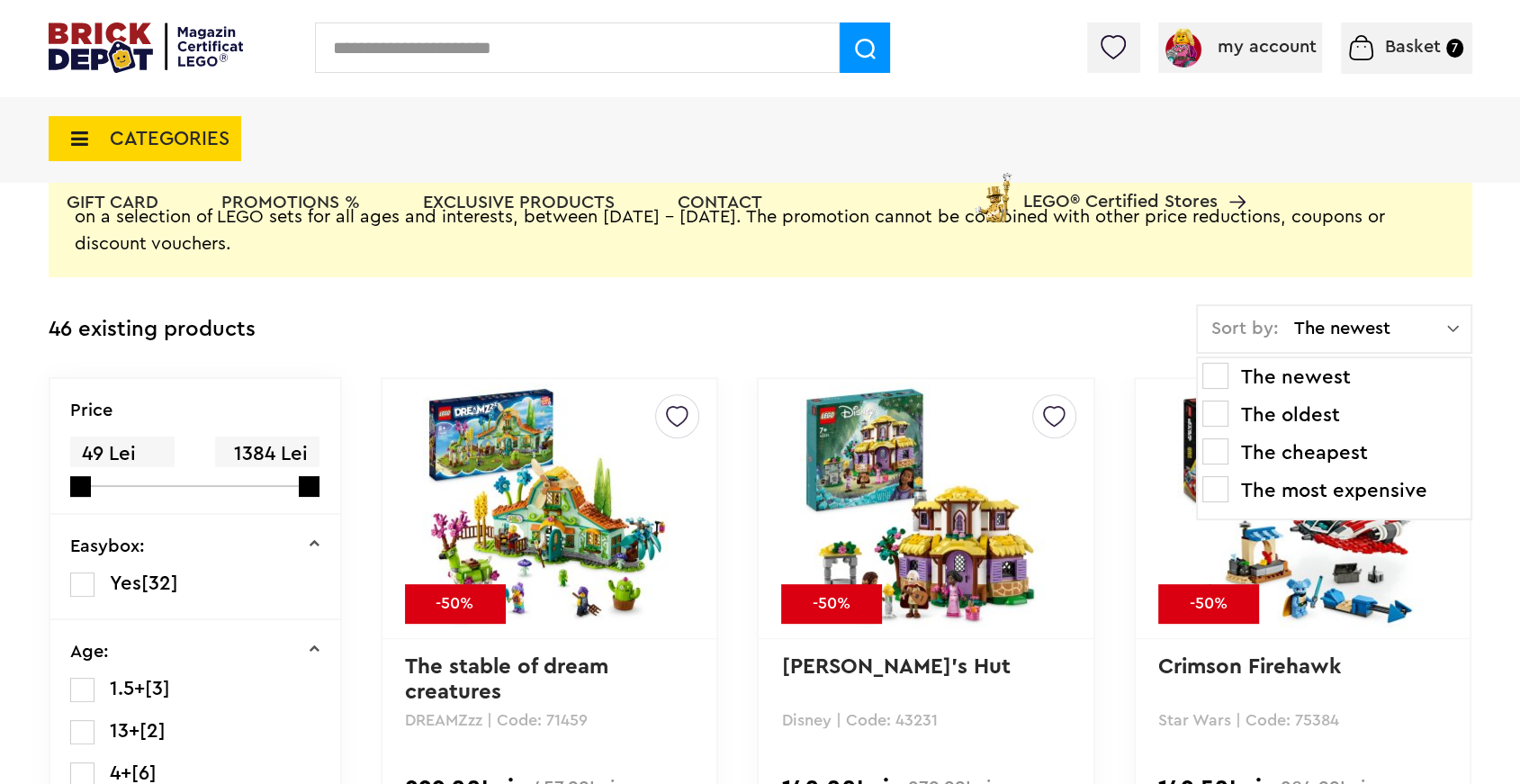
click at [1334, 490] on font "The most expensive" at bounding box center [1333, 490] width 186 height 20
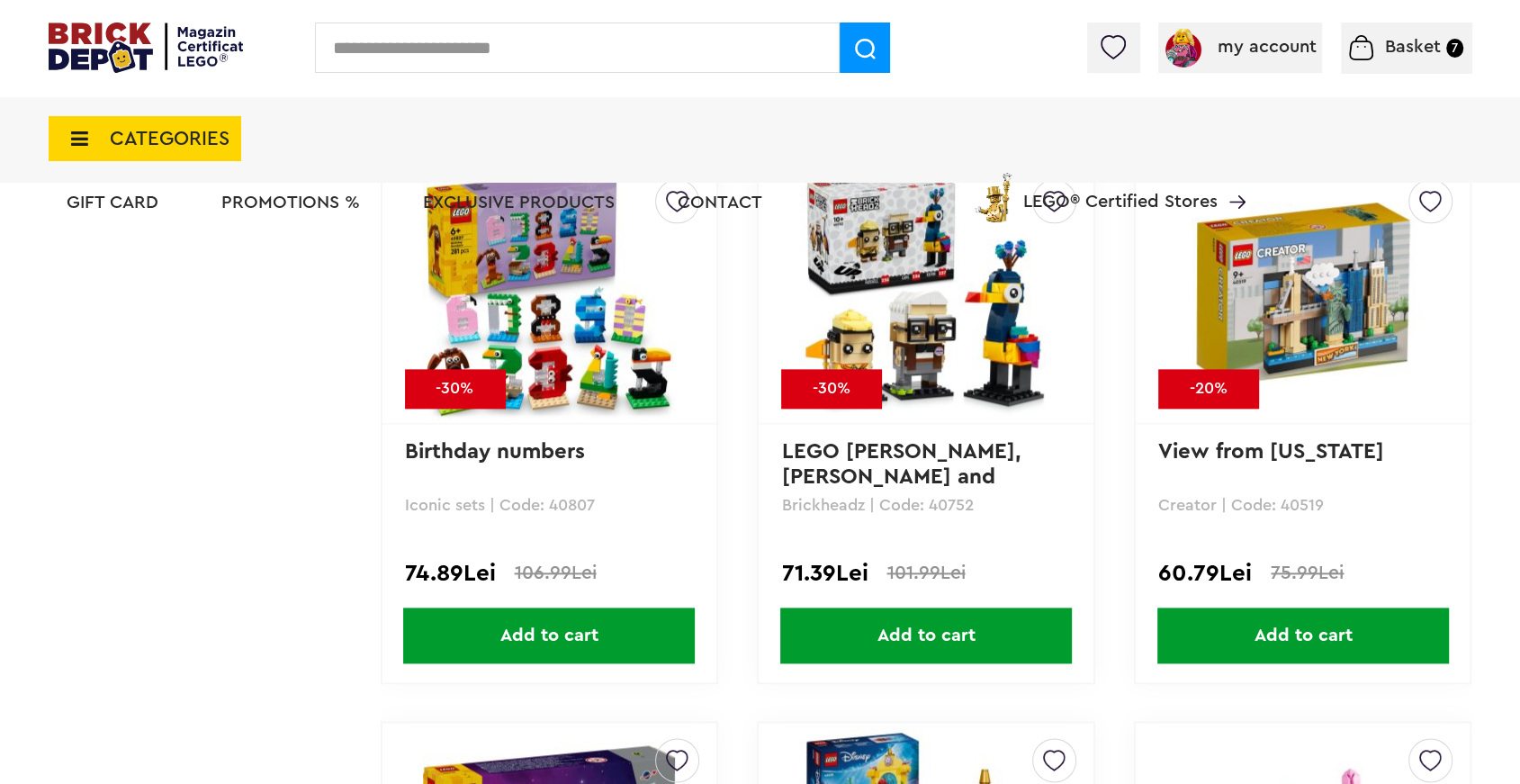
scroll to position [6012, 0]
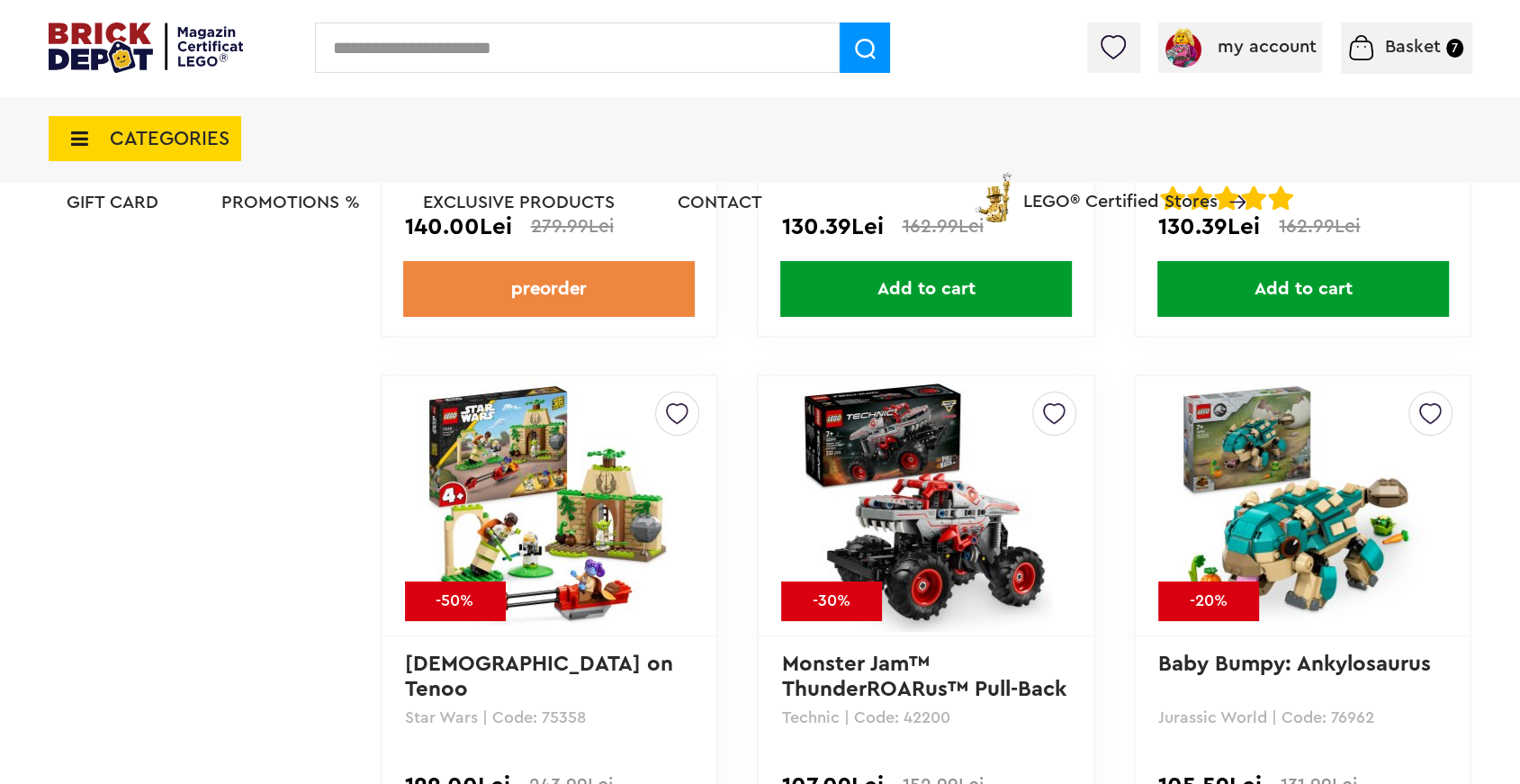
click at [1422, 49] on font "Basket" at bounding box center [1413, 46] width 56 height 18
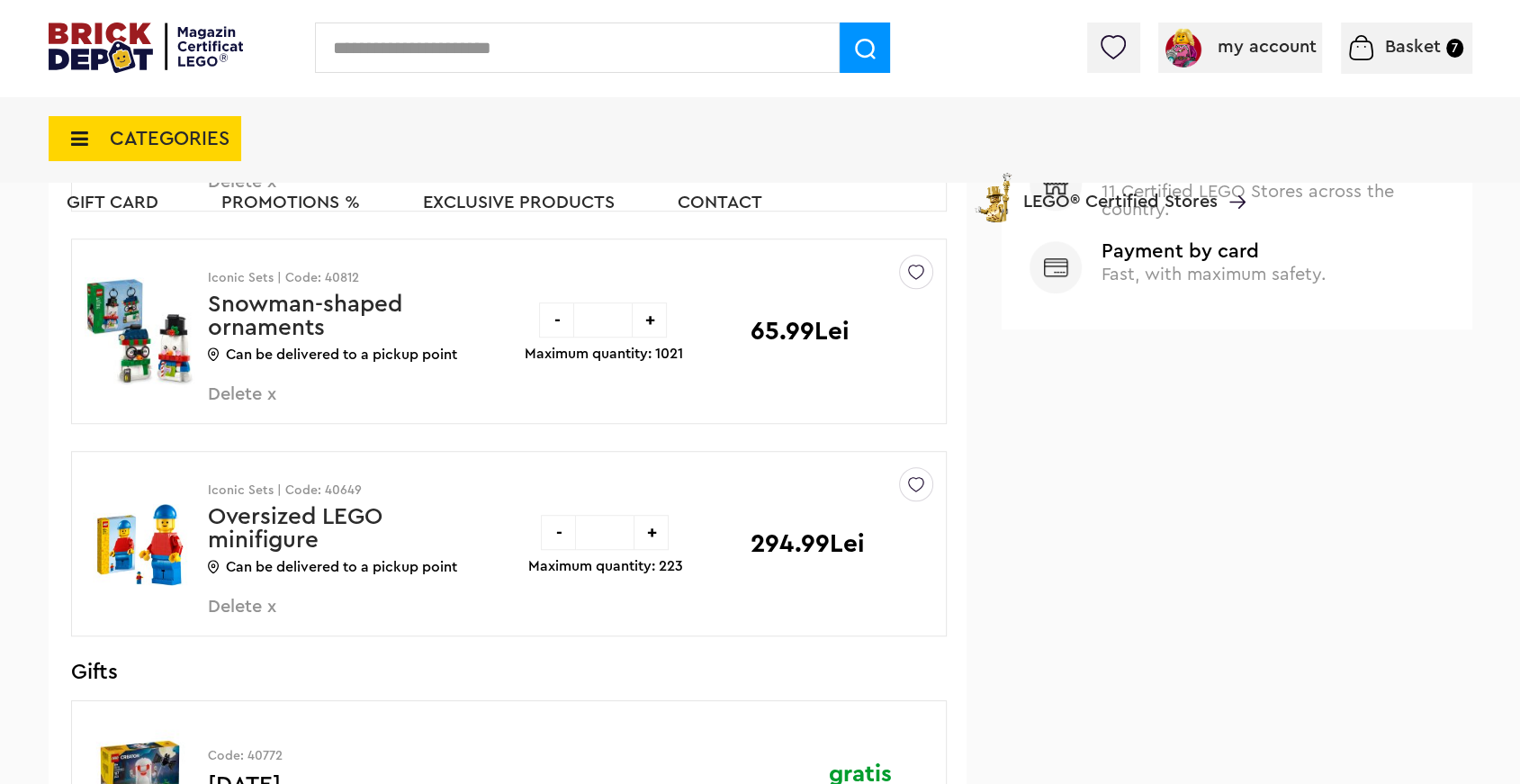
scroll to position [986, 0]
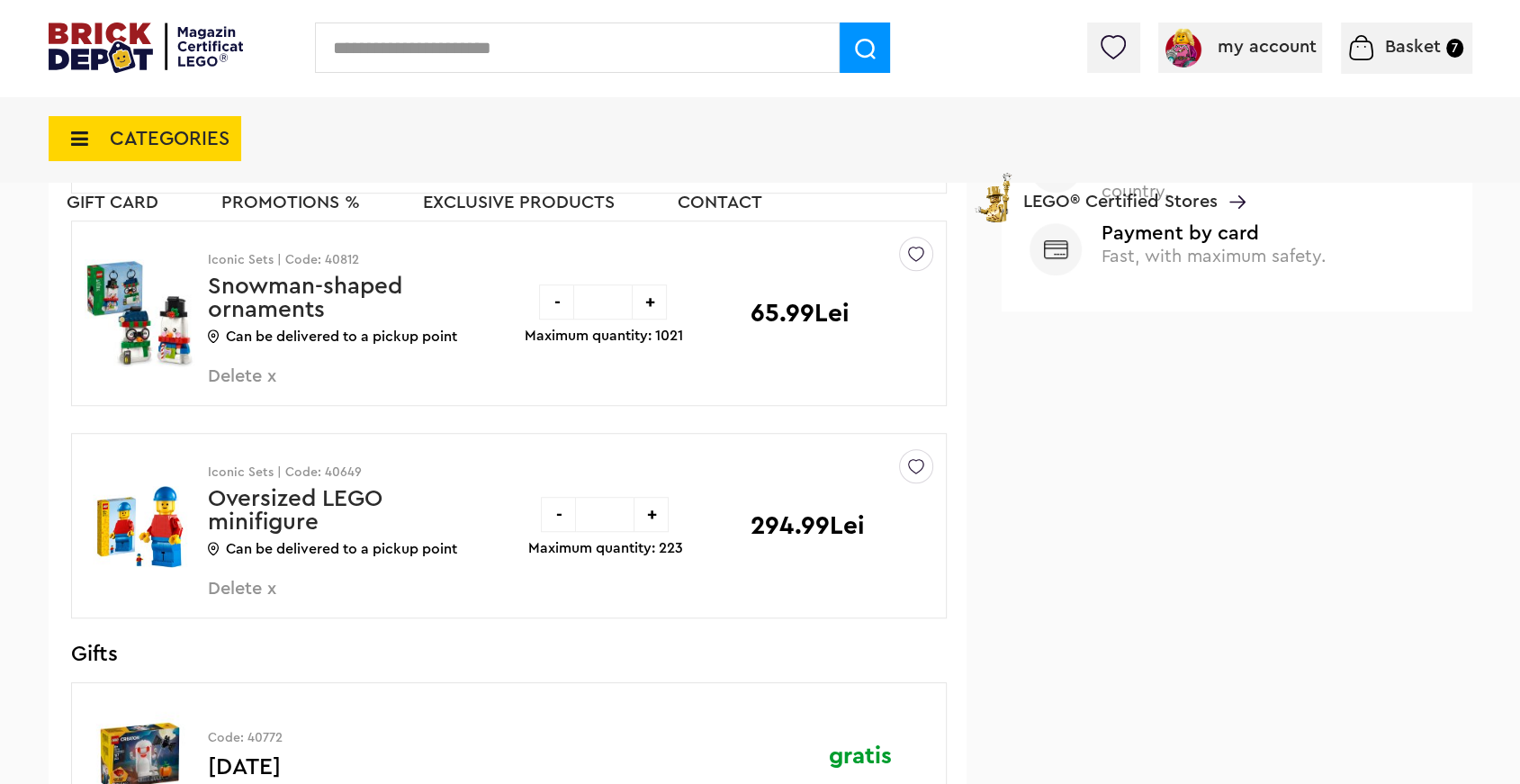
click at [269, 588] on font "Delete x" at bounding box center [242, 588] width 68 height 18
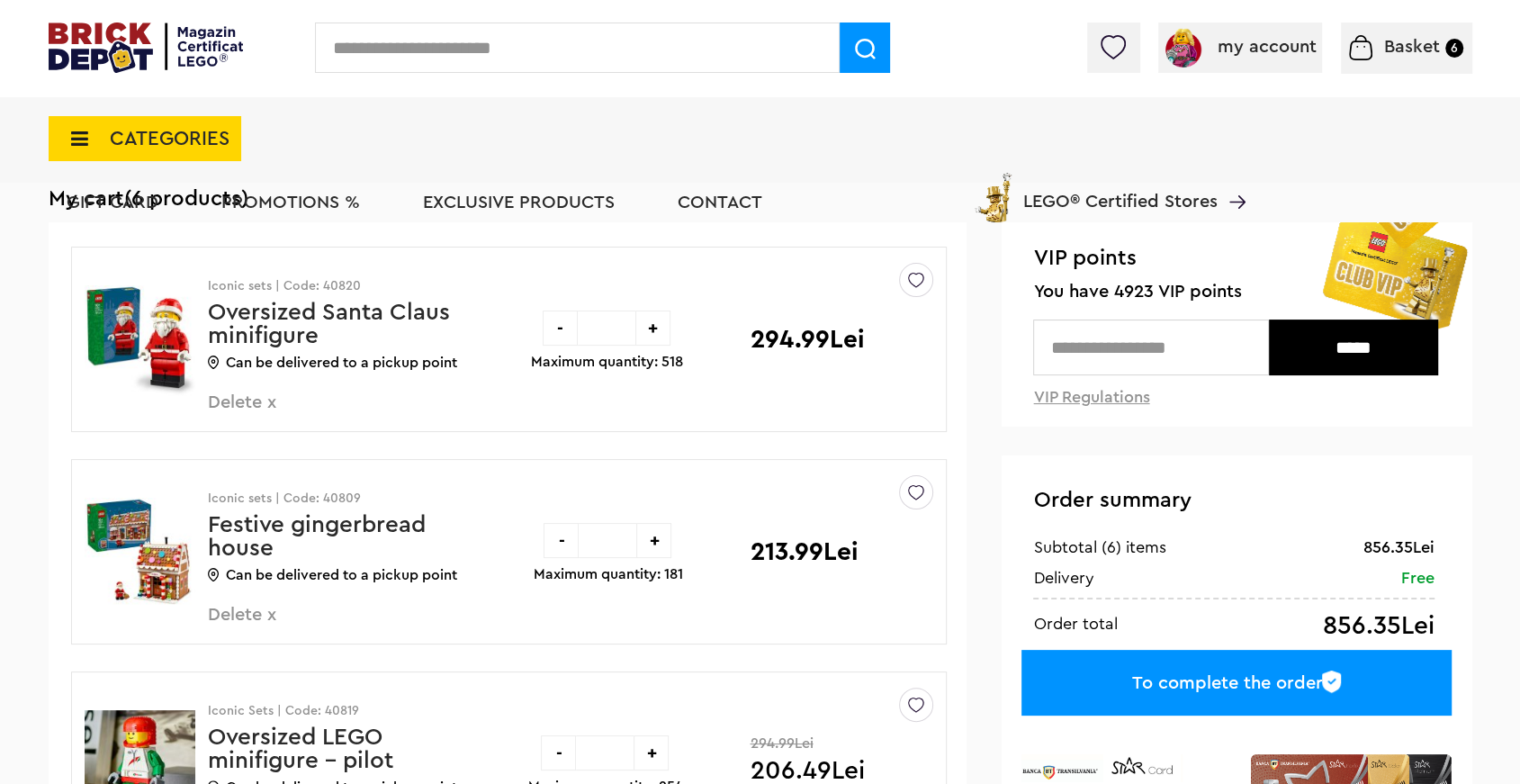
scroll to position [114, 0]
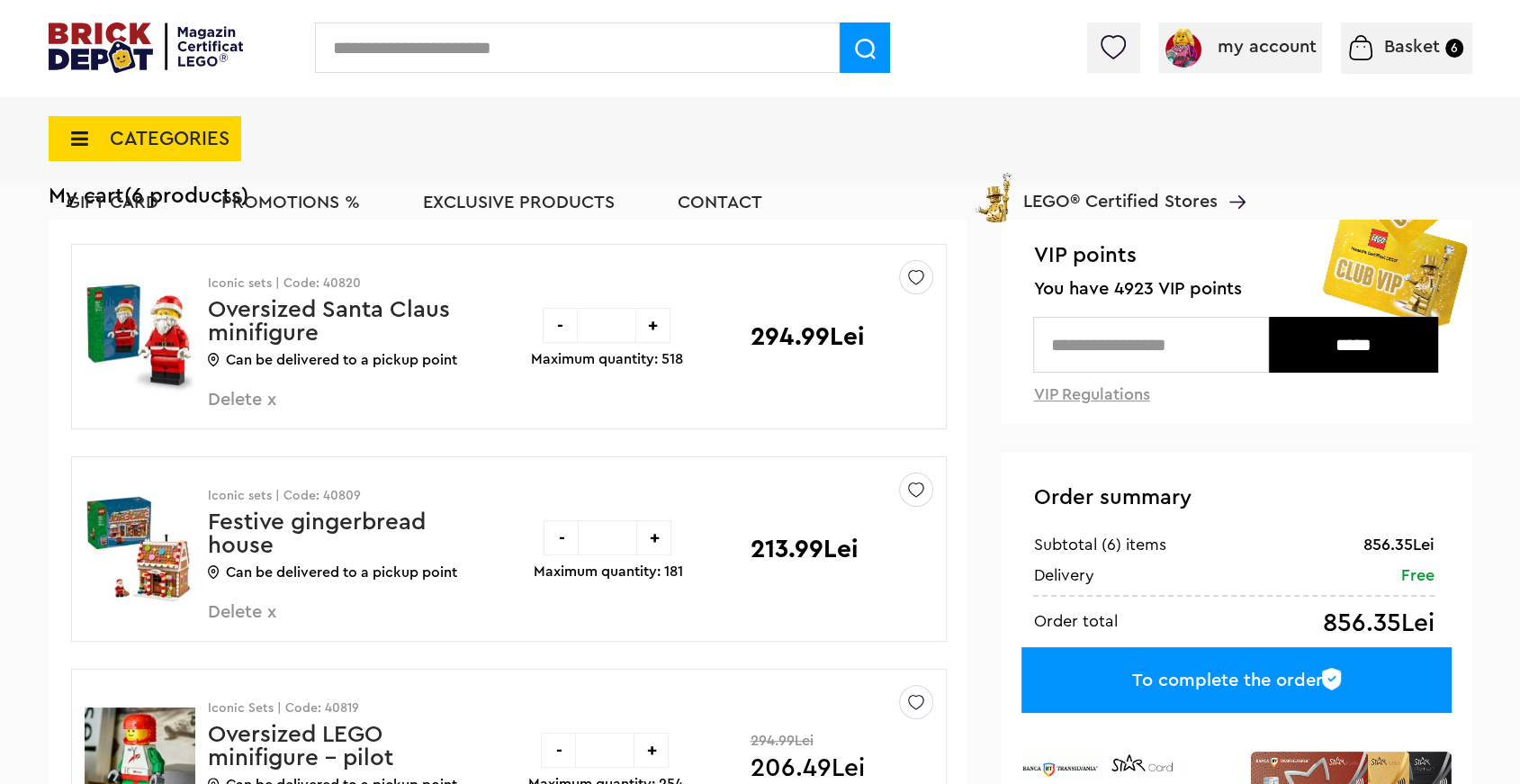
click at [261, 615] on font "Delete x" at bounding box center [242, 611] width 68 height 18
